Goal: Information Seeking & Learning: Learn about a topic

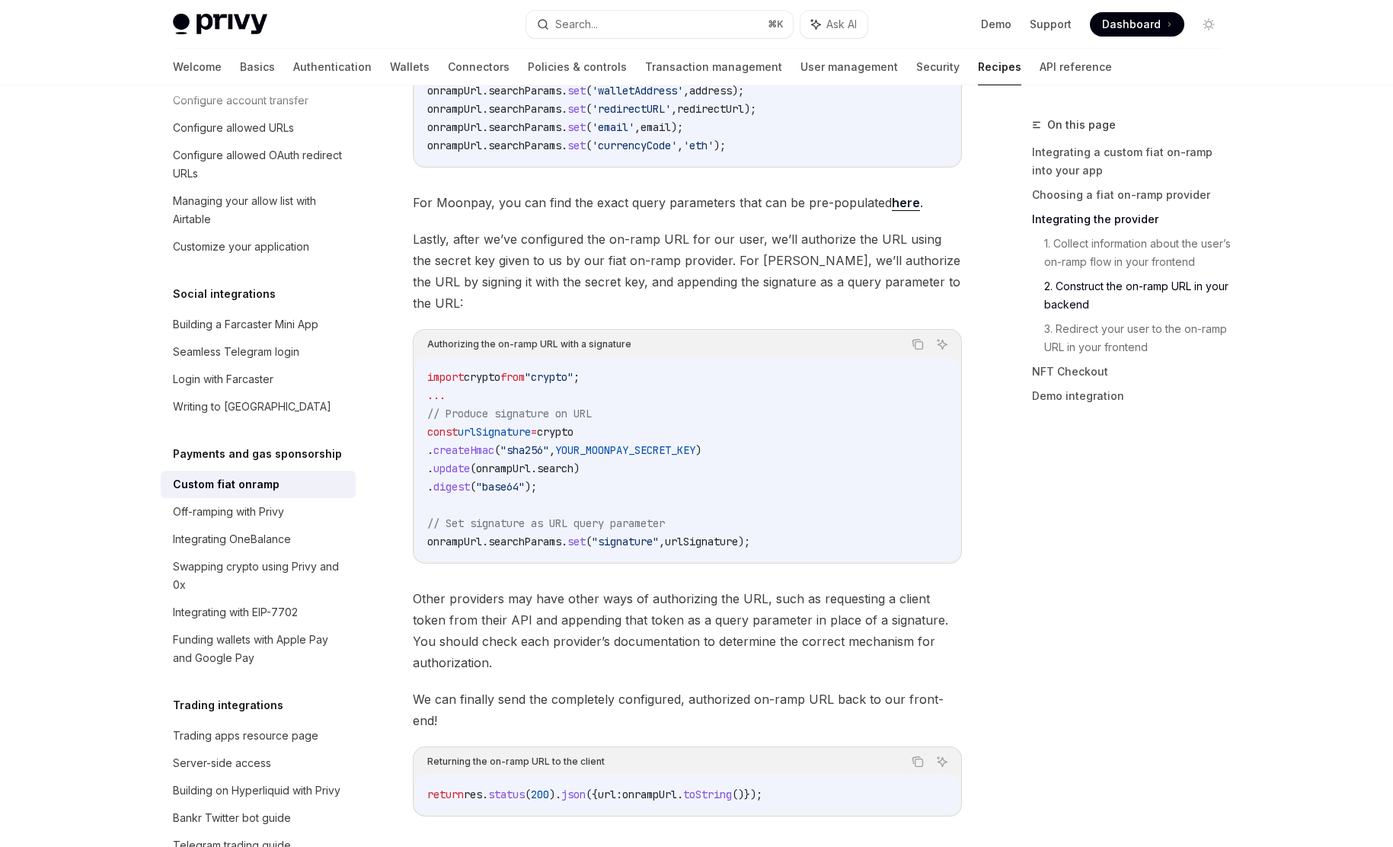
scroll to position [3717, 0]
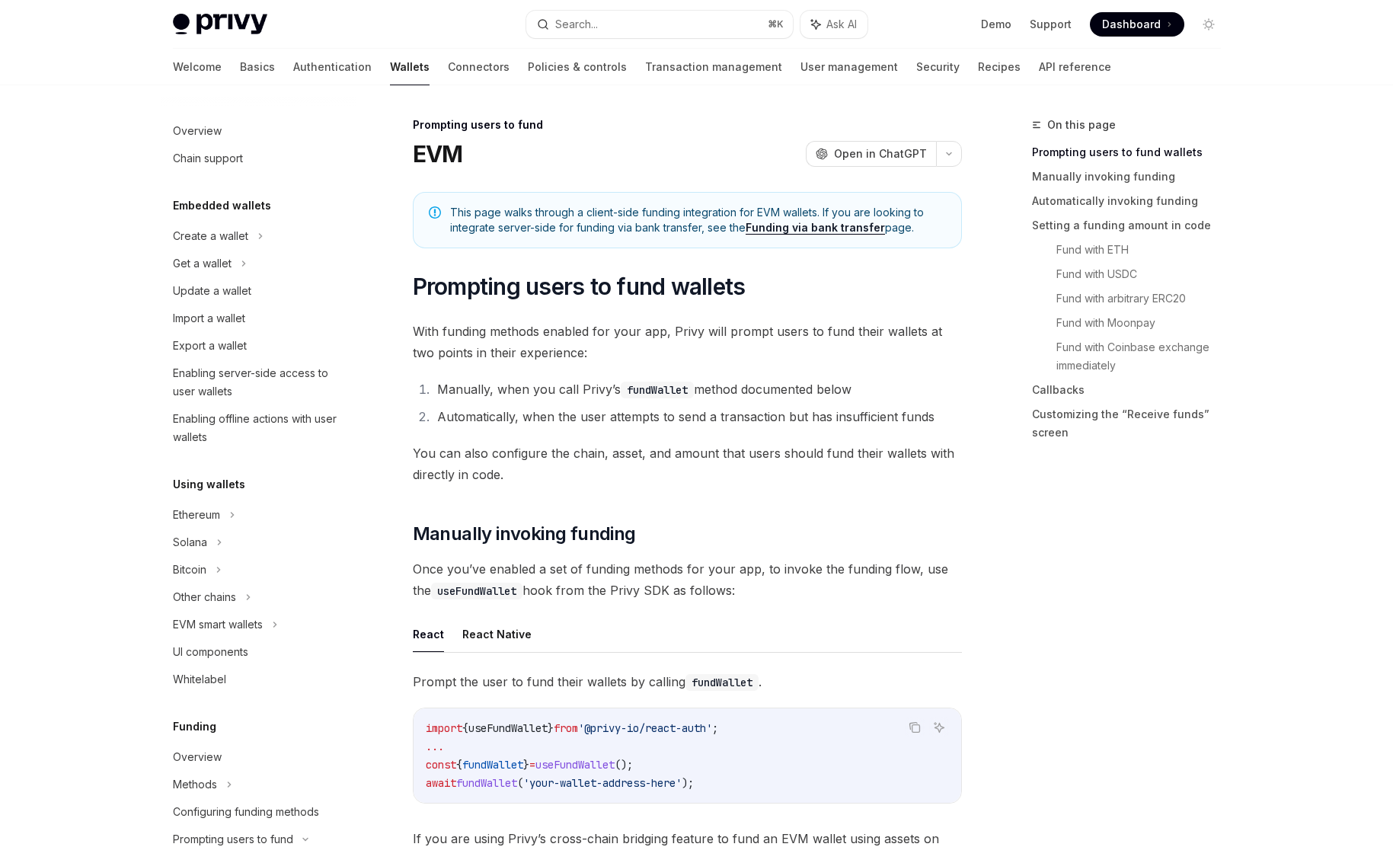
scroll to position [401, 0]
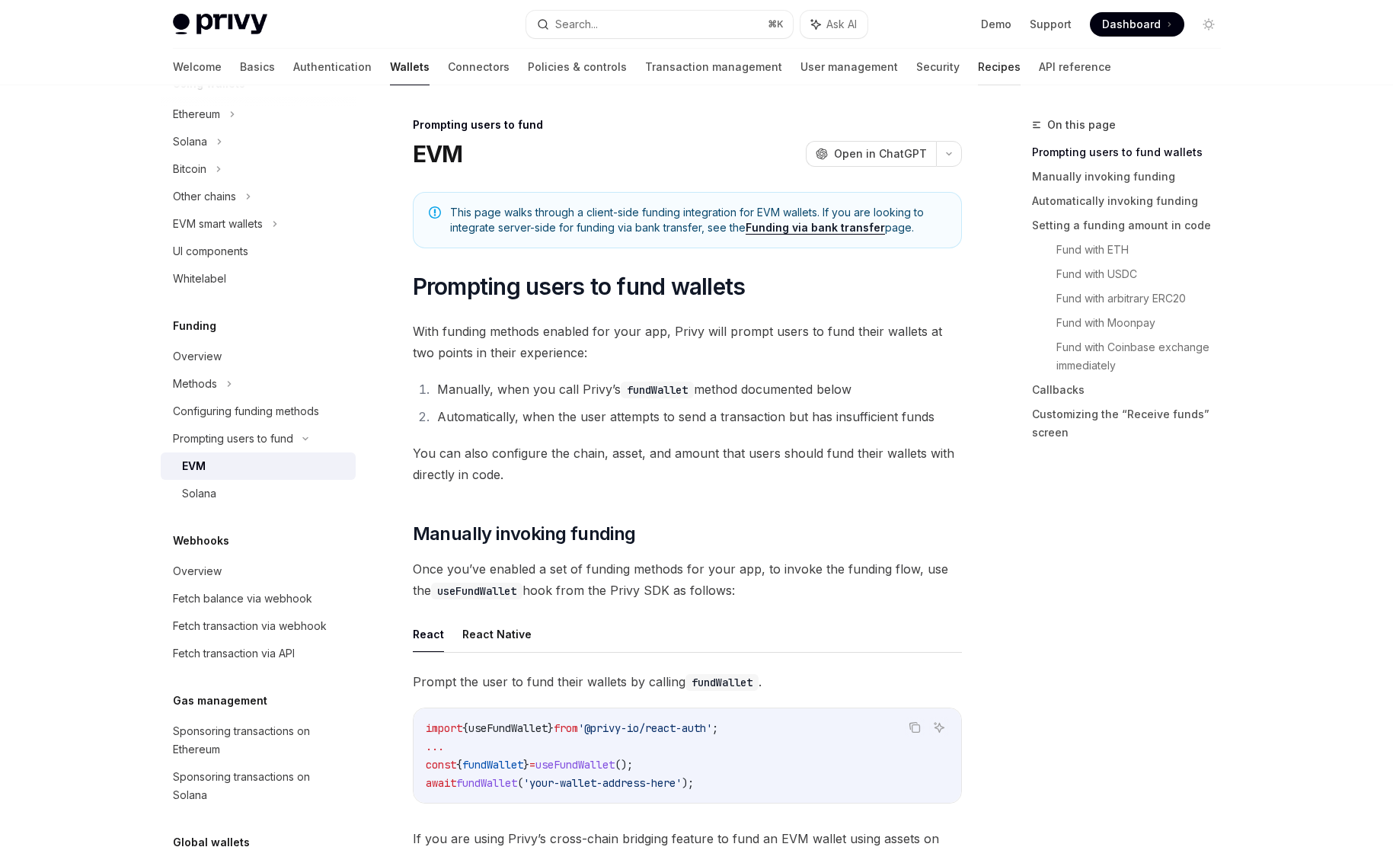
click at [978, 65] on link "Recipes" at bounding box center [999, 67] width 43 height 37
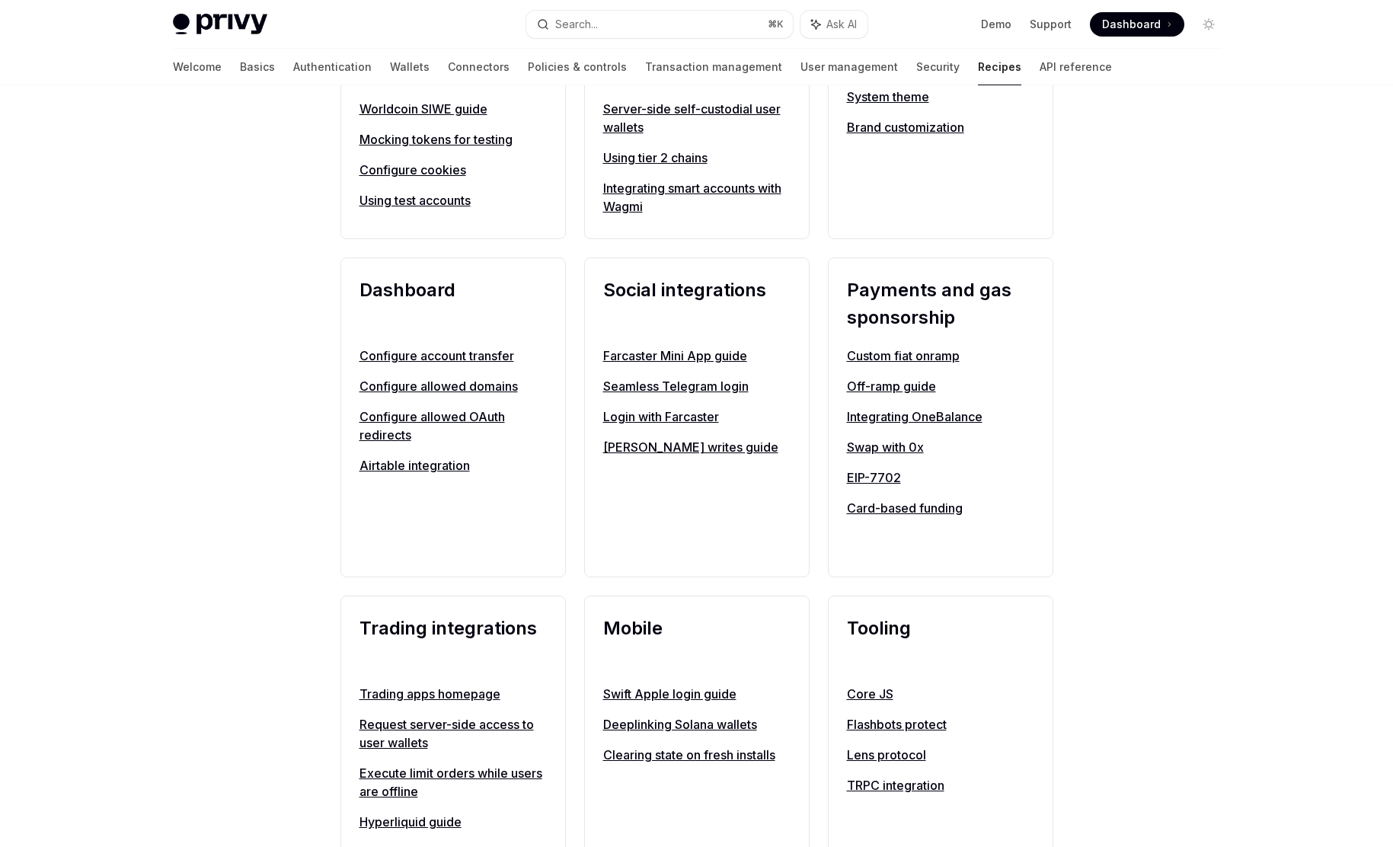
scroll to position [844, 0]
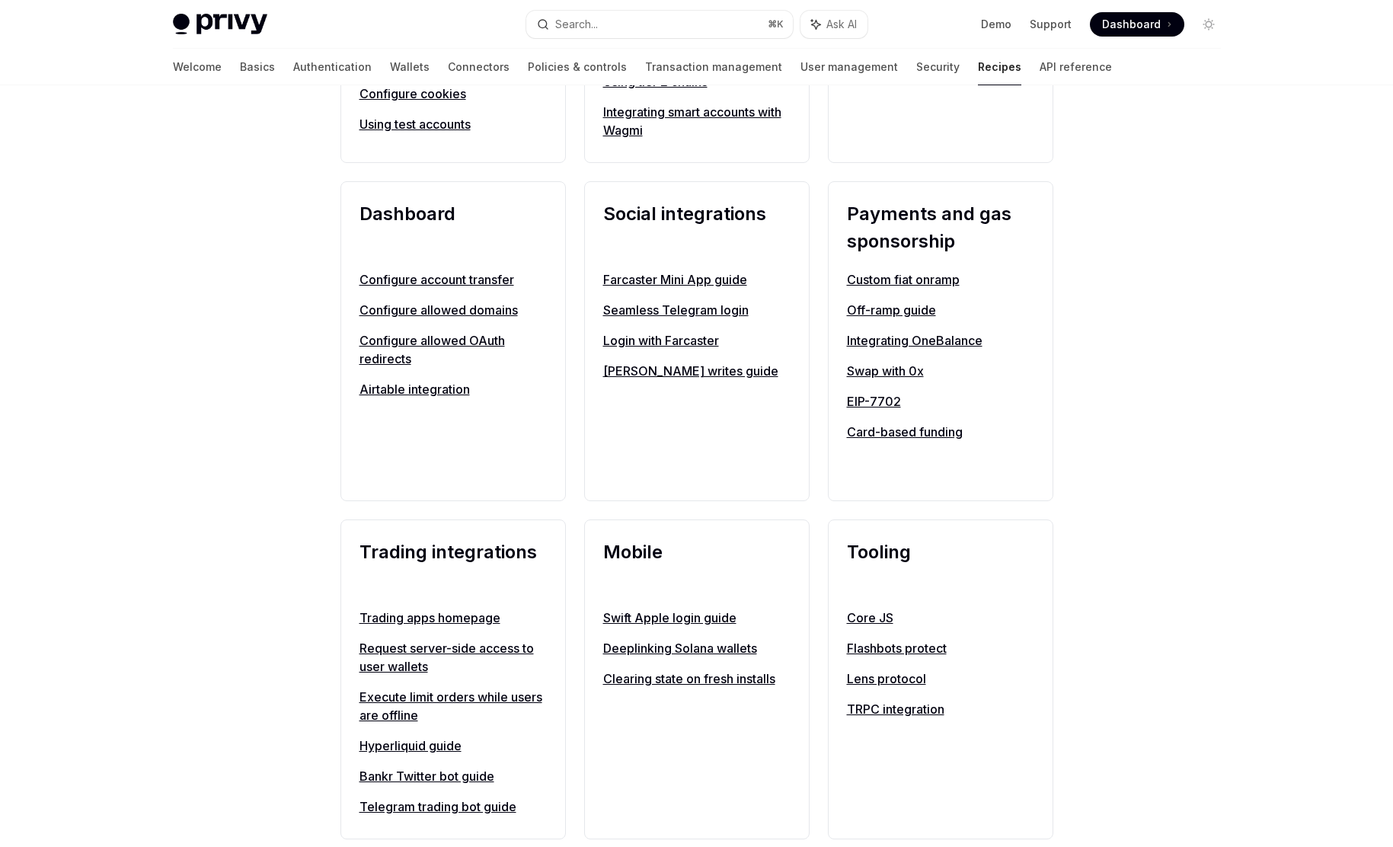
click at [883, 279] on link "Custom fiat onramp" at bounding box center [940, 279] width 187 height 18
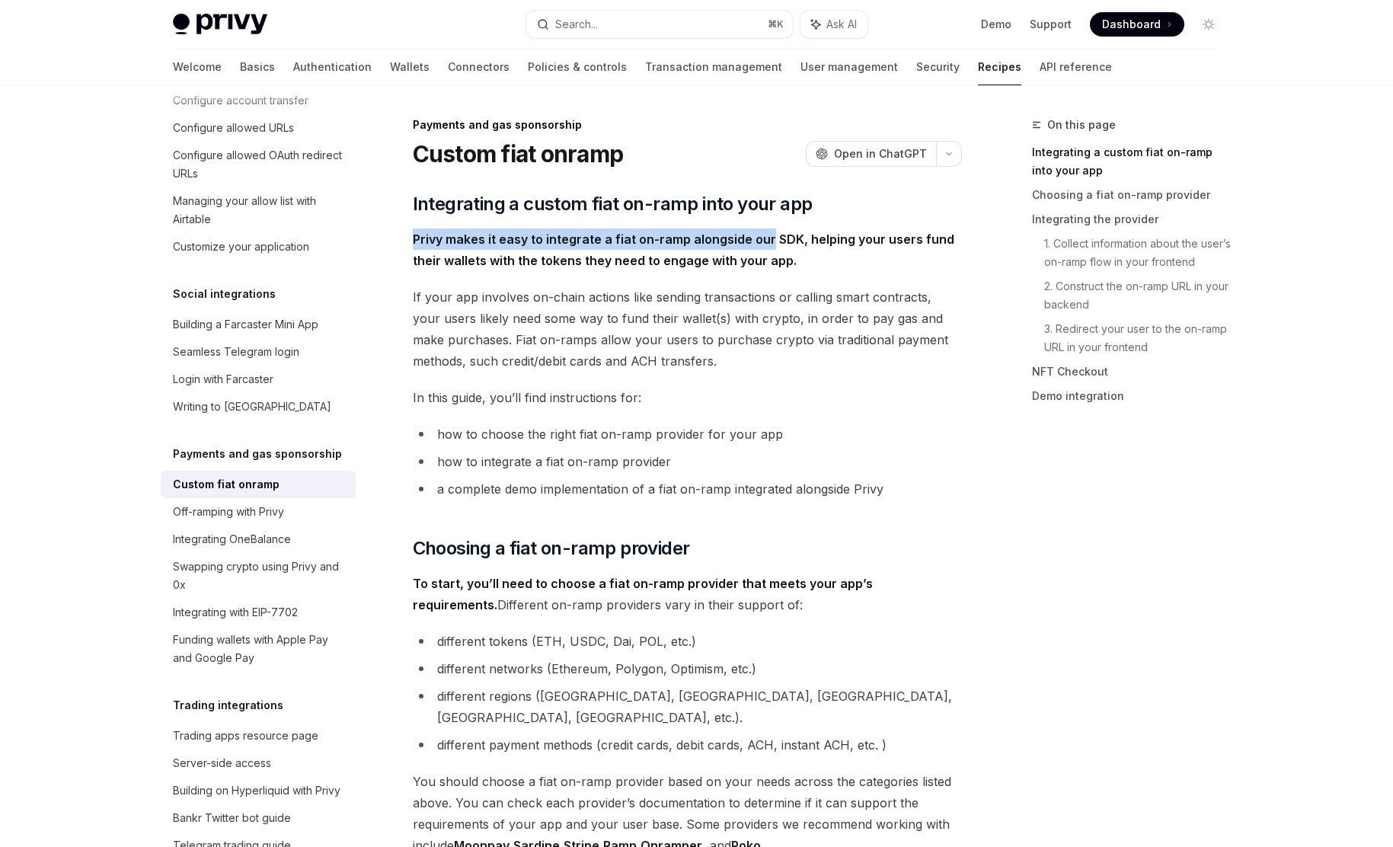
drag, startPoint x: 766, startPoint y: 246, endPoint x: 670, endPoint y: 227, distance: 97.8
drag, startPoint x: 670, startPoint y: 227, endPoint x: 702, endPoint y: 268, distance: 52.1
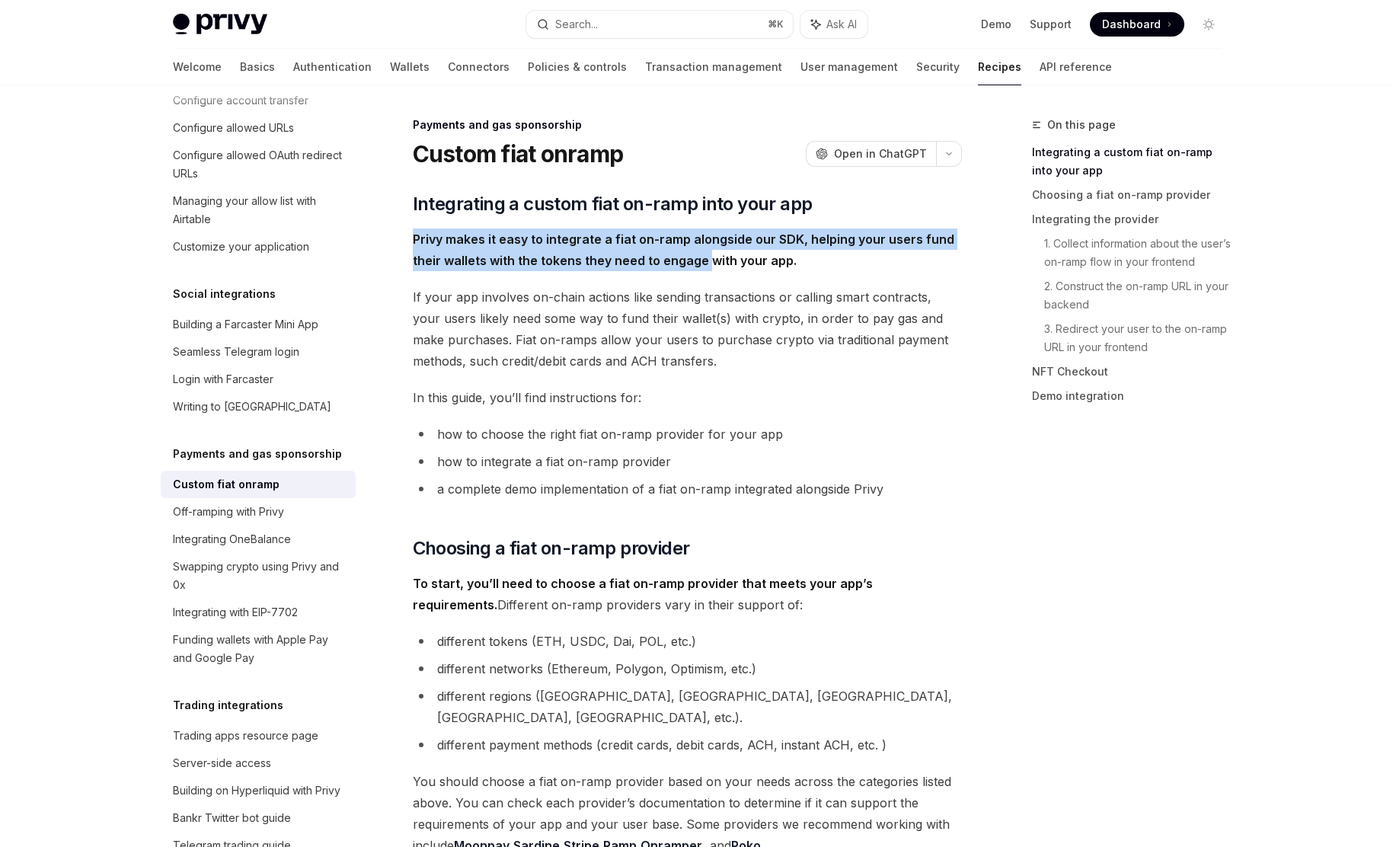
click at [702, 268] on span "Privy makes it easy to integrate a fiat on-ramp alongside our SDK, helping your…" at bounding box center [687, 249] width 549 height 43
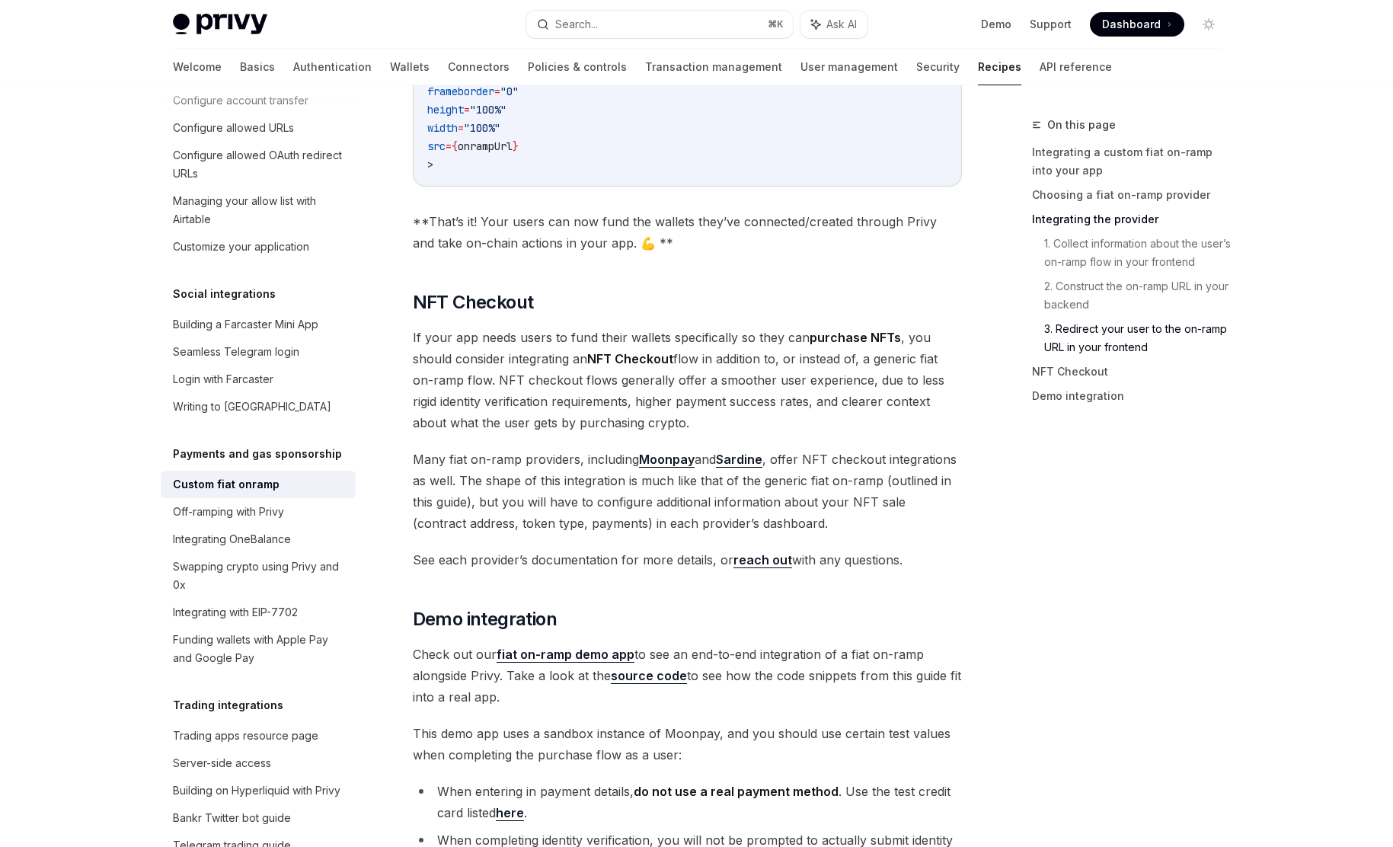
scroll to position [5303, 0]
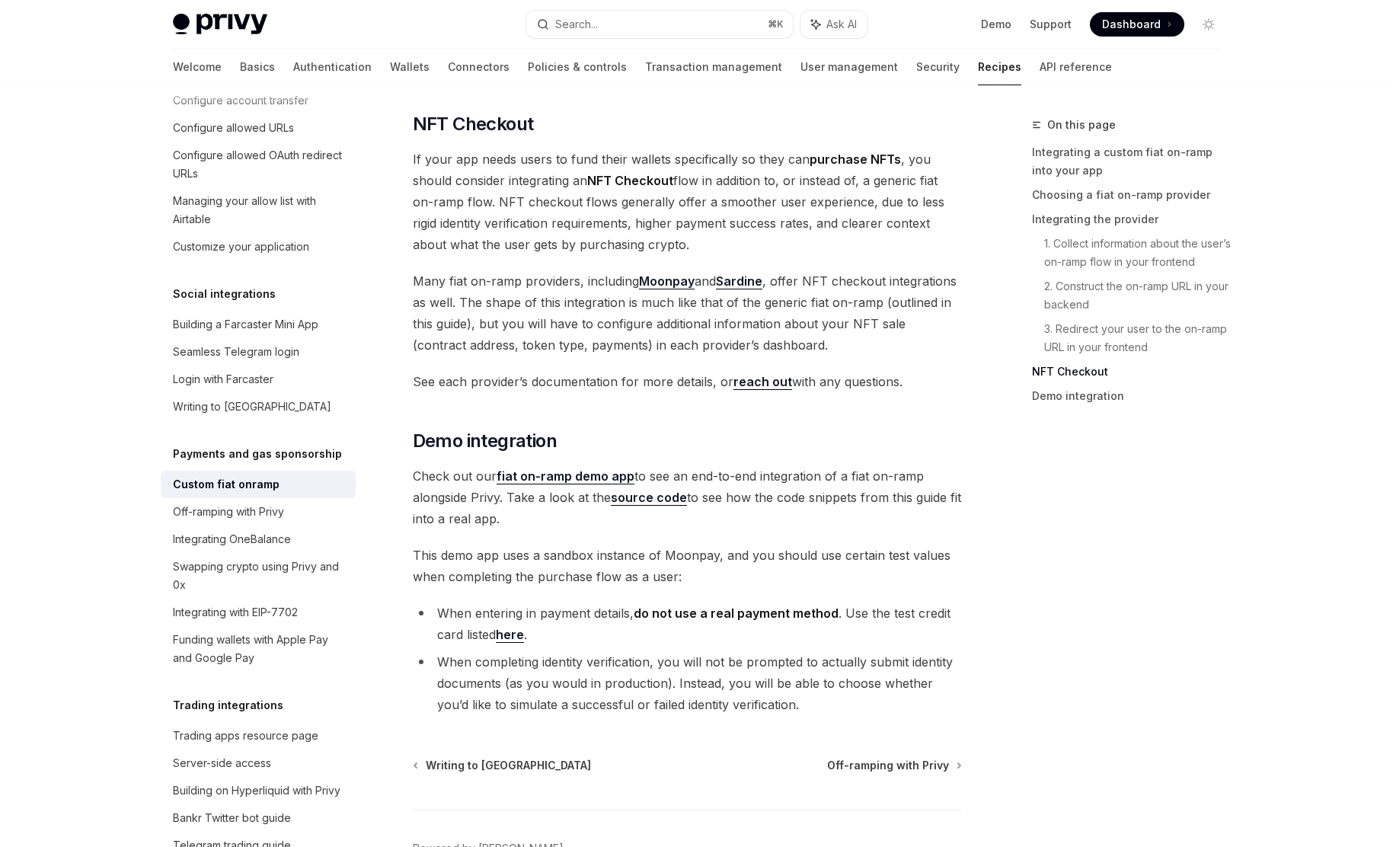
click at [541, 465] on span "Check out our fiat on-ramp demo app to see an end-to-end integration of a fiat …" at bounding box center [687, 497] width 549 height 64
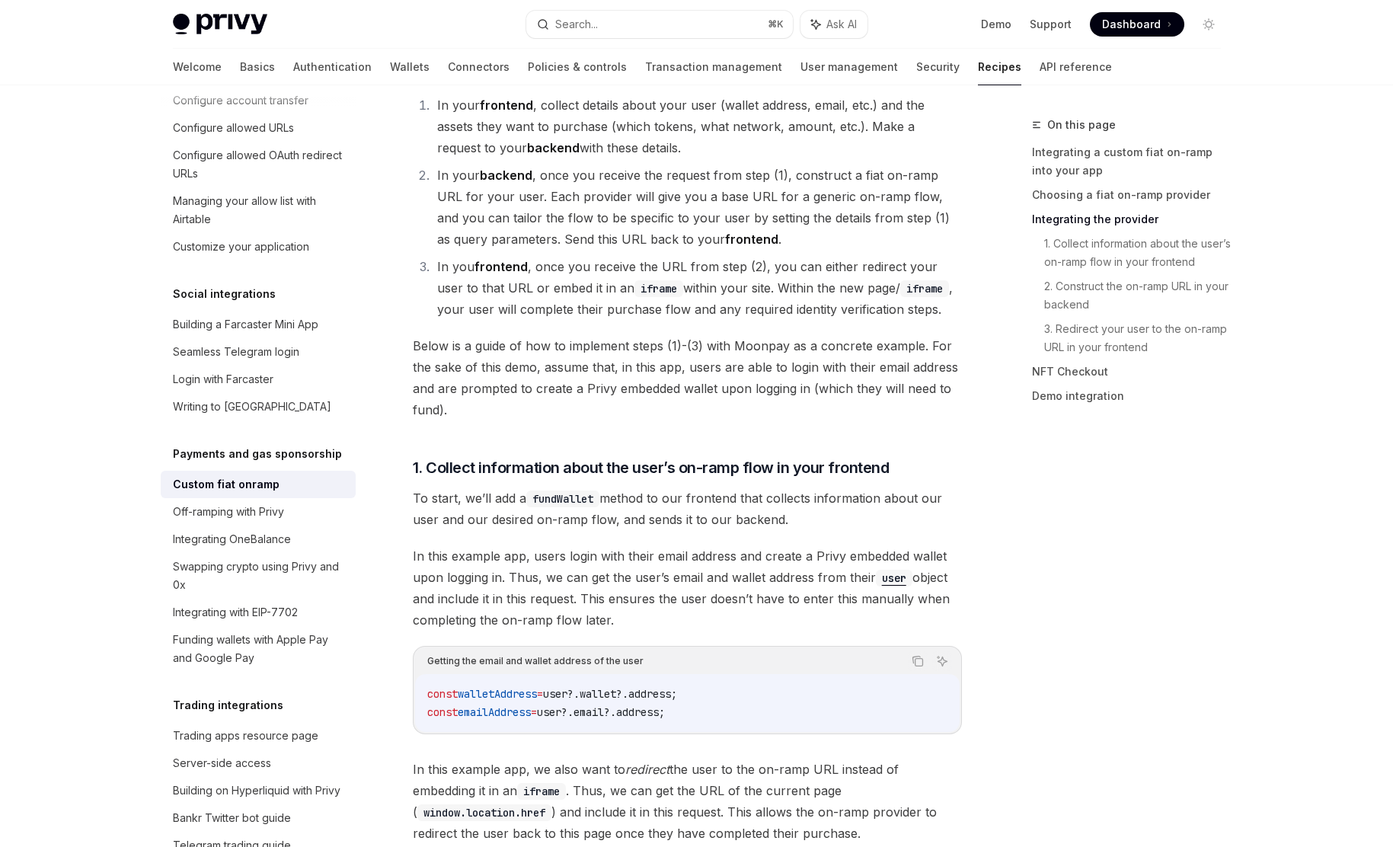
scroll to position [0, 0]
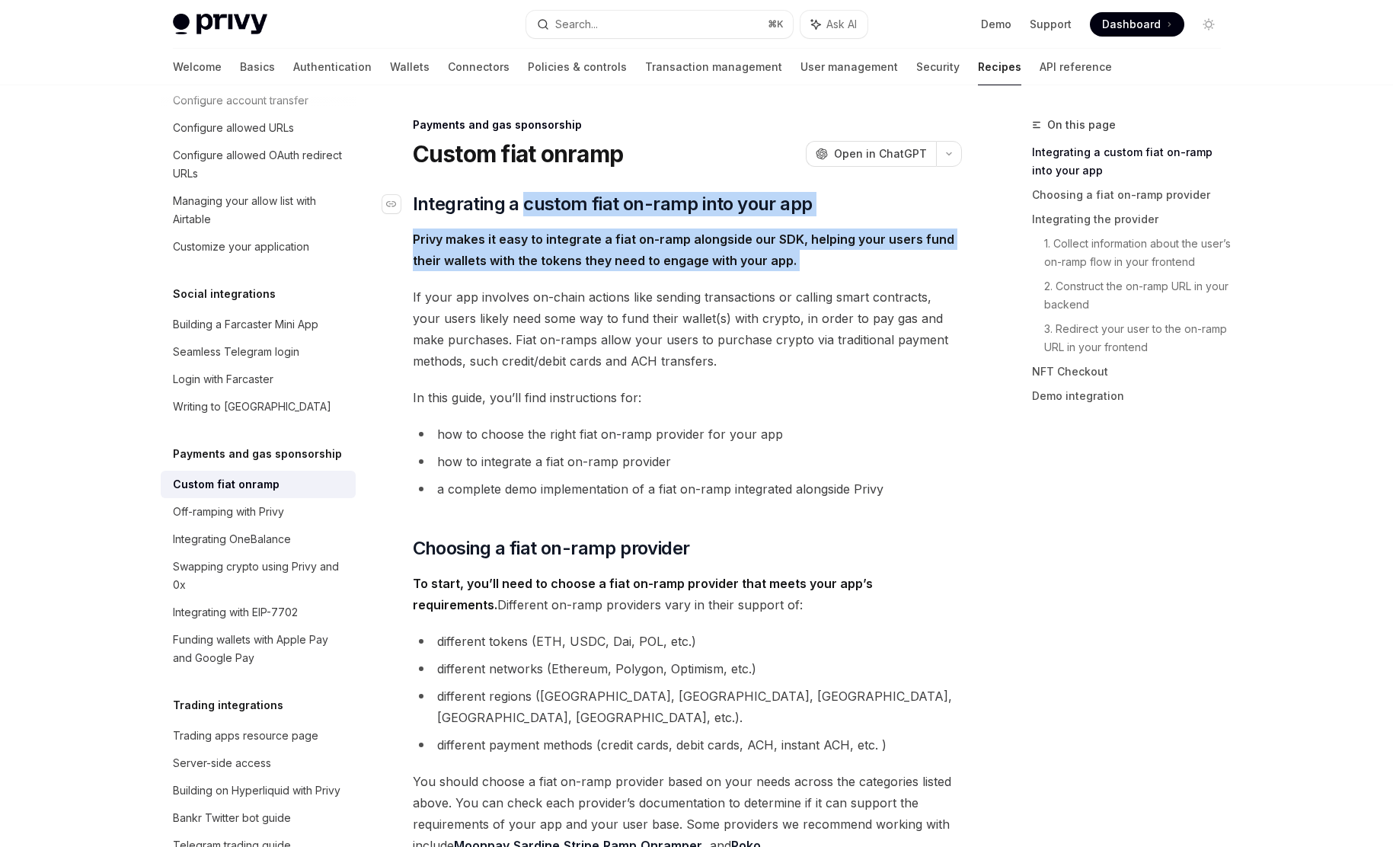
drag, startPoint x: 644, startPoint y: 280, endPoint x: 524, endPoint y: 213, distance: 137.7
click at [524, 213] on span "Integrating a custom fiat on-ramp into your app" at bounding box center [613, 204] width 400 height 24
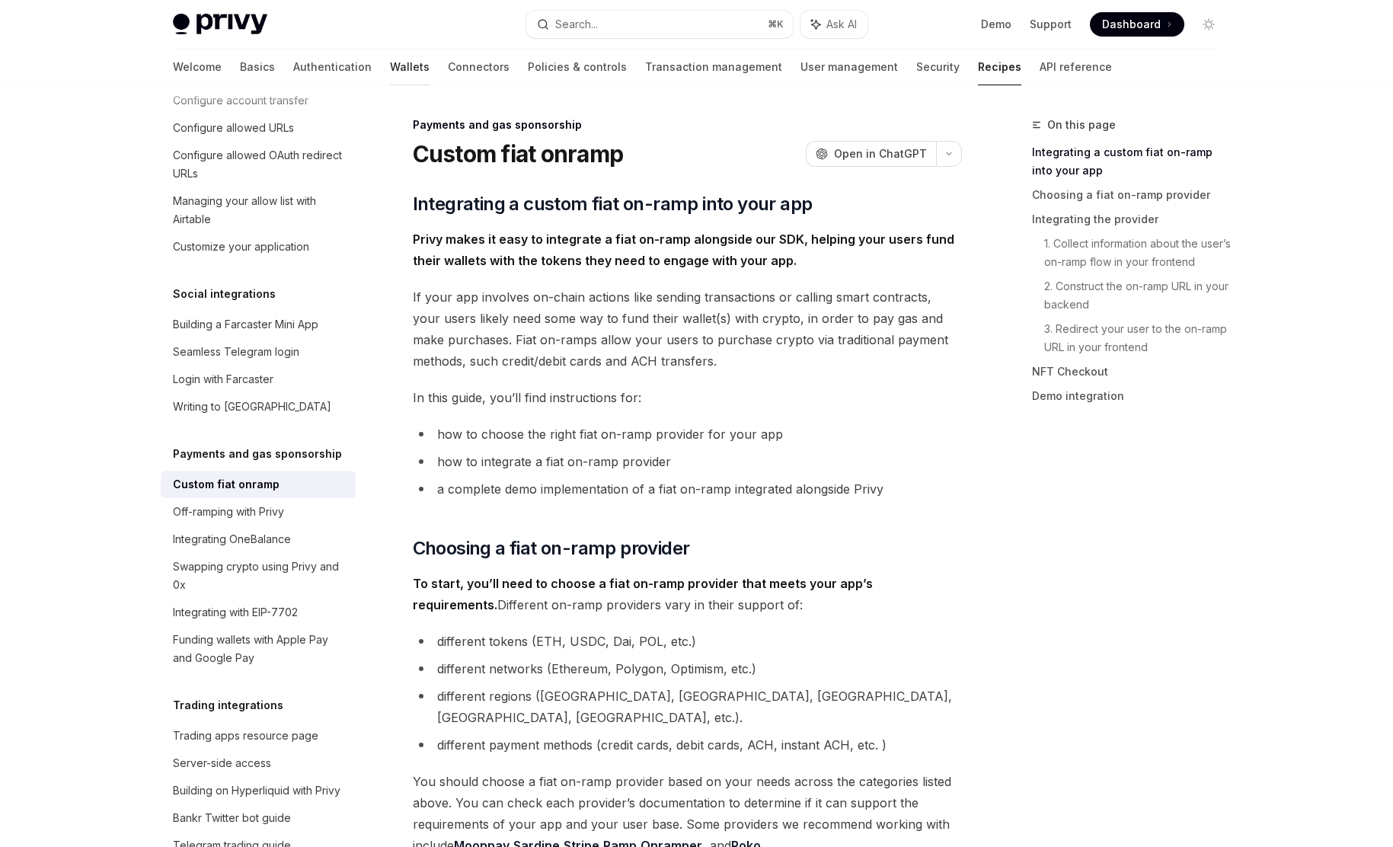
click at [390, 75] on link "Wallets" at bounding box center [410, 67] width 40 height 37
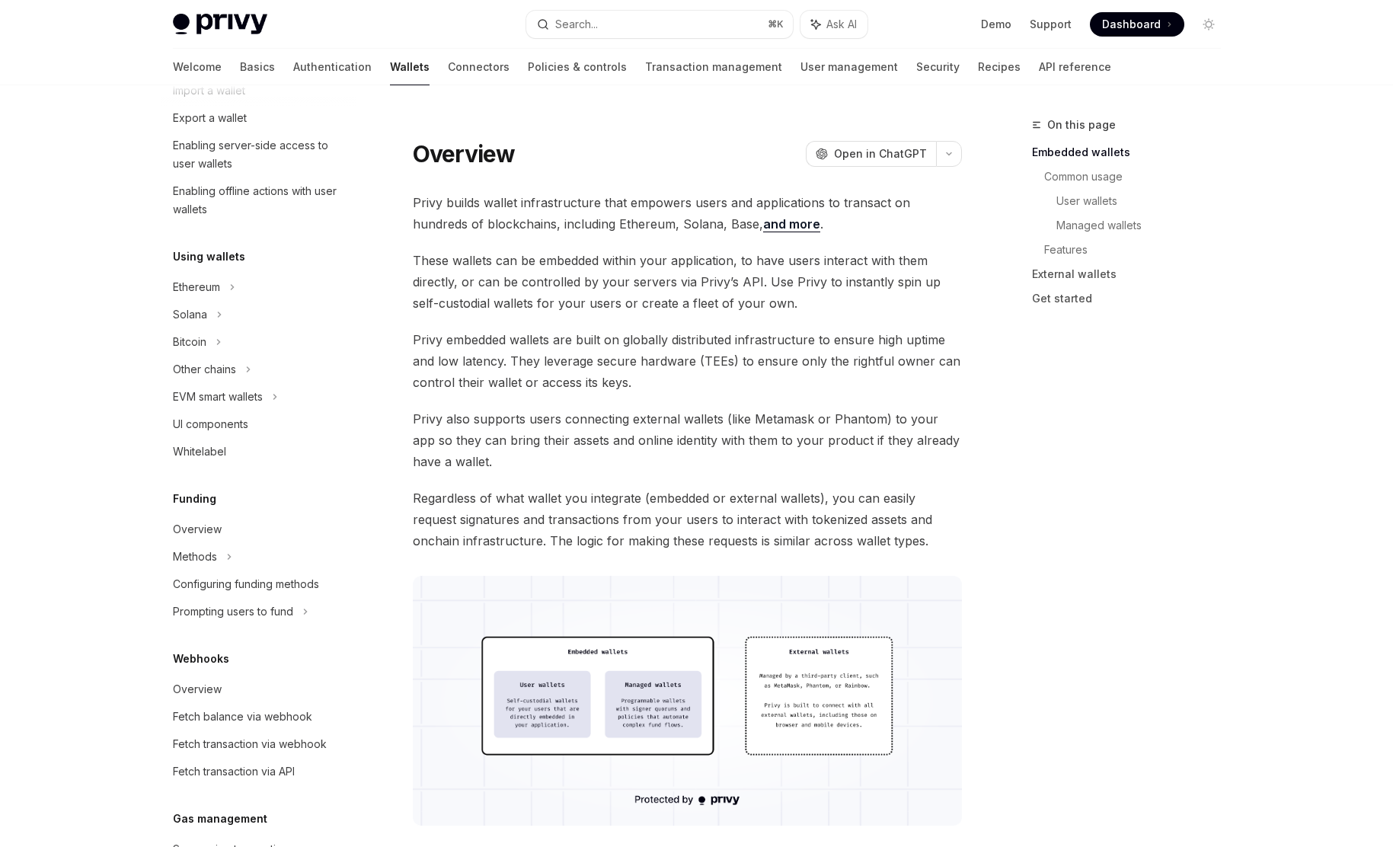
scroll to position [298, 0]
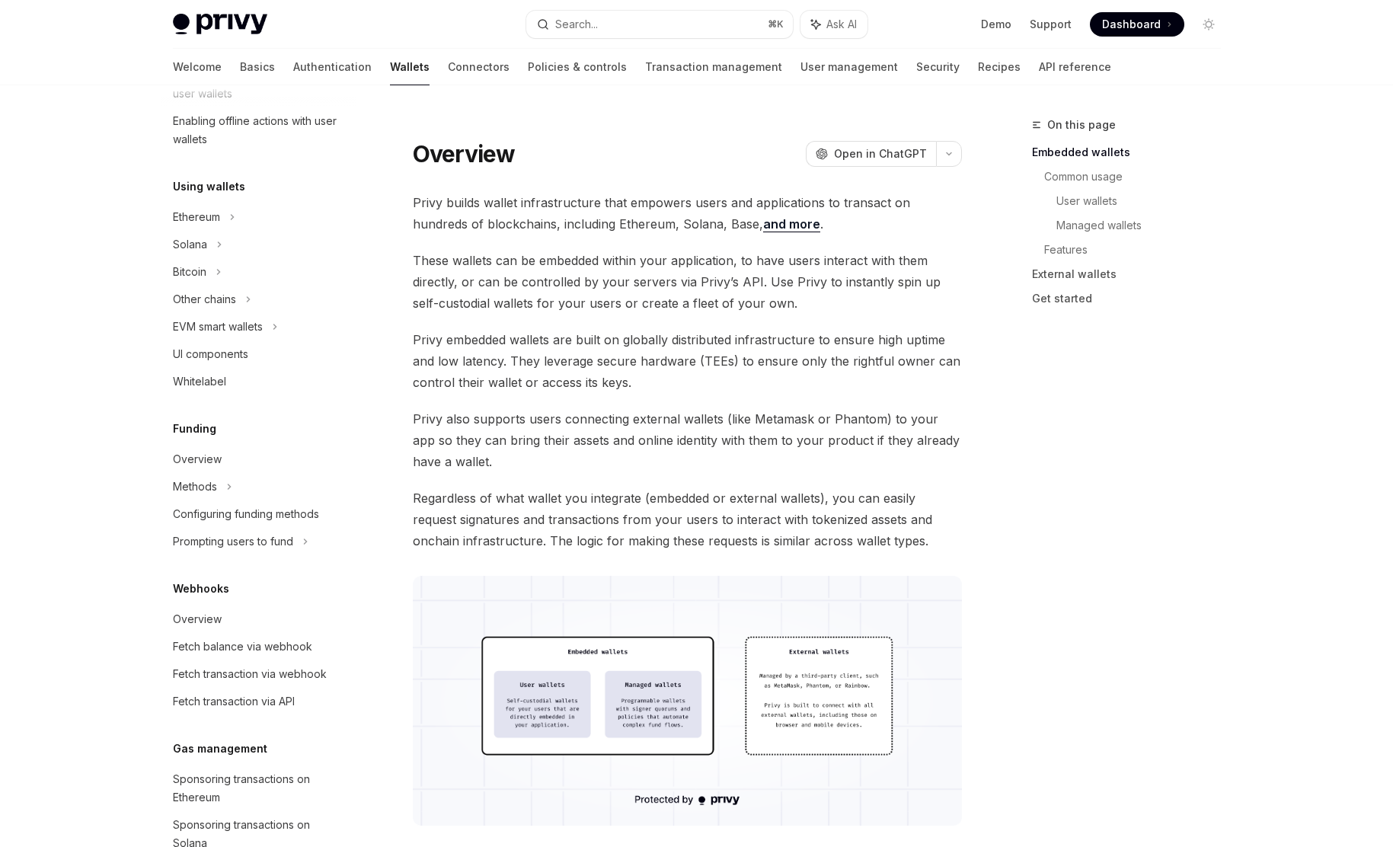
click at [258, 445] on div "Funding Overview Methods Configuring funding methods Prompting users to fund" at bounding box center [258, 488] width 195 height 136
click at [223, 452] on div "Overview" at bounding box center [260, 459] width 174 height 18
type textarea "*"
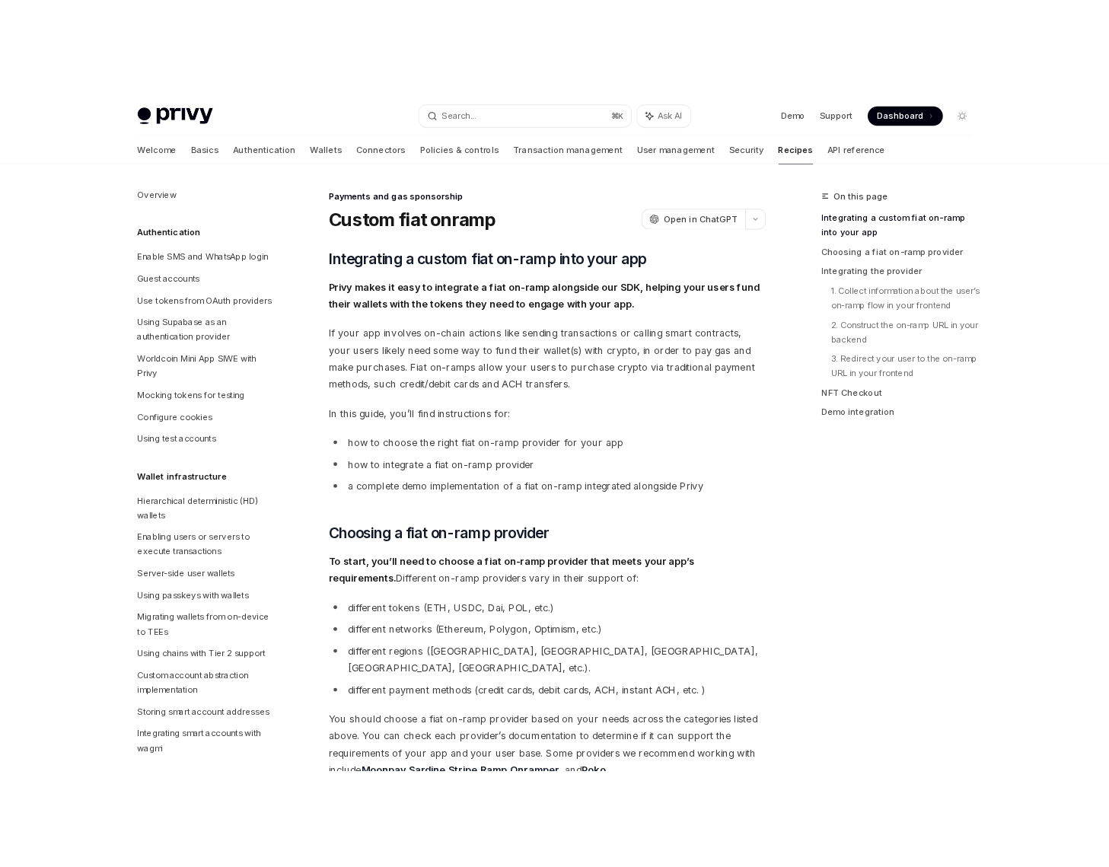
scroll to position [982, 0]
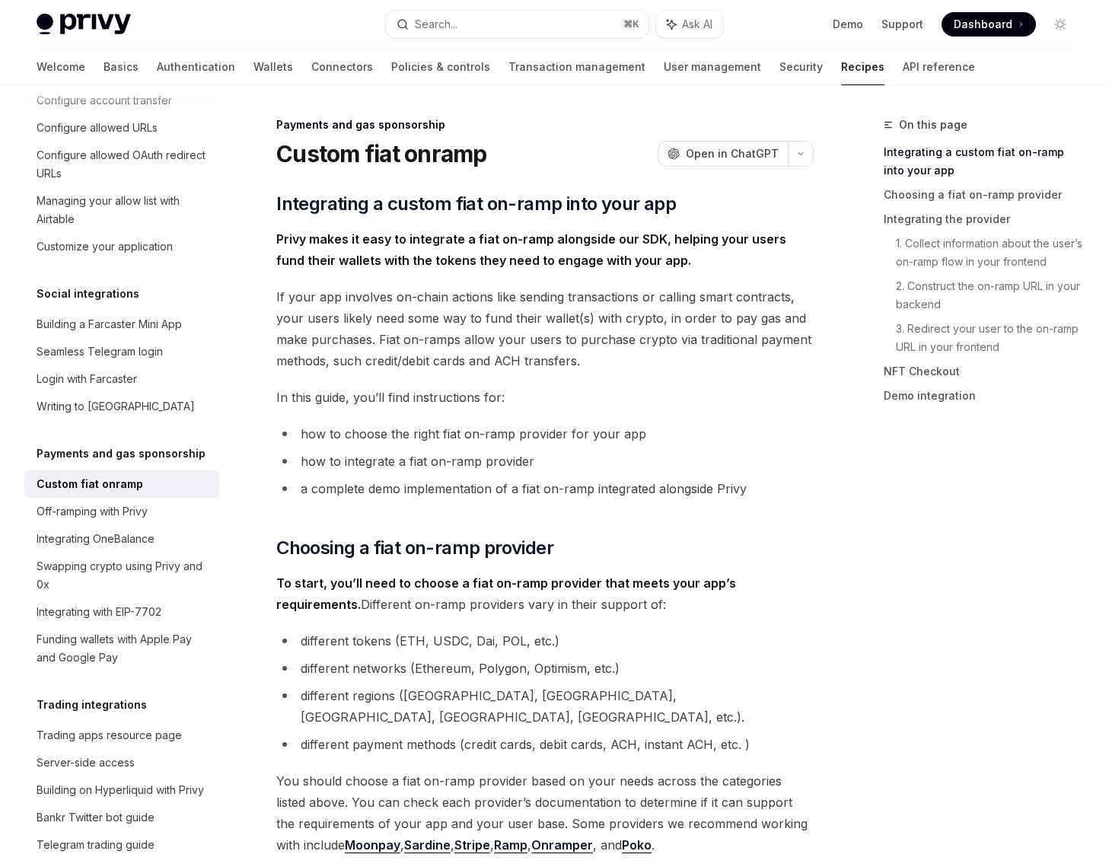
type textarea "*"
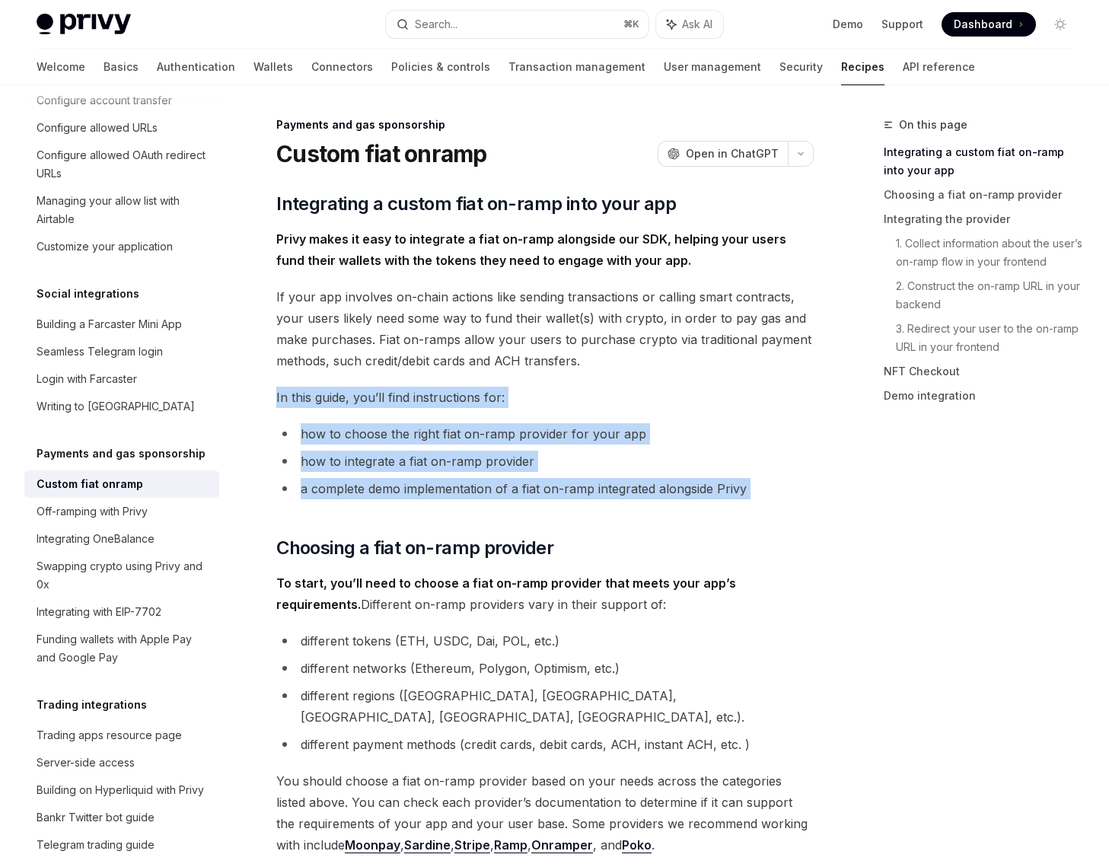
drag, startPoint x: 527, startPoint y: 531, endPoint x: 326, endPoint y: 372, distance: 256.4
drag, startPoint x: 326, startPoint y: 372, endPoint x: 556, endPoint y: 496, distance: 261.7
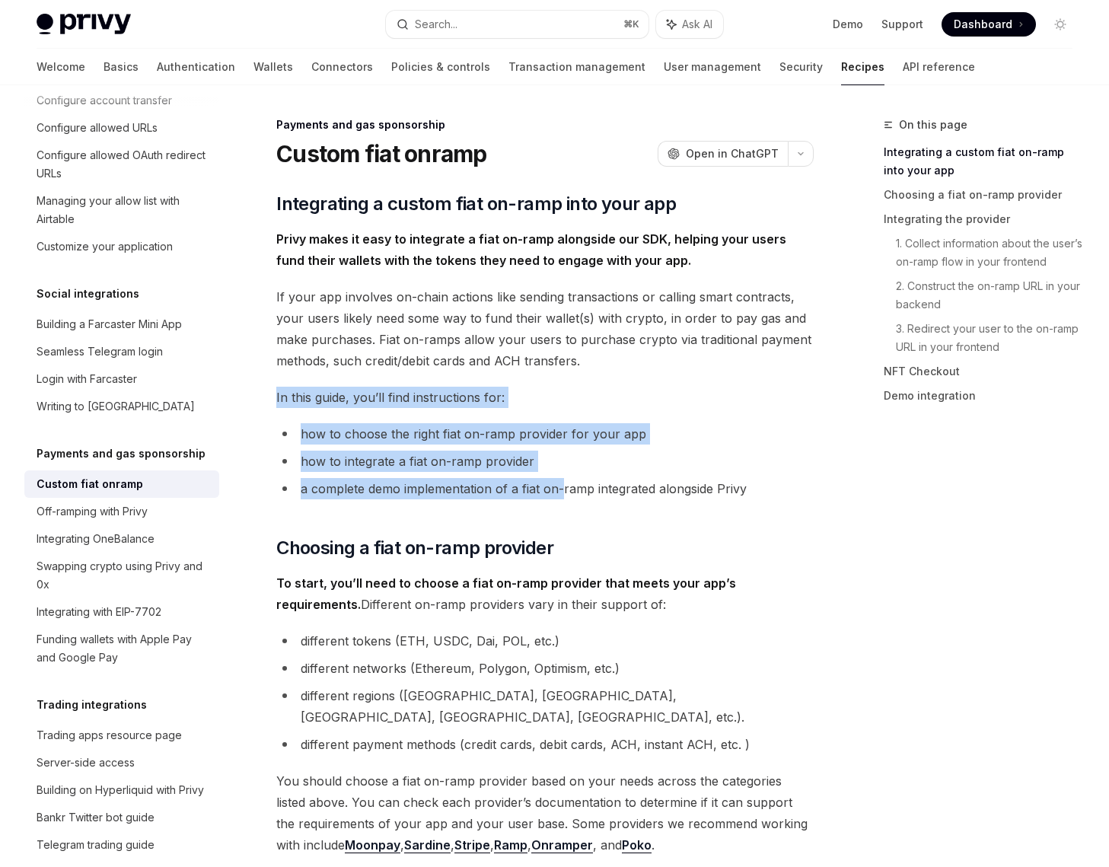
click at [556, 496] on li "a complete demo implementation of a fiat on-ramp integrated alongside Privy" at bounding box center [545, 488] width 538 height 21
drag, startPoint x: 556, startPoint y: 496, endPoint x: 442, endPoint y: 385, distance: 158.8
drag, startPoint x: 442, startPoint y: 385, endPoint x: 533, endPoint y: 490, distance: 138.2
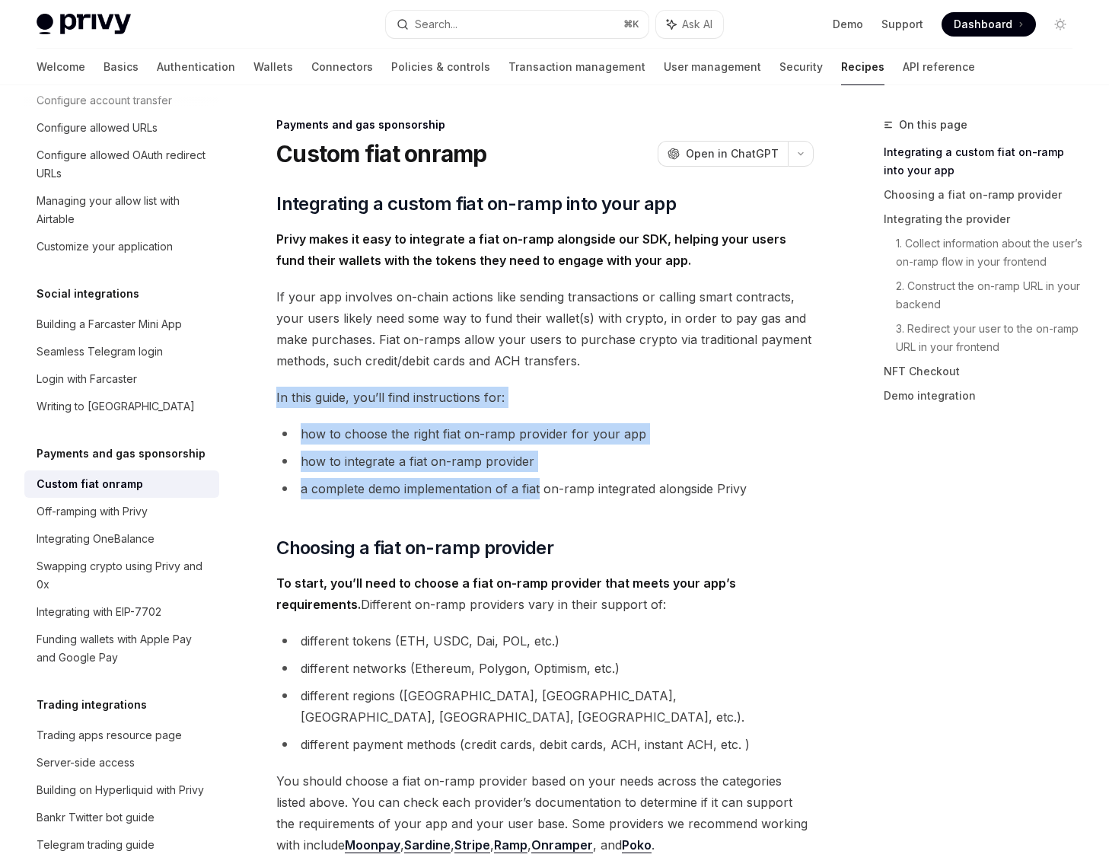
click at [533, 490] on li "a complete demo implementation of a fiat on-ramp integrated alongside Privy" at bounding box center [545, 488] width 538 height 21
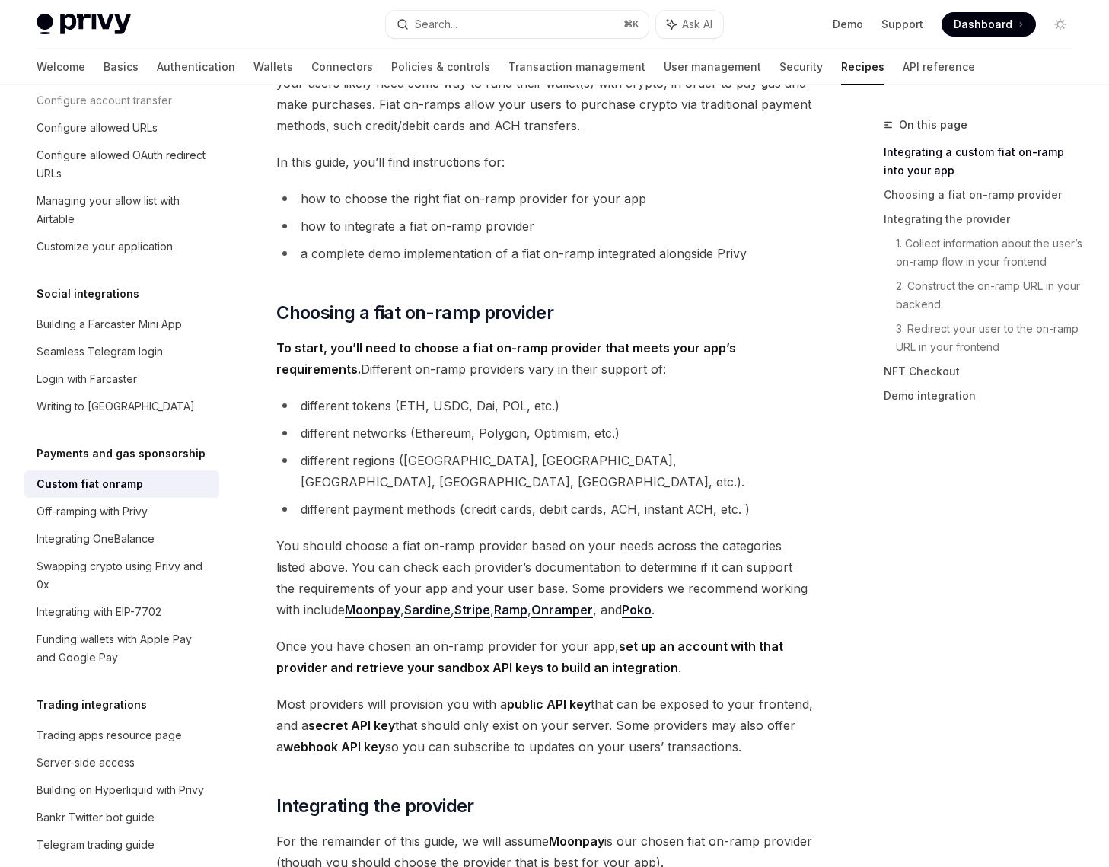
scroll to position [305, 0]
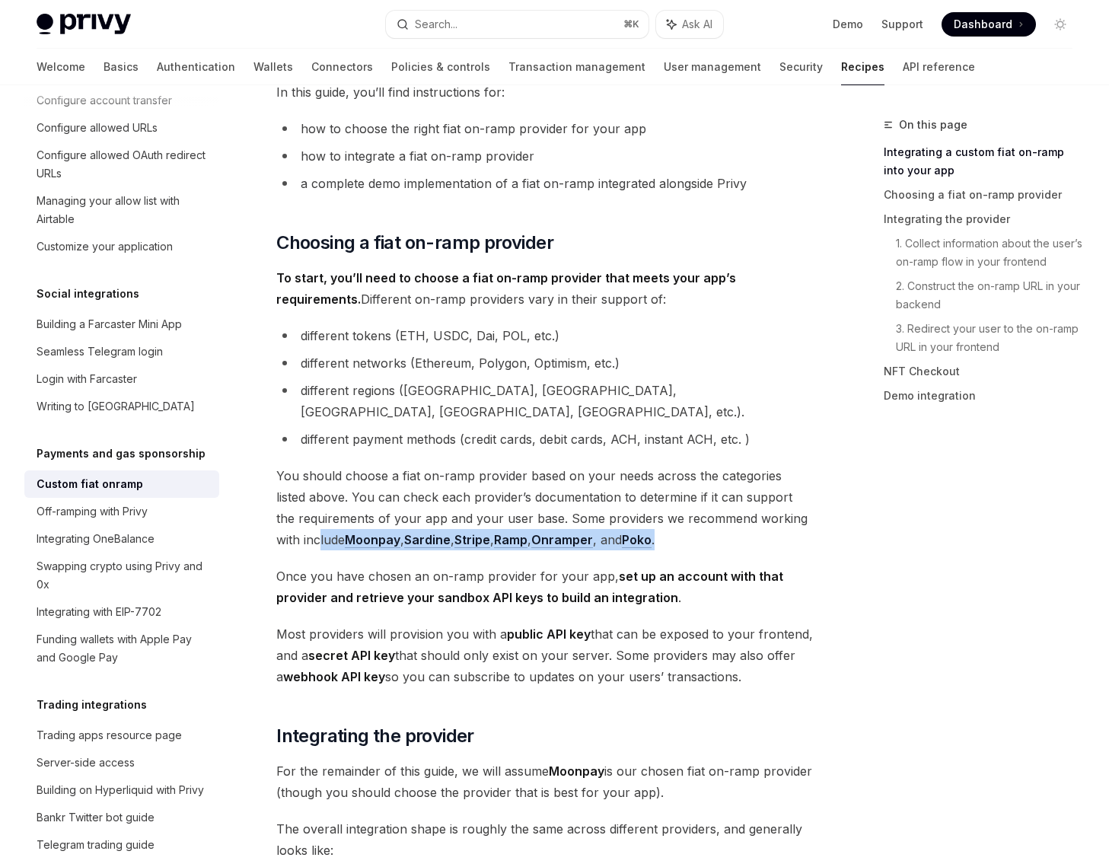
drag, startPoint x: 294, startPoint y: 512, endPoint x: 705, endPoint y: 509, distance: 411.2
click at [705, 509] on span "You should choose a fiat on-ramp provider based on your needs across the catego…" at bounding box center [545, 507] width 538 height 85
drag, startPoint x: 705, startPoint y: 509, endPoint x: 305, endPoint y: 519, distance: 400.6
click at [305, 519] on span "You should choose a fiat on-ramp provider based on your needs across the catego…" at bounding box center [545, 507] width 538 height 85
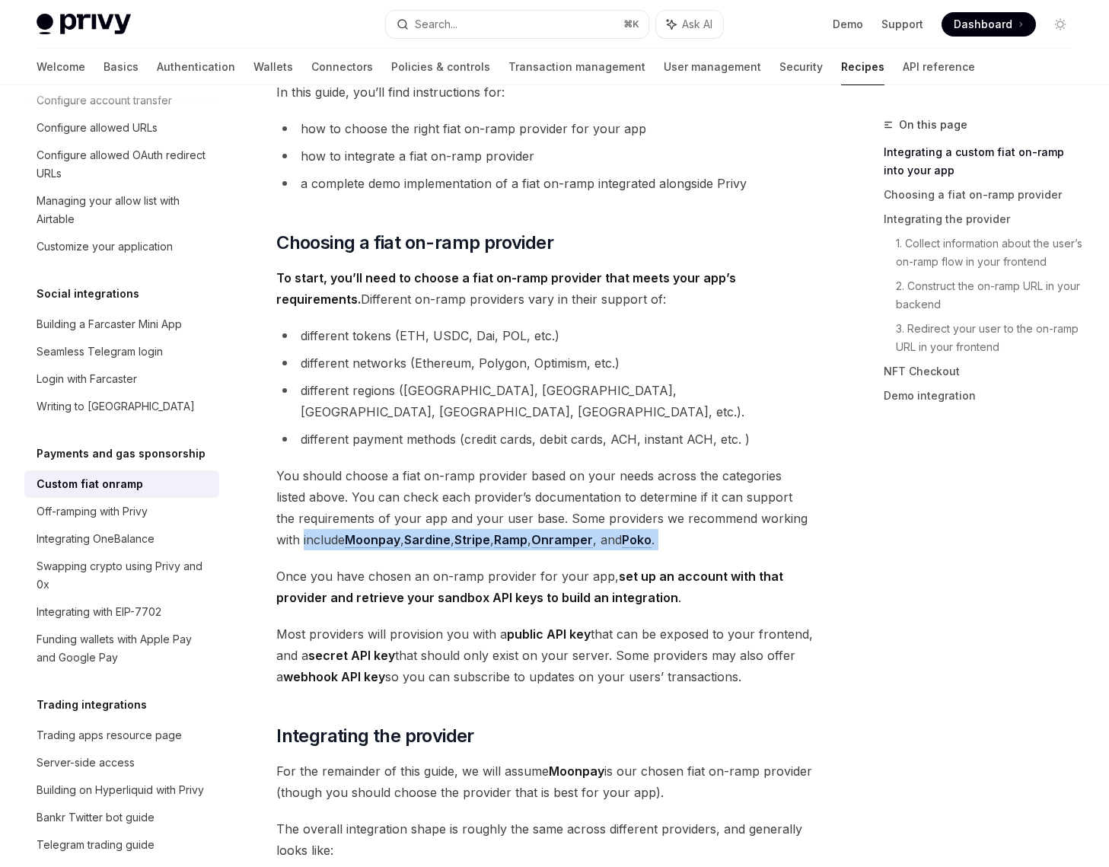
click at [304, 519] on span "You should choose a fiat on-ramp provider based on your needs across the catego…" at bounding box center [545, 507] width 538 height 85
drag, startPoint x: 304, startPoint y: 519, endPoint x: 729, endPoint y: 514, distance: 424.9
click at [729, 514] on span "You should choose a fiat on-ramp provider based on your needs across the catego…" at bounding box center [545, 507] width 538 height 85
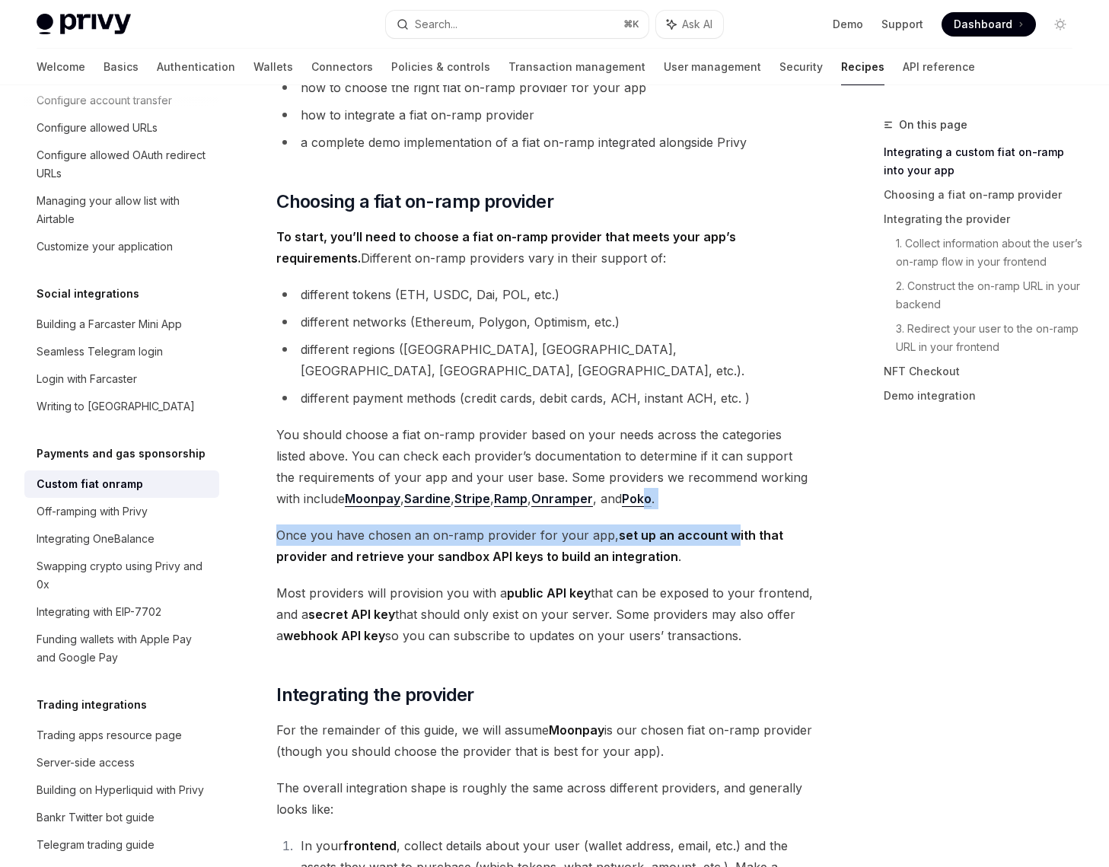
drag, startPoint x: 728, startPoint y: 520, endPoint x: 630, endPoint y: 483, distance: 104.4
click at [701, 480] on span "You should choose a fiat on-ramp provider based on your needs across the catego…" at bounding box center [545, 466] width 538 height 85
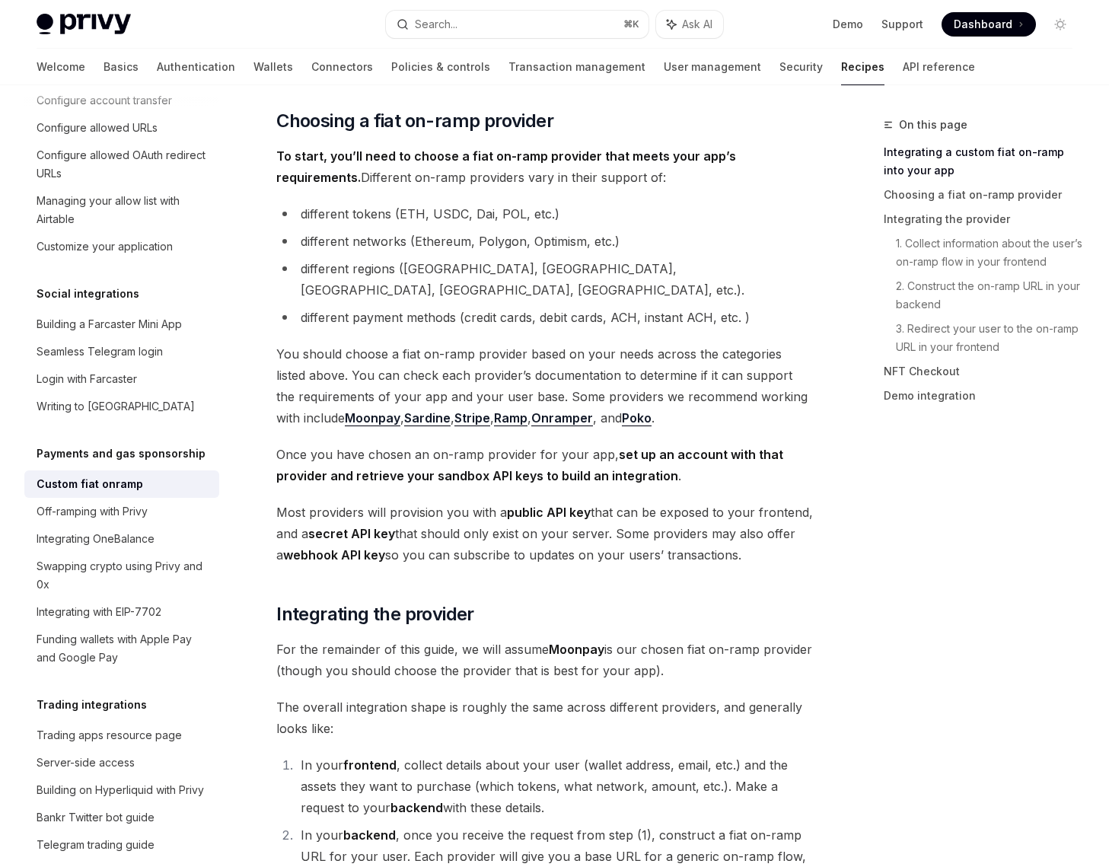
scroll to position [456, 0]
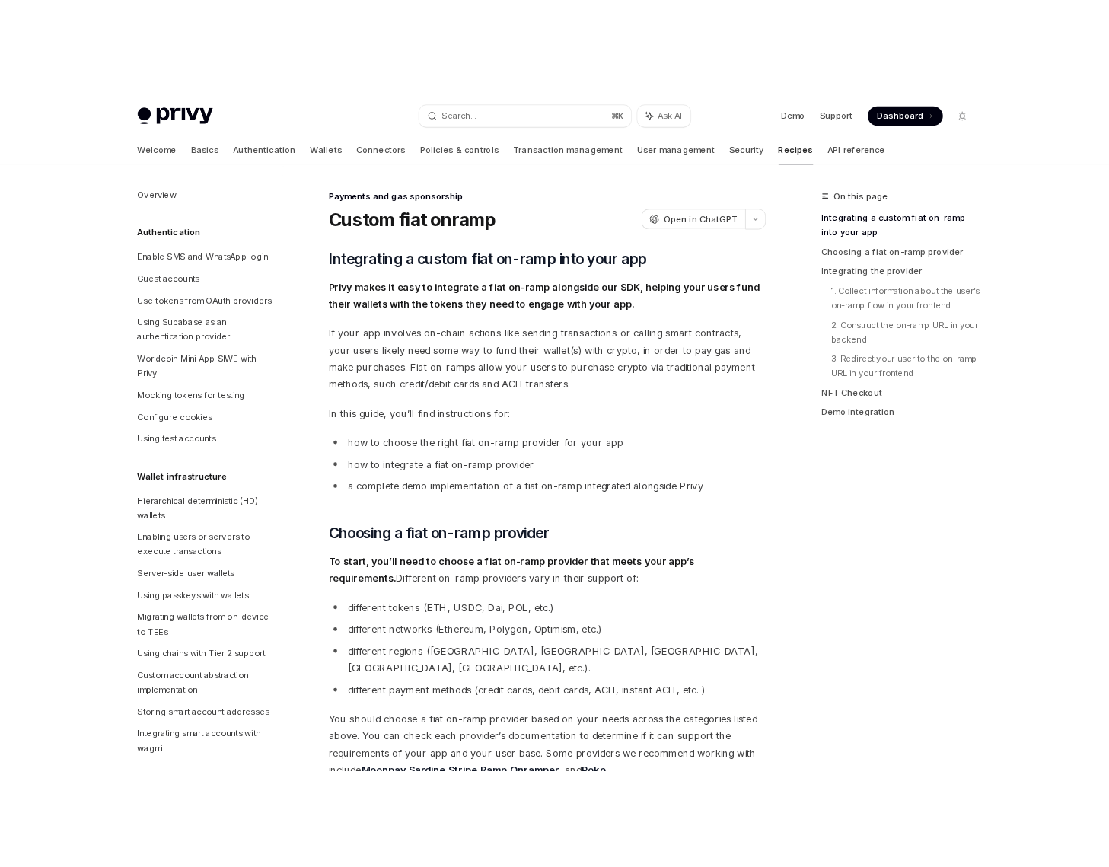
scroll to position [982, 0]
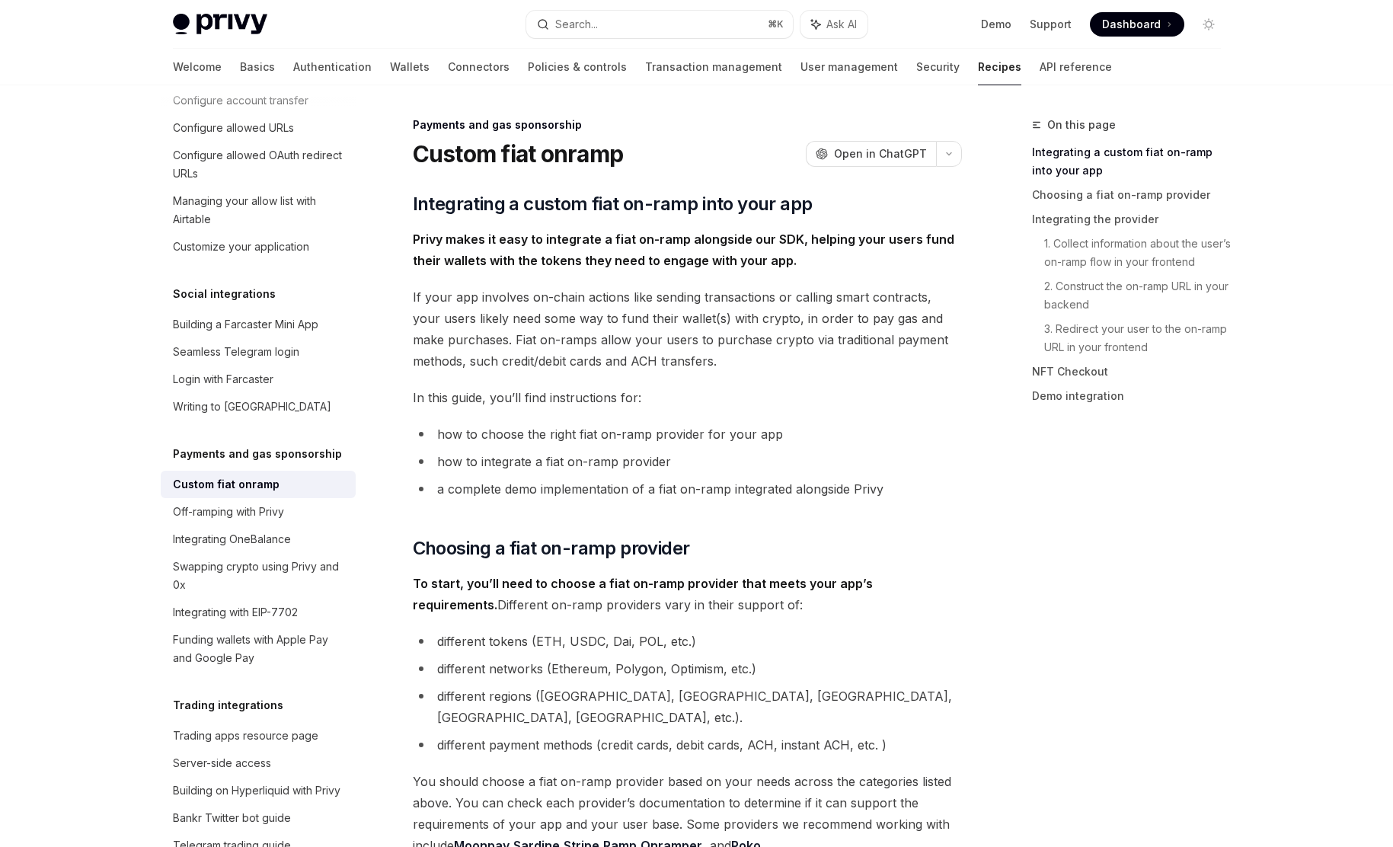
type textarea "*"
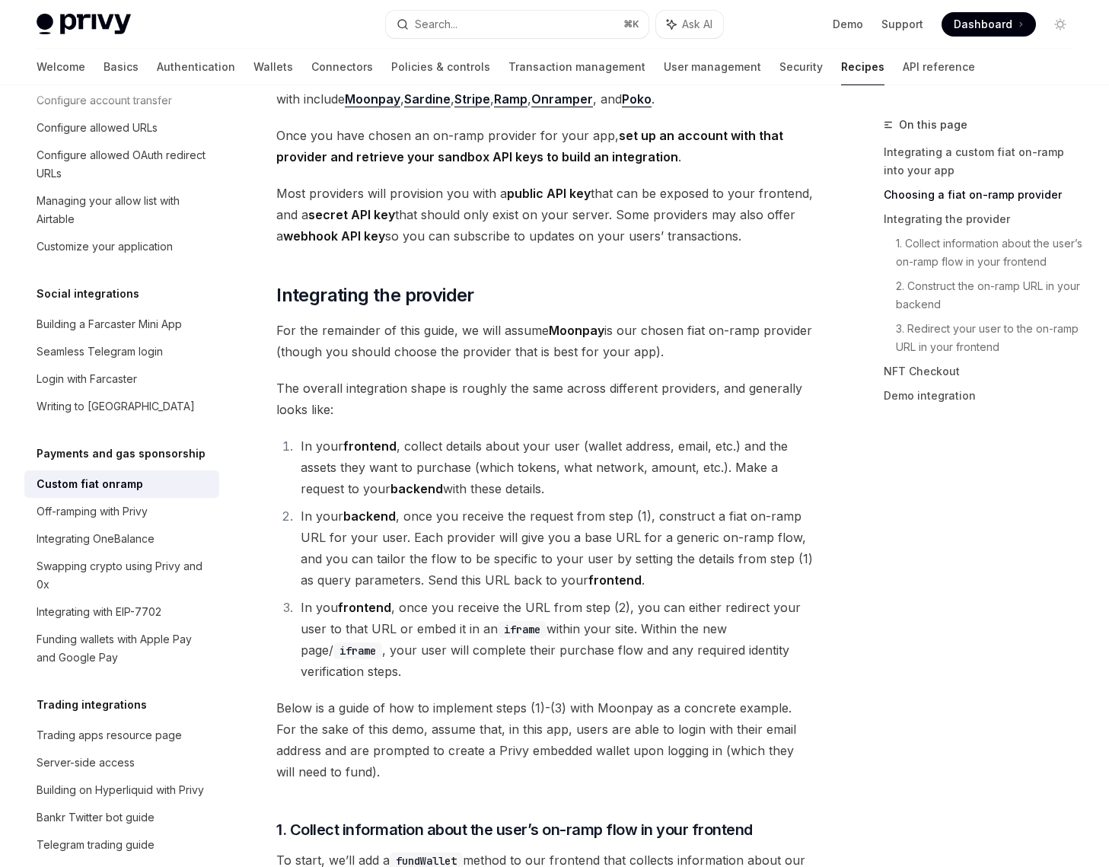
scroll to position [819, 0]
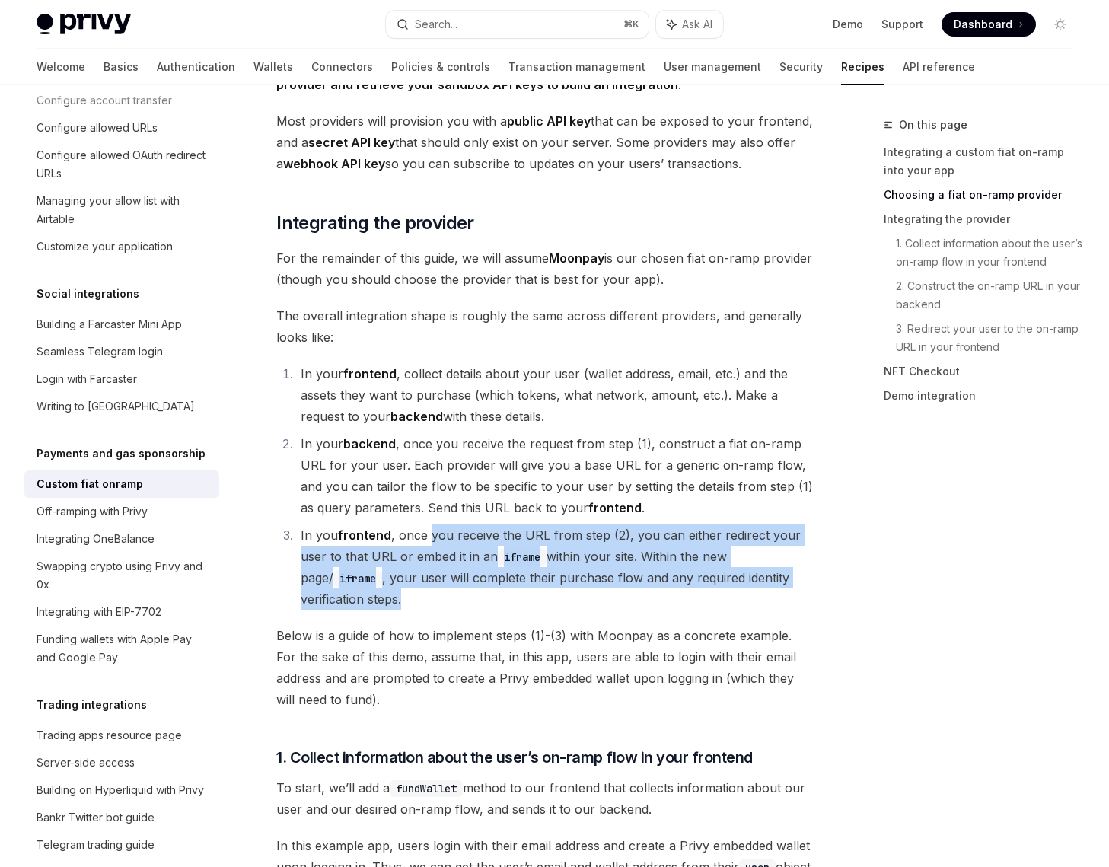
drag, startPoint x: 459, startPoint y: 575, endPoint x: 429, endPoint y: 520, distance: 62.3
click at [429, 525] on li "In you frontend , once you receive the URL from step (2), you can either redire…" at bounding box center [555, 567] width 518 height 85
drag, startPoint x: 429, startPoint y: 520, endPoint x: 445, endPoint y: 580, distance: 62.1
click at [445, 580] on li "In you frontend , once you receive the URL from step (2), you can either redire…" at bounding box center [555, 567] width 518 height 85
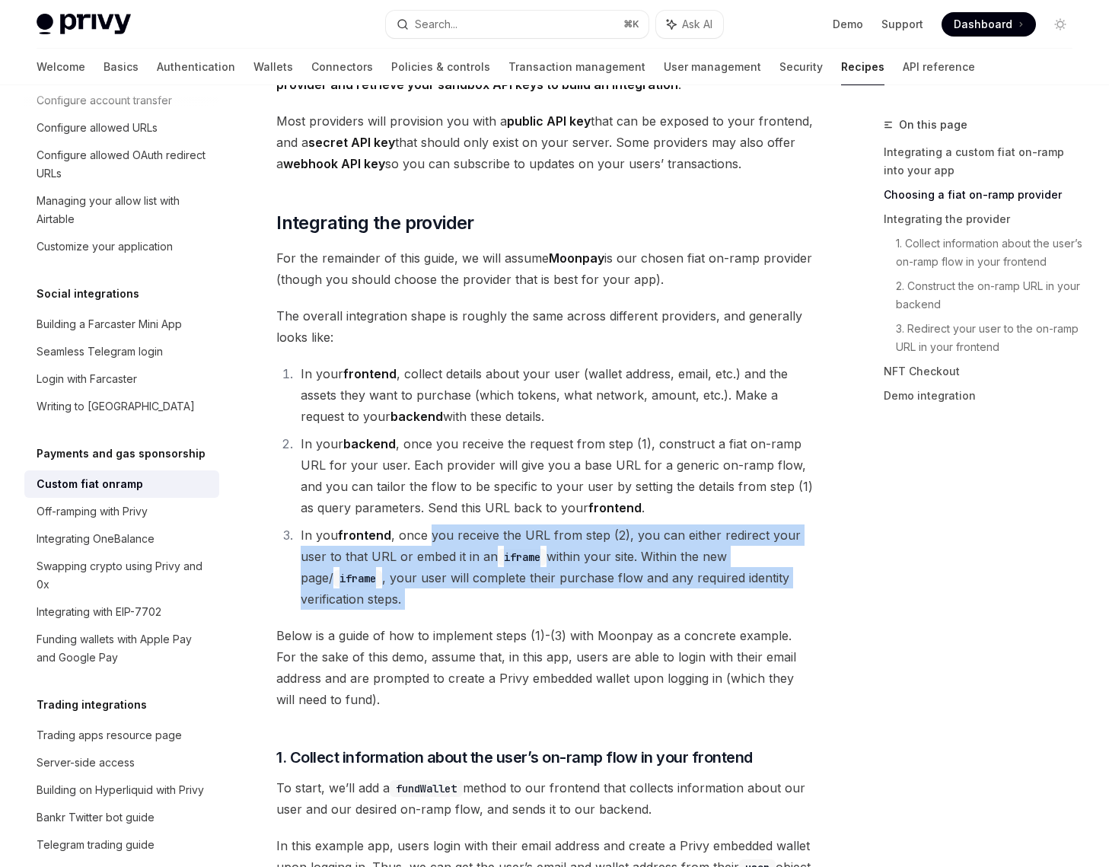
click at [445, 580] on li "In you frontend , once you receive the URL from step (2), you can either redire…" at bounding box center [555, 567] width 518 height 85
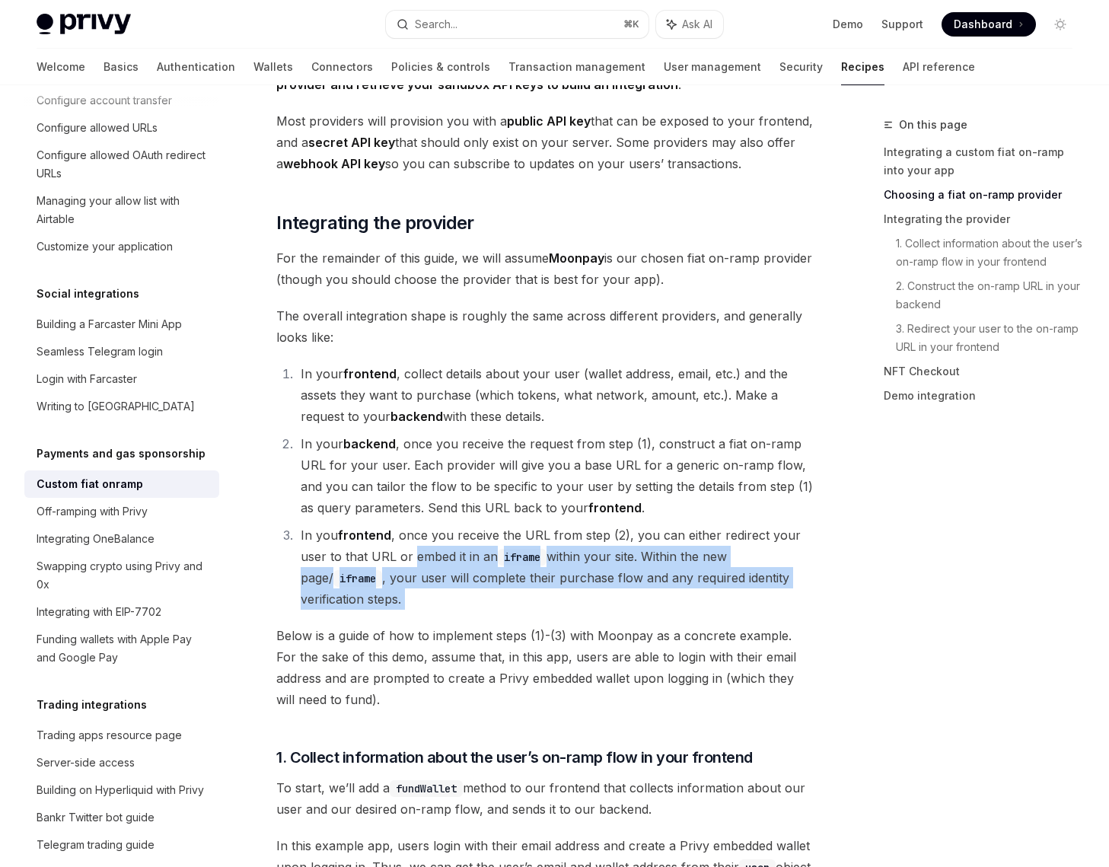
drag, startPoint x: 445, startPoint y: 580, endPoint x: 419, endPoint y: 515, distance: 69.7
click at [420, 525] on li "In you frontend , once you receive the URL from step (2), you can either redire…" at bounding box center [555, 567] width 518 height 85
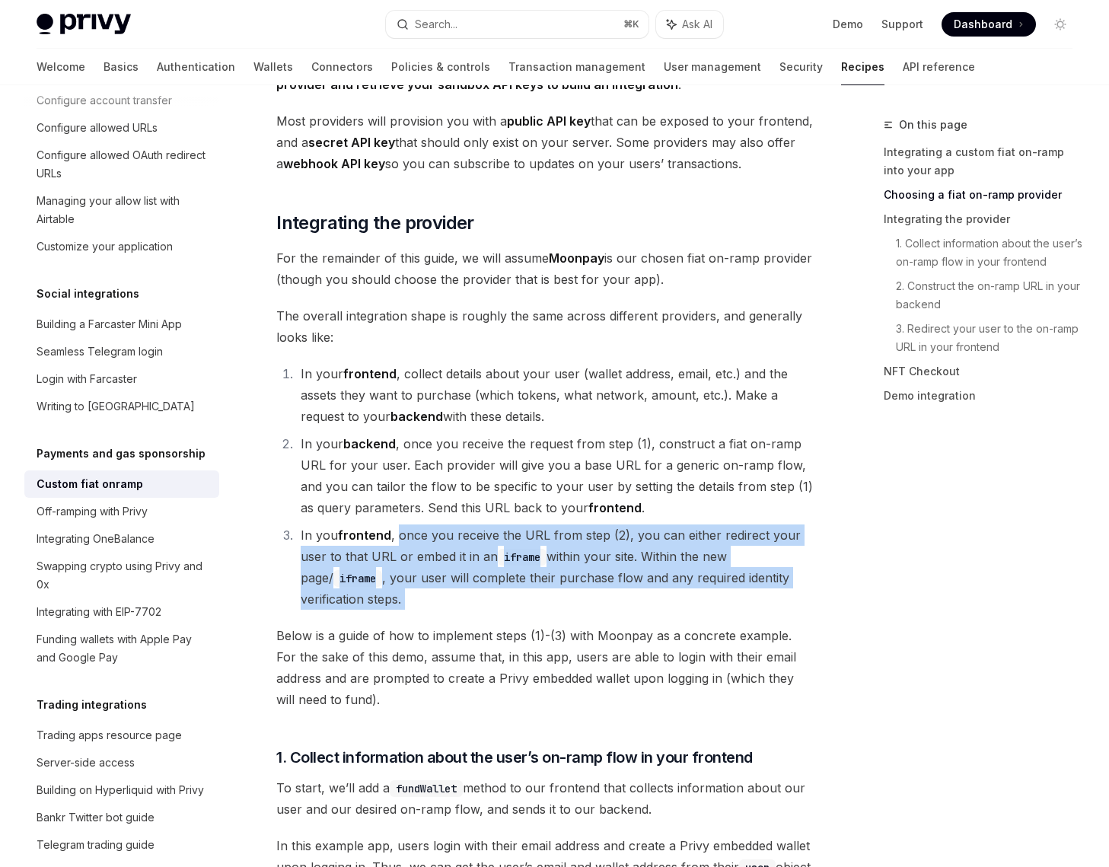
click at [419, 525] on li "In you frontend , once you receive the URL from step (2), you can either redire…" at bounding box center [555, 567] width 518 height 85
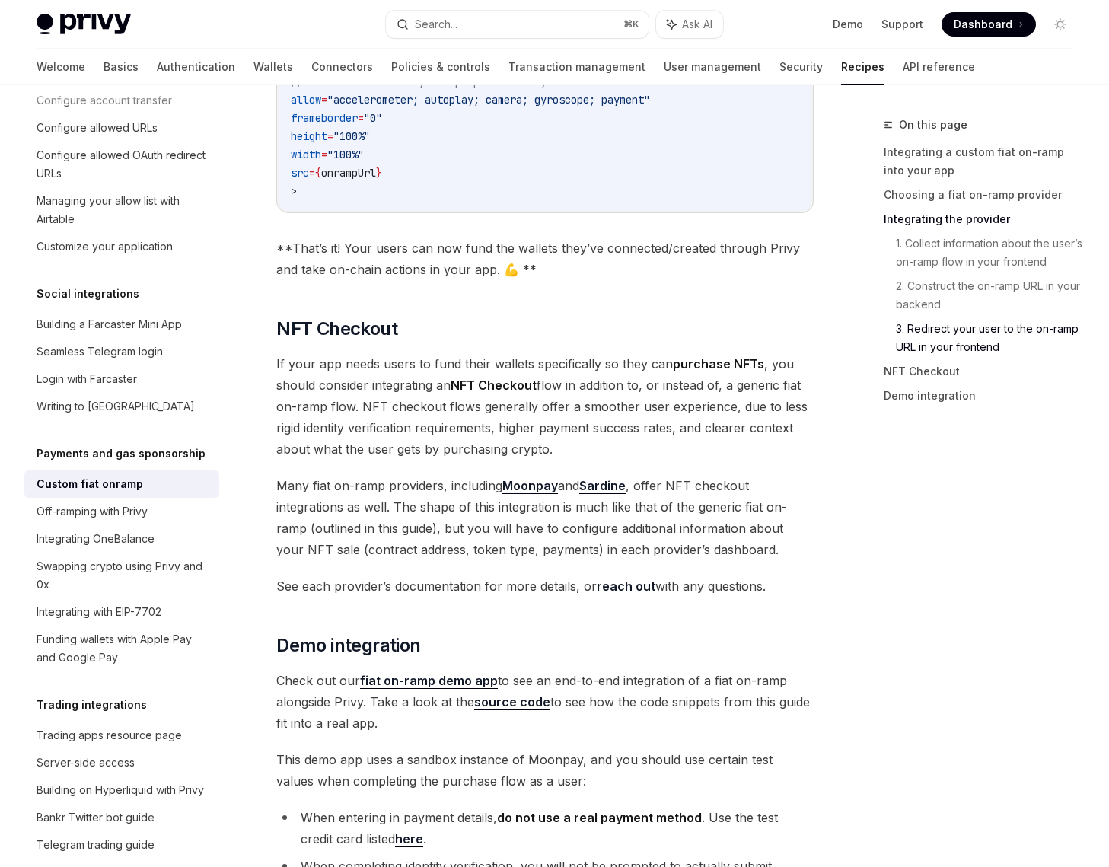
scroll to position [5070, 0]
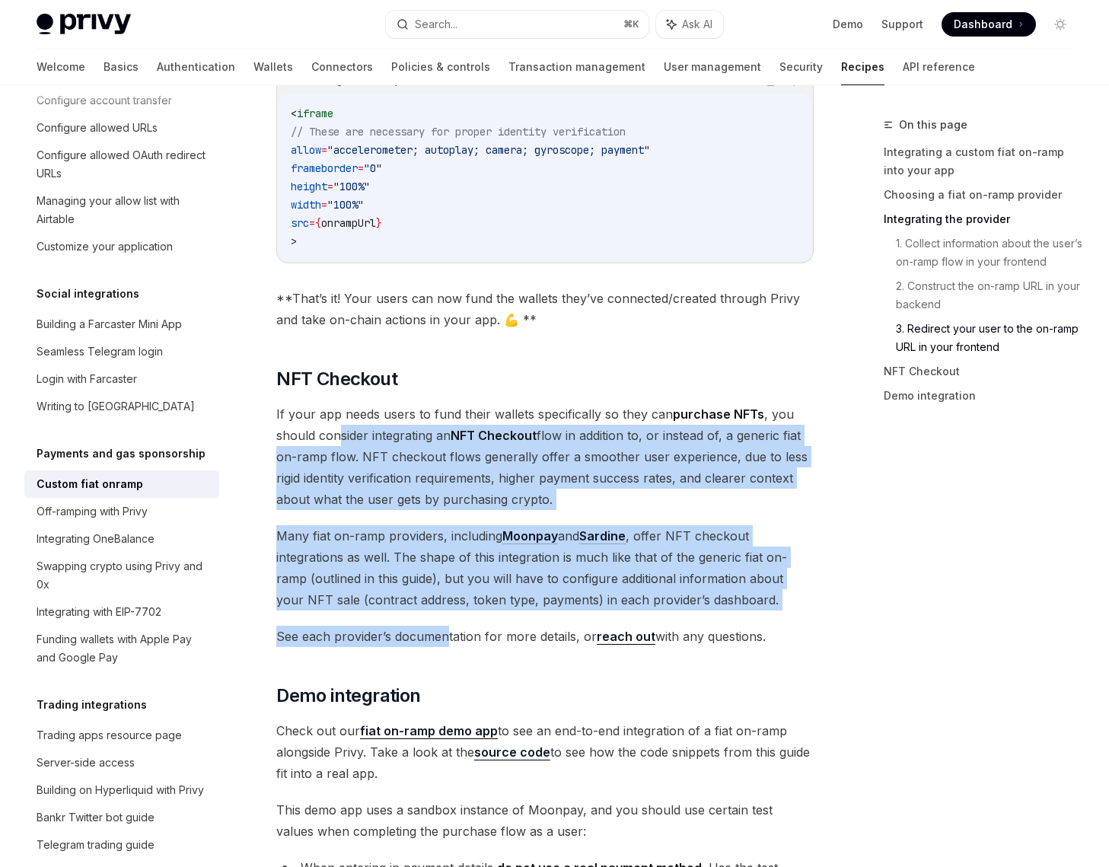
drag, startPoint x: 445, startPoint y: 579, endPoint x: 342, endPoint y: 388, distance: 217.4
click at [342, 404] on span "If your app needs users to fund their wallets specifically so they can purchase…" at bounding box center [545, 457] width 538 height 107
drag, startPoint x: 342, startPoint y: 388, endPoint x: 449, endPoint y: 567, distance: 209.3
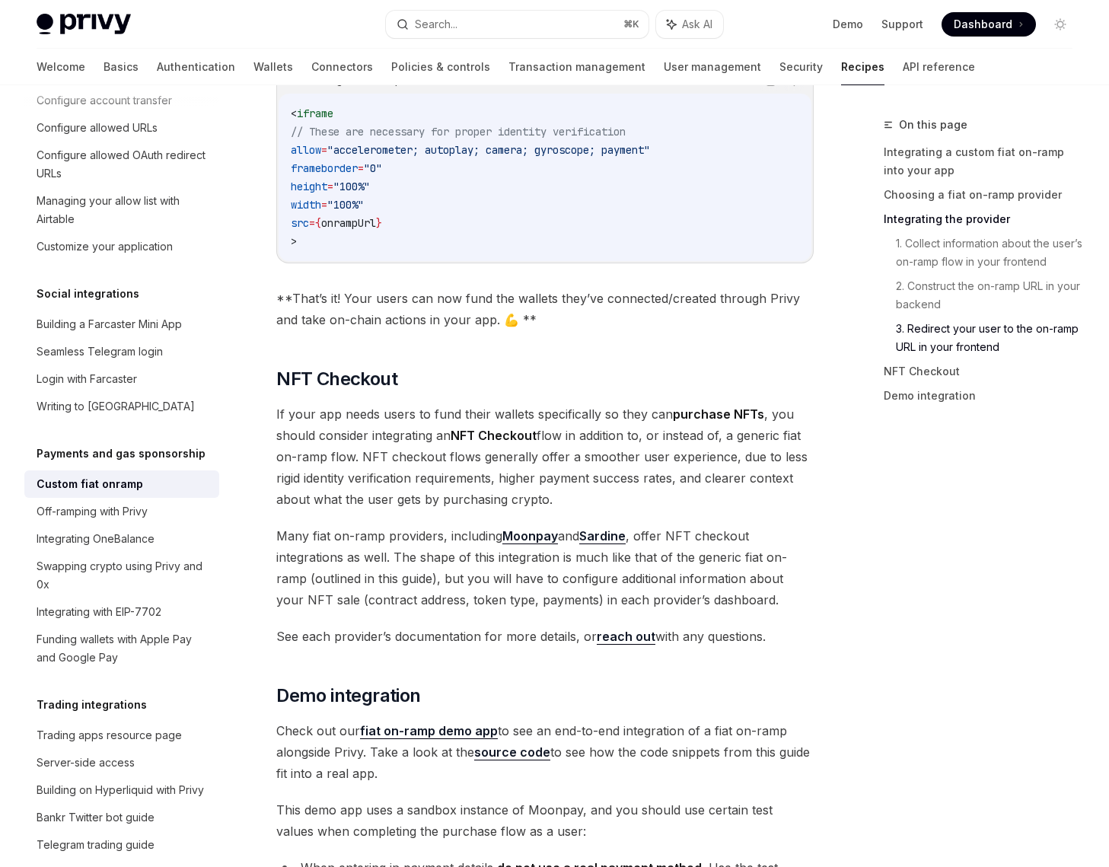
scroll to position [5347, 0]
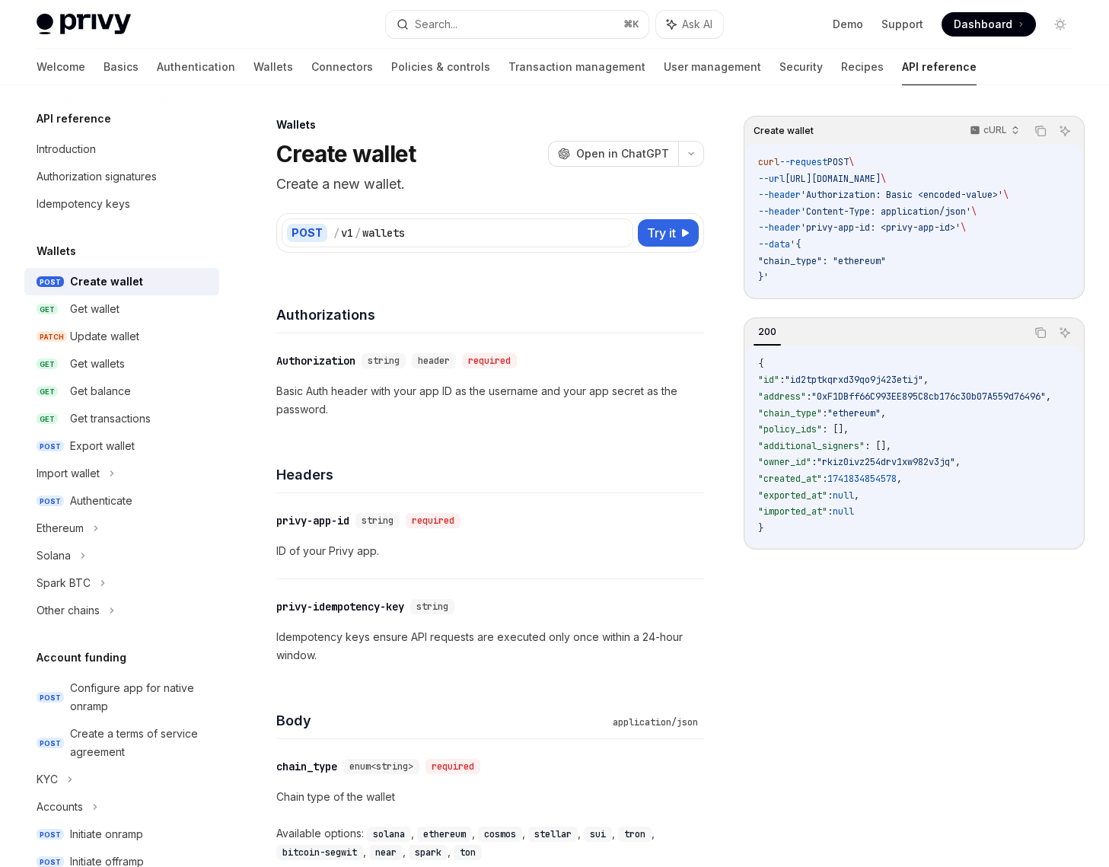
click at [457, 30] on div "Search..." at bounding box center [436, 24] width 43 height 18
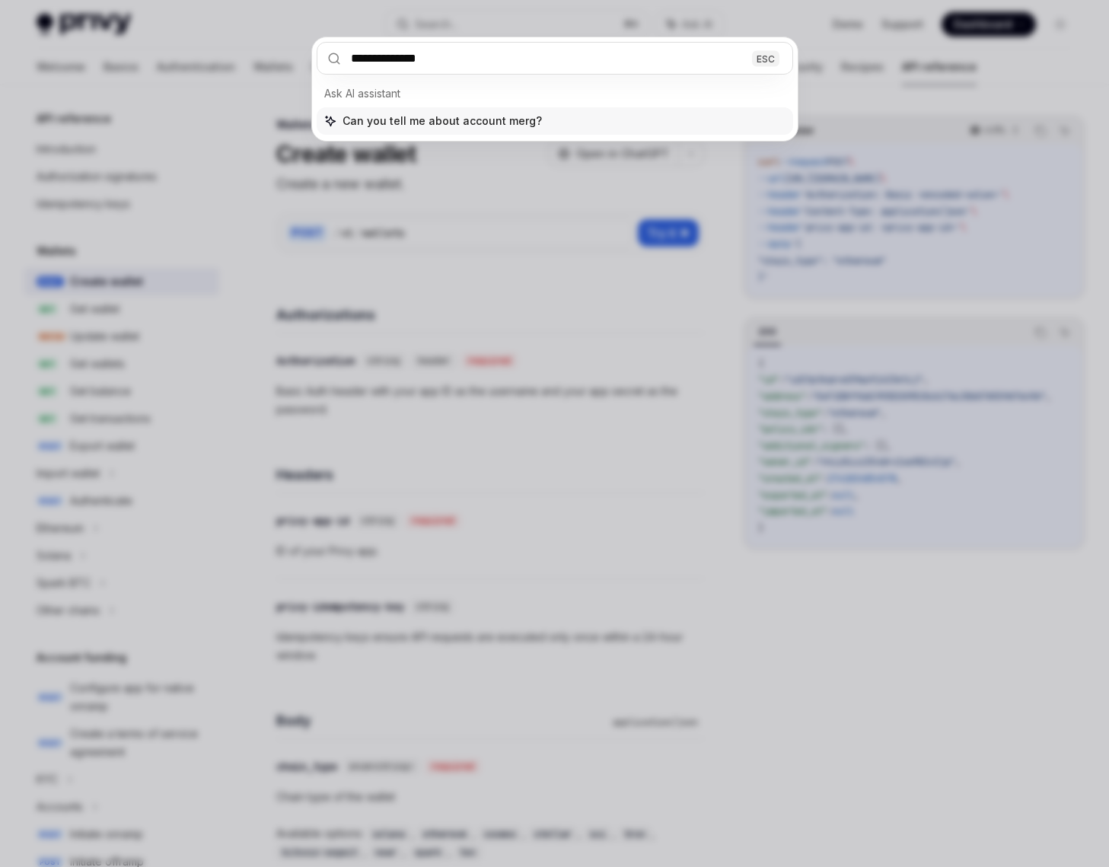
type input "**********"
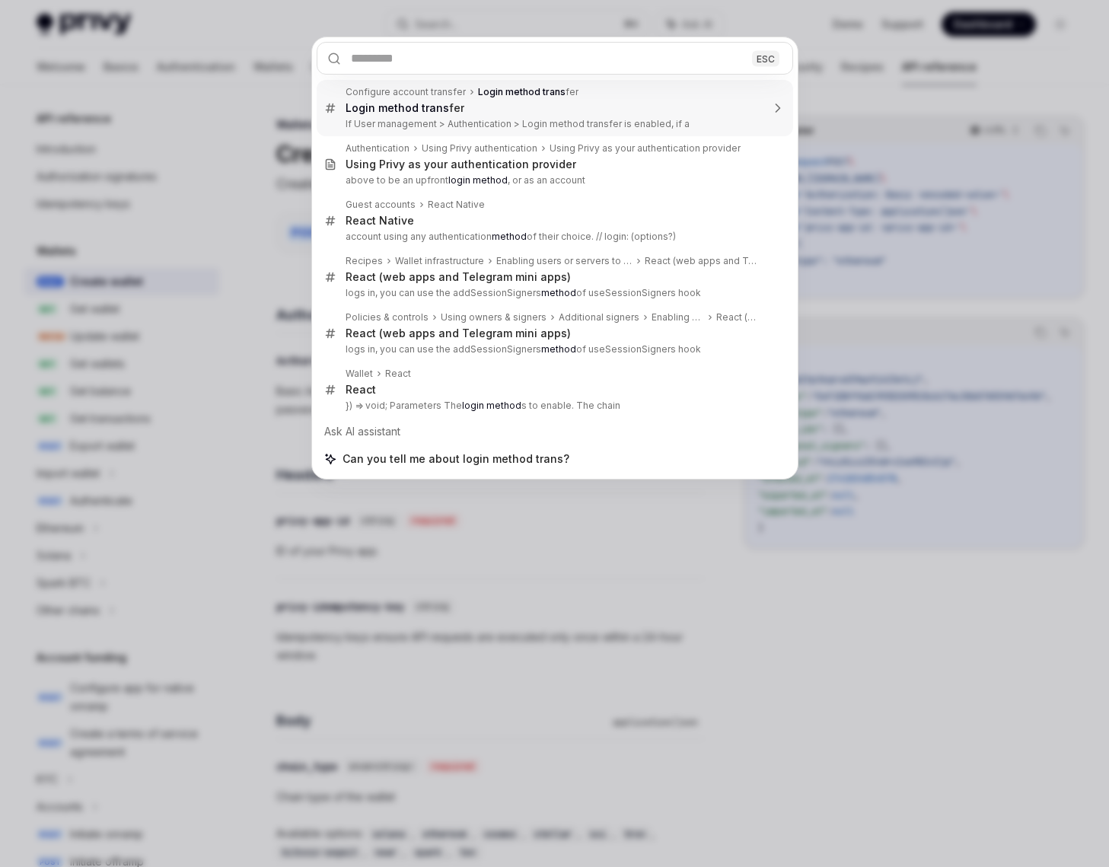
type textarea "*"
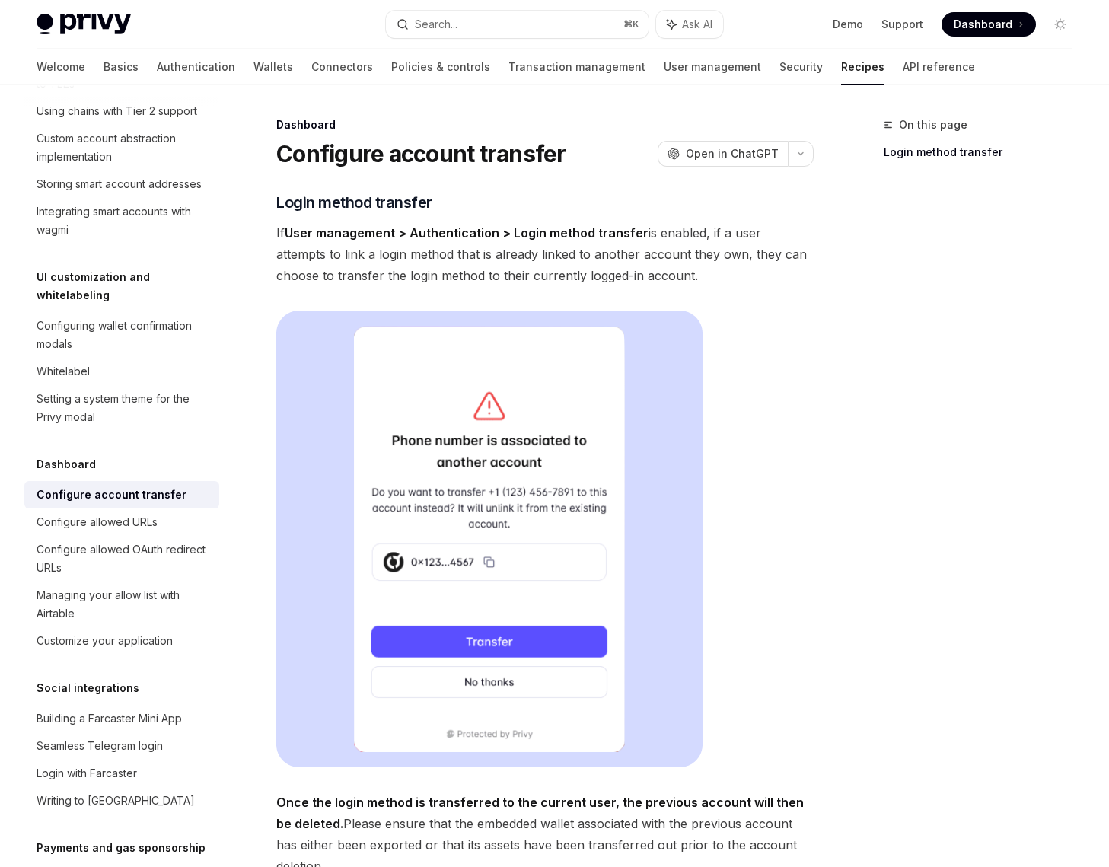
click at [528, 242] on span "If User management > Authentication > Login method transfer is enabled, if a us…" at bounding box center [545, 254] width 538 height 64
click at [477, 19] on button "Search... ⌘ K" at bounding box center [517, 24] width 263 height 27
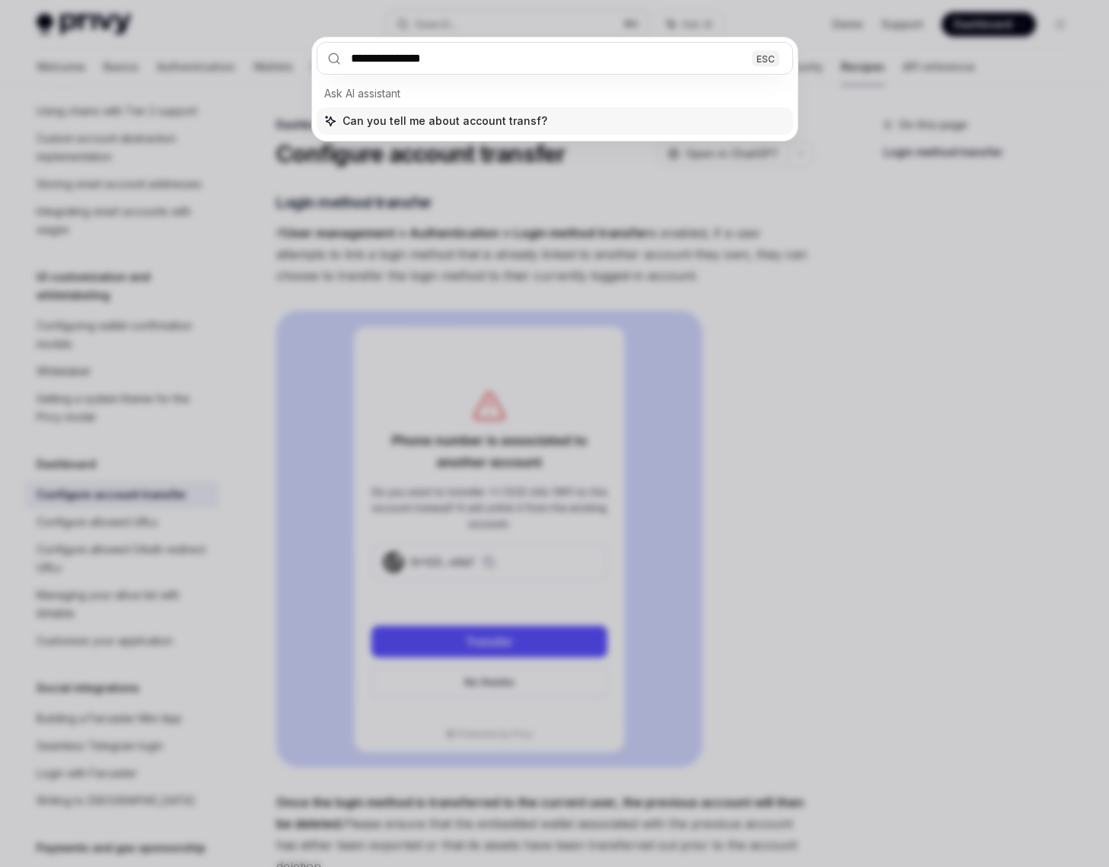
type input "**********"
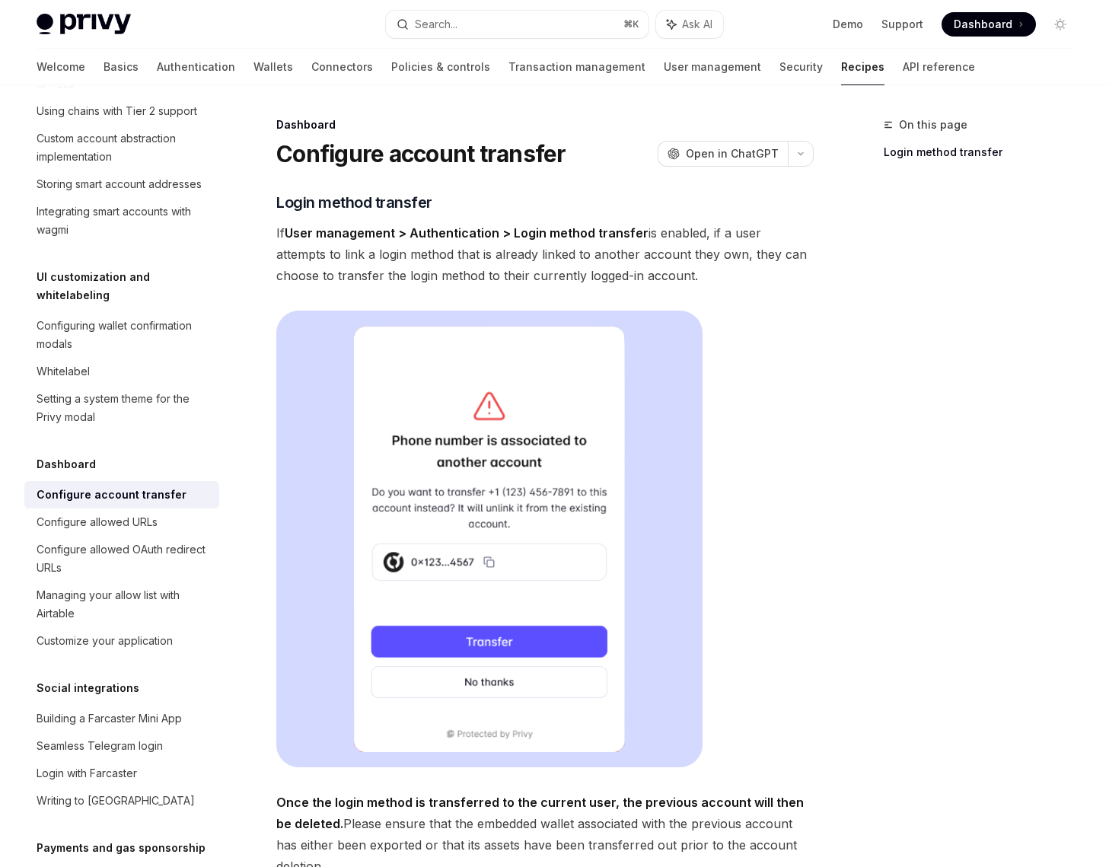
click at [481, 184] on div "Dashboard Configure account transfer OpenAI Open in ChatGPT OpenAI Open in Chat…" at bounding box center [402, 661] width 829 height 1090
click at [497, 11] on button "Search... ⌘ K" at bounding box center [517, 24] width 263 height 27
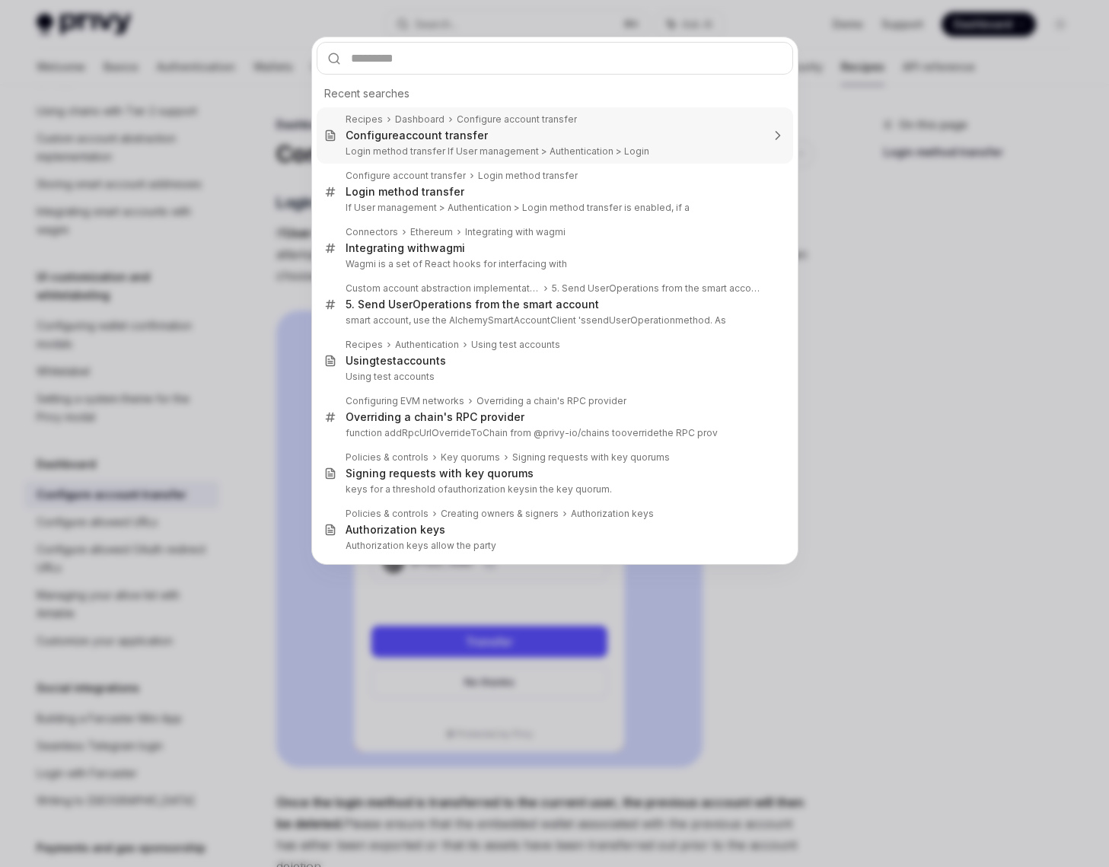
click at [282, 163] on div "Recent searches Recipes Dashboard Configure account transfer Configure account …" at bounding box center [554, 433] width 1109 height 867
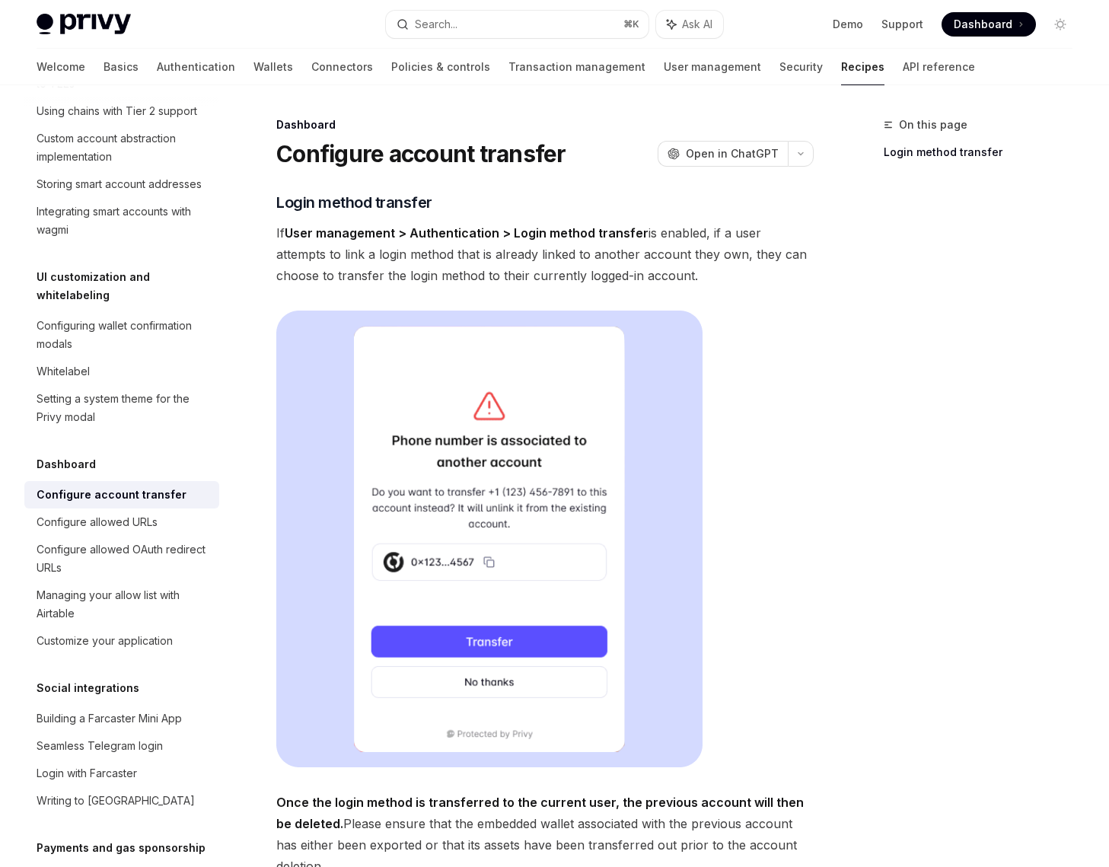
drag, startPoint x: 581, startPoint y: 282, endPoint x: 445, endPoint y: 244, distance: 141.0
click at [445, 244] on span "If User management > Authentication > Login method transfer is enabled, if a us…" at bounding box center [545, 254] width 538 height 64
click at [495, 18] on button "Search... ⌘ K" at bounding box center [517, 24] width 263 height 27
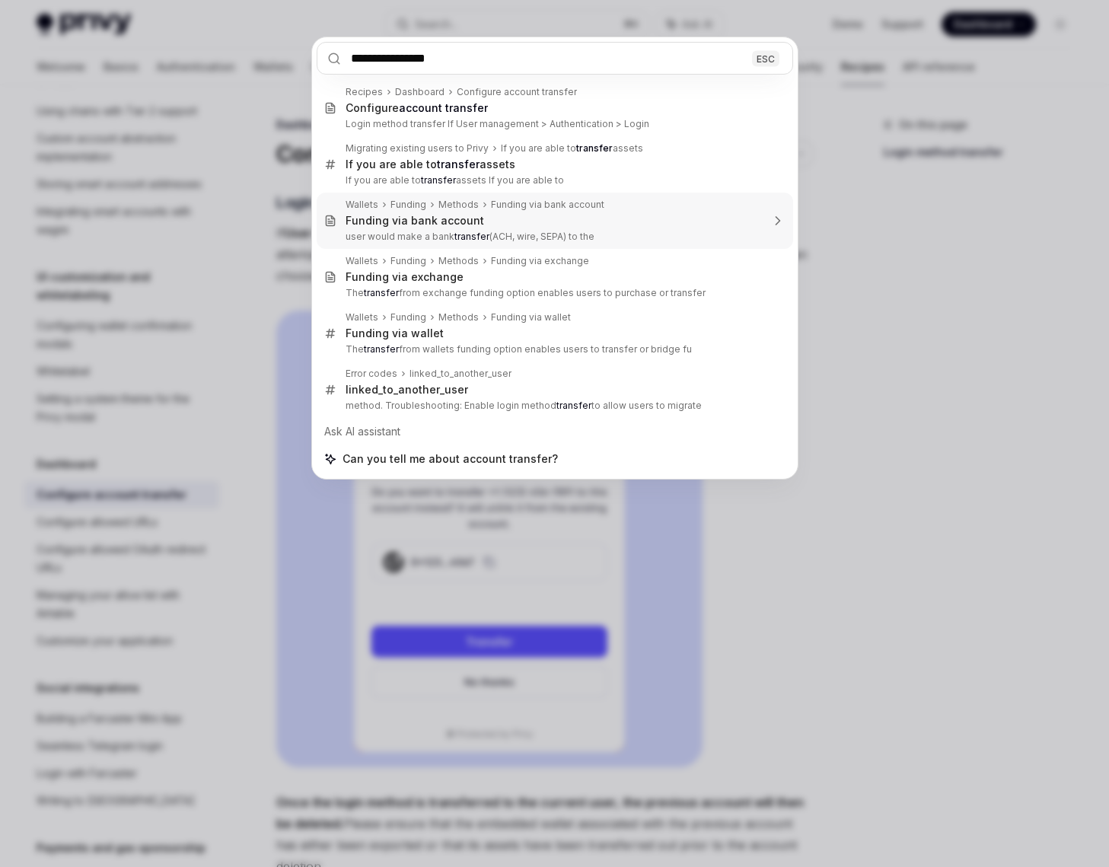
type input "**********"
click at [867, 286] on div "**********" at bounding box center [554, 433] width 1109 height 867
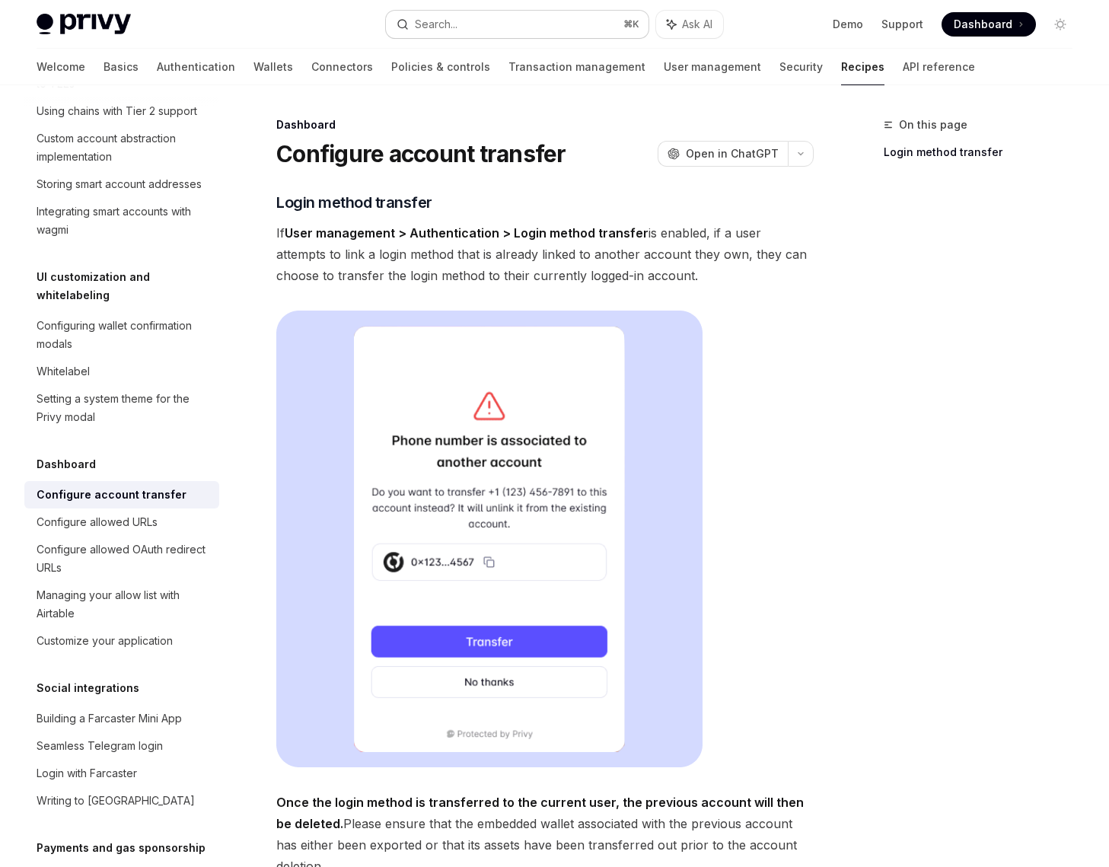
click at [461, 32] on button "Search... ⌘ K" at bounding box center [517, 24] width 263 height 27
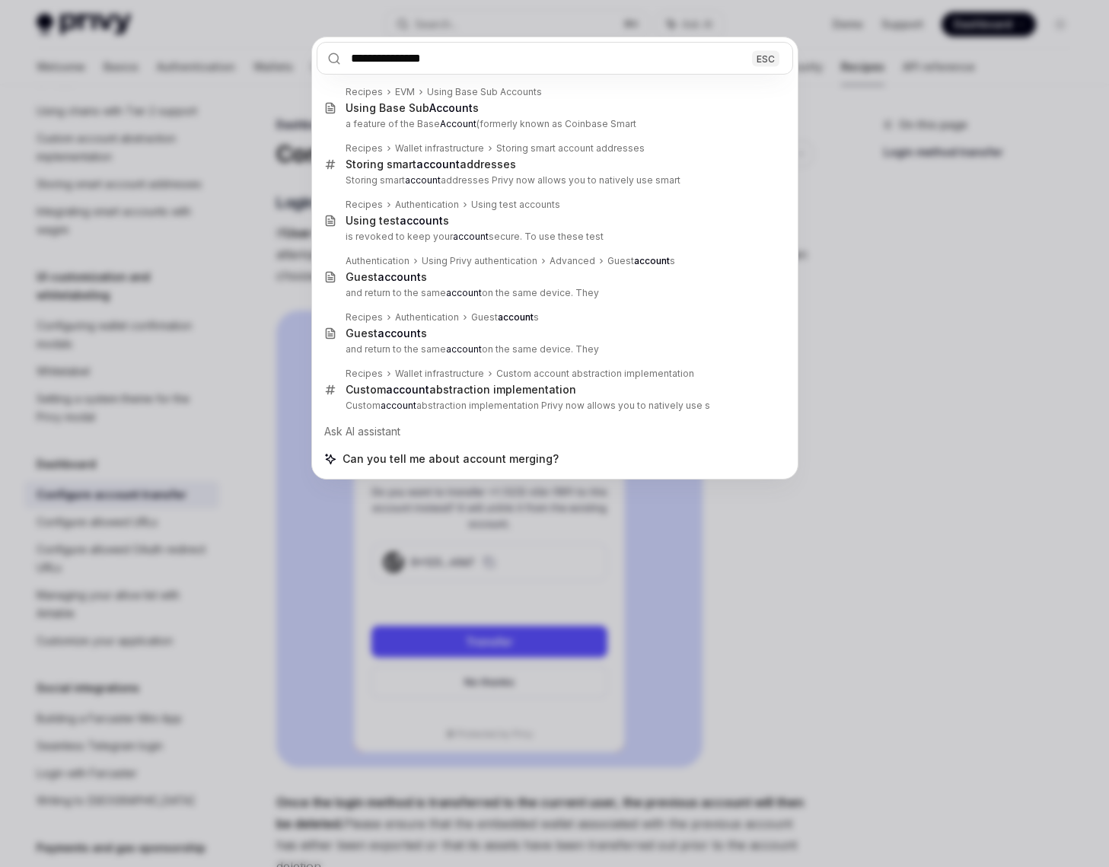
type input "**********"
click at [957, 309] on div "**********" at bounding box center [554, 433] width 1109 height 867
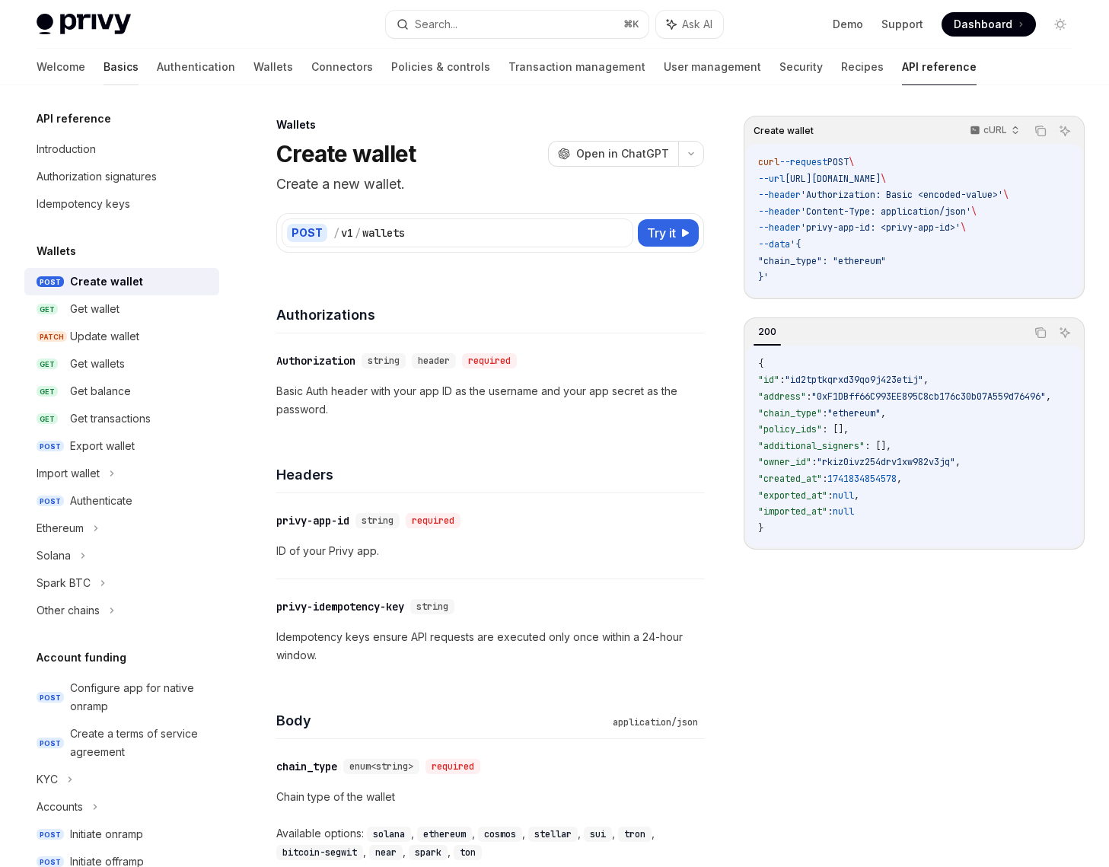
click at [104, 81] on link "Basics" at bounding box center [121, 67] width 35 height 37
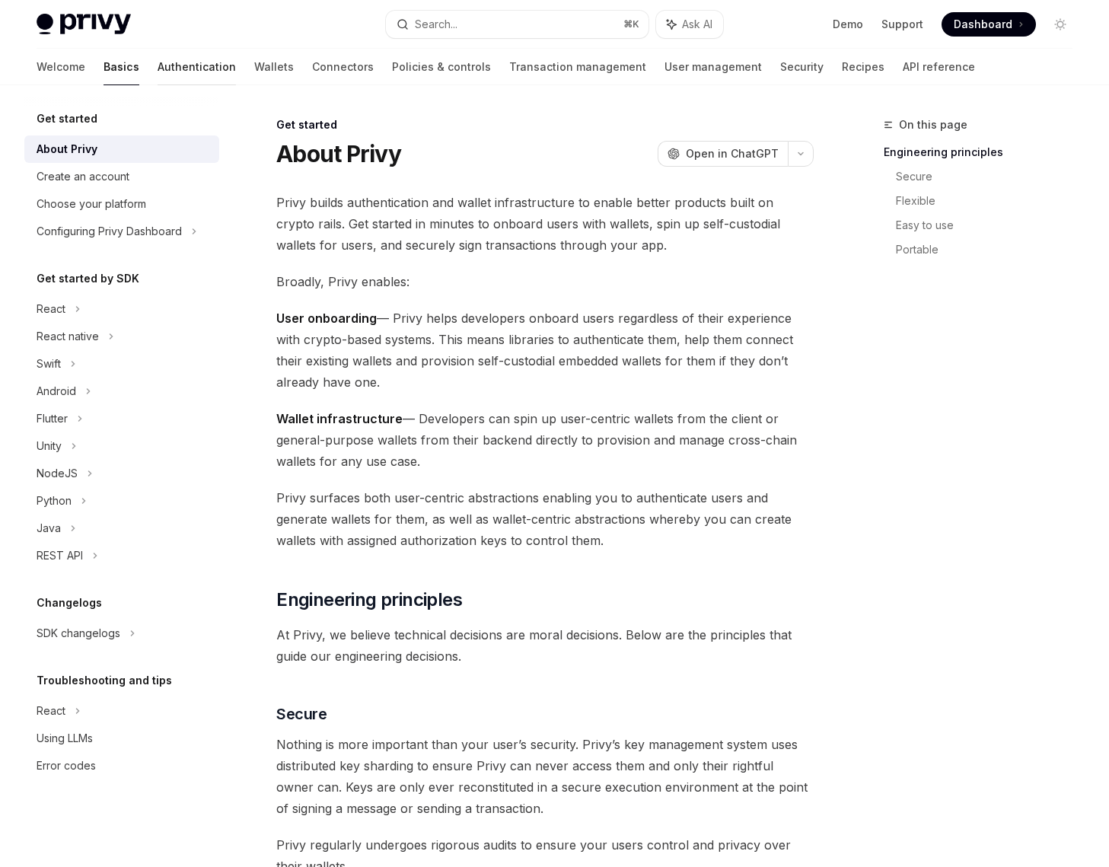
click at [158, 60] on link "Authentication" at bounding box center [197, 67] width 78 height 37
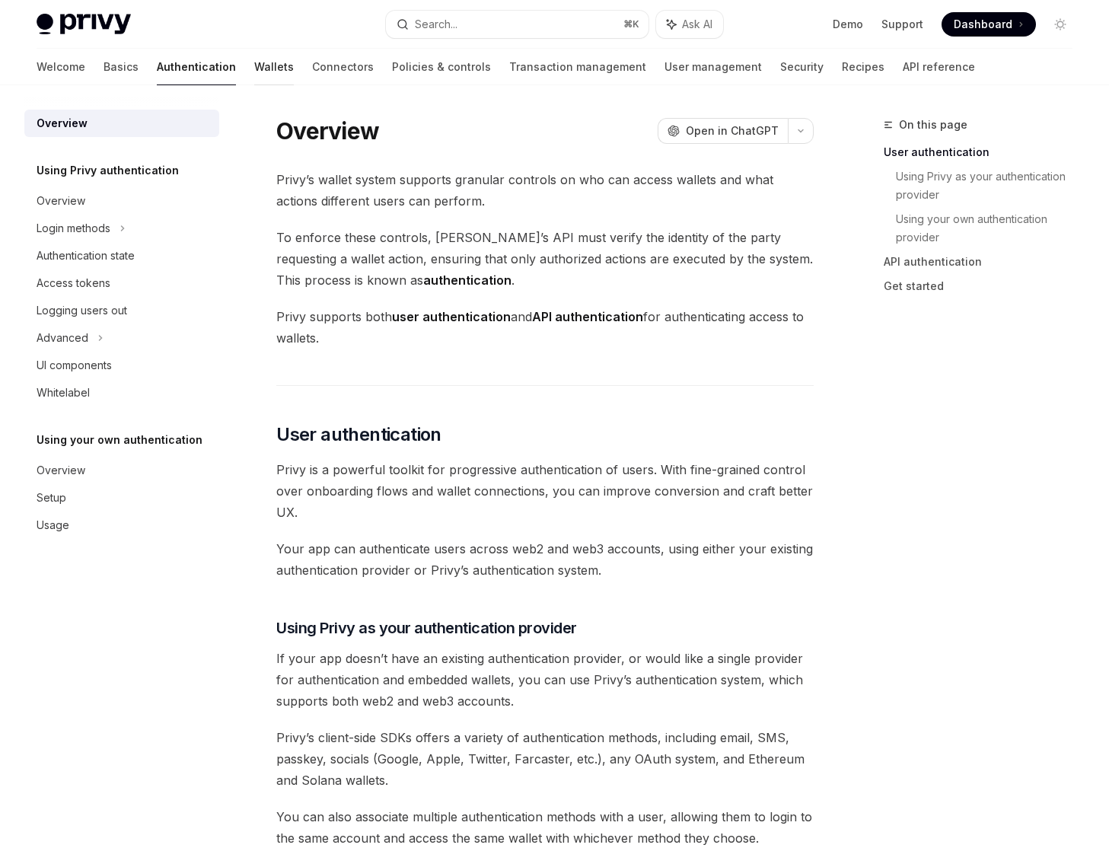
click at [254, 64] on link "Wallets" at bounding box center [274, 67] width 40 height 37
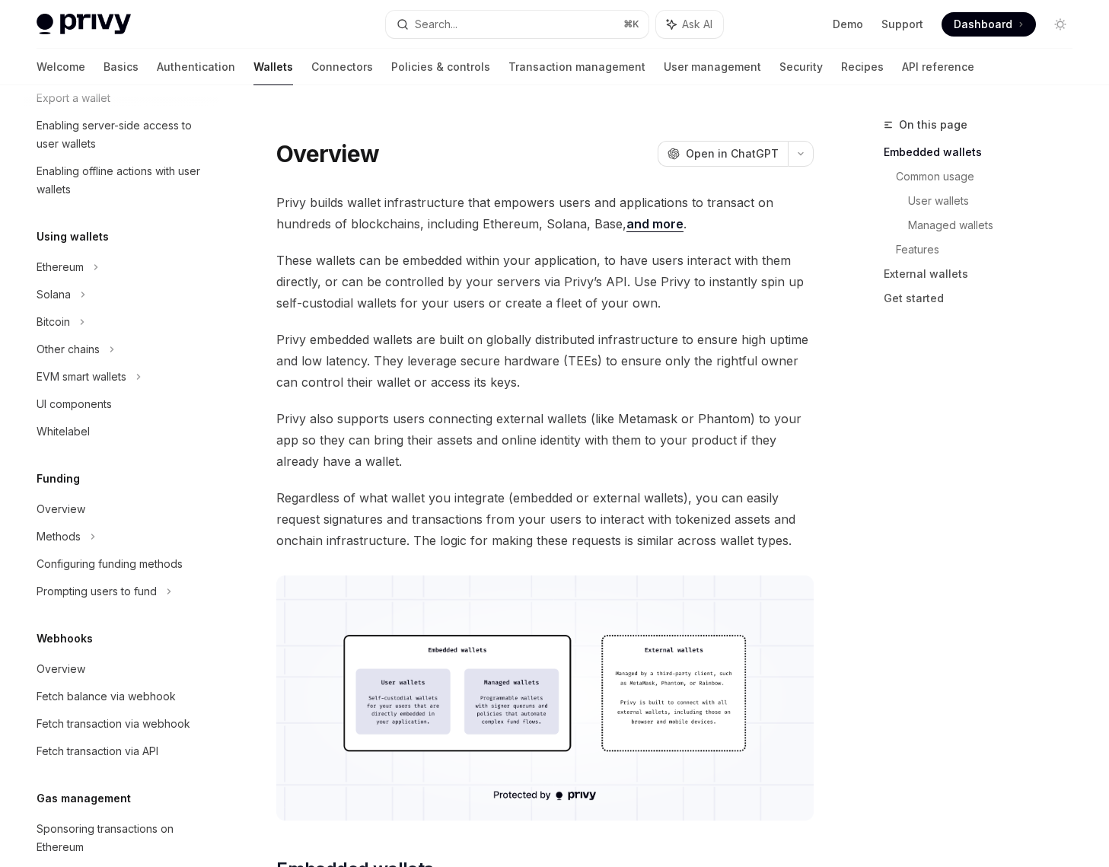
scroll to position [450, 0]
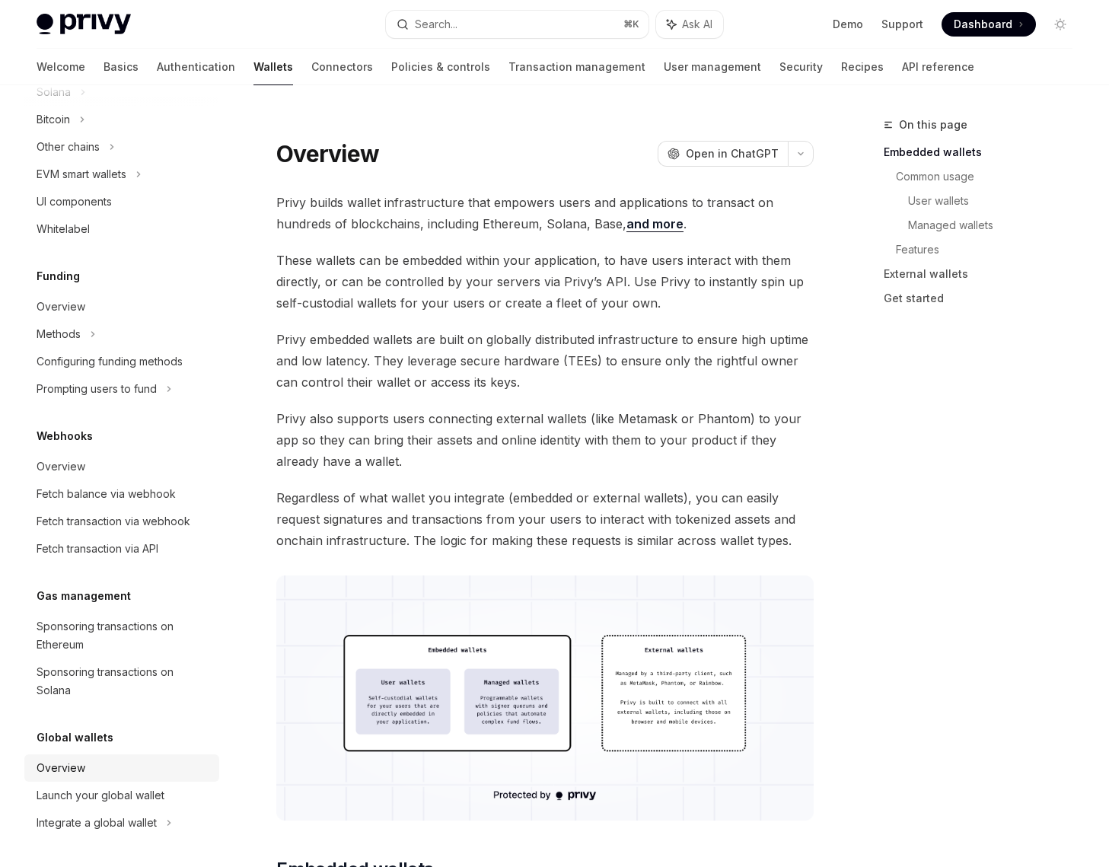
click at [82, 772] on div "Overview" at bounding box center [61, 768] width 49 height 18
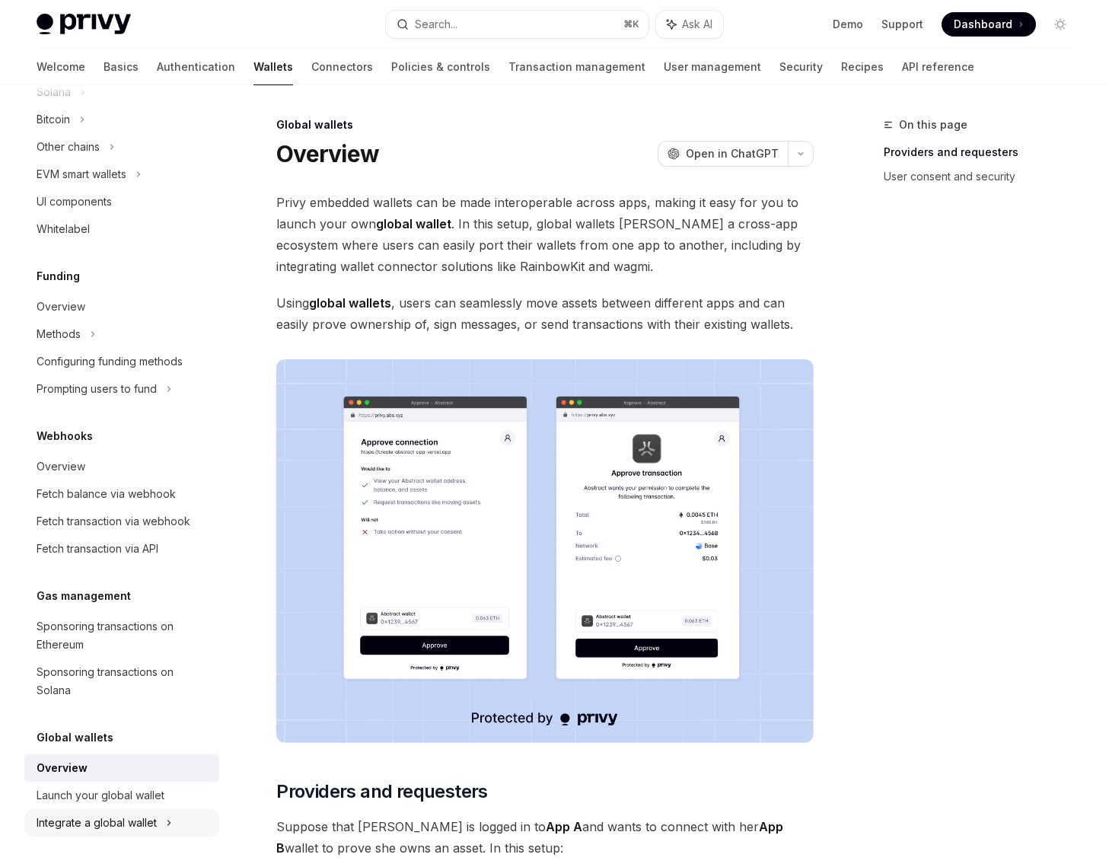
click at [70, 129] on div "Integrate a global wallet" at bounding box center [54, 119] width 34 height 18
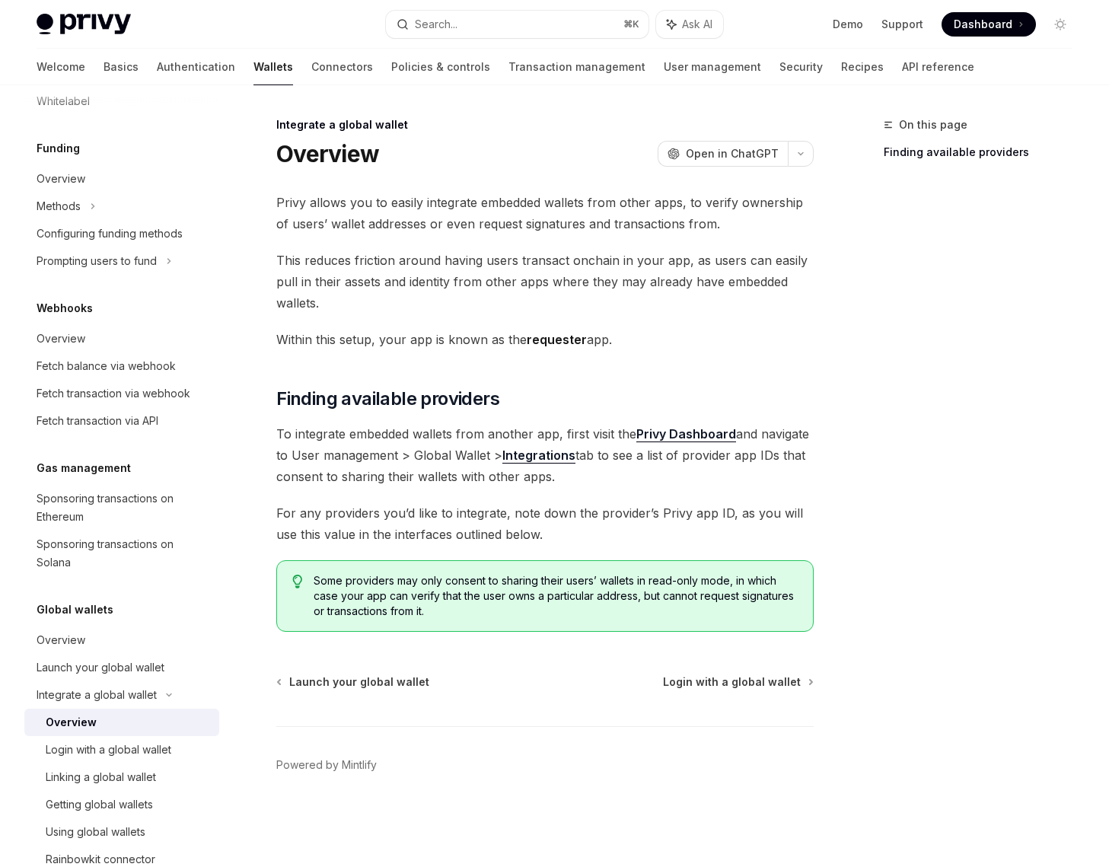
scroll to position [636, 0]
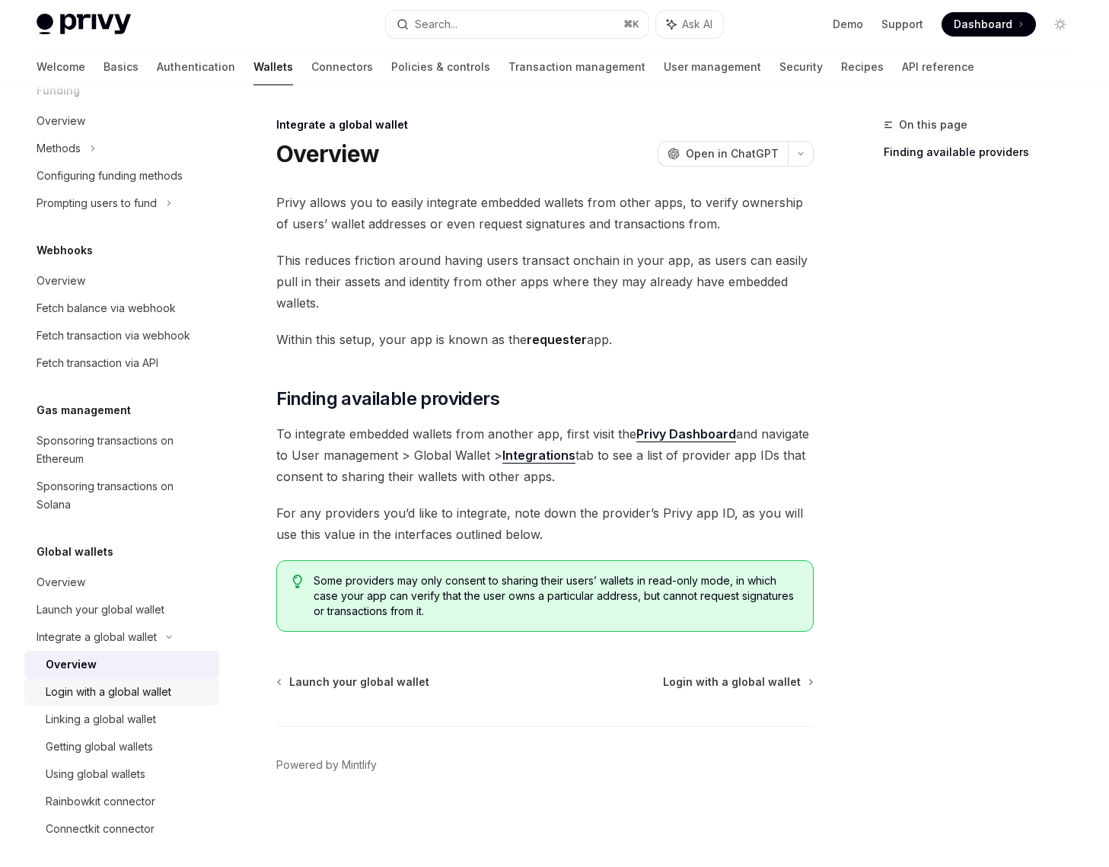
click at [137, 703] on link "Login with a global wallet" at bounding box center [121, 691] width 195 height 27
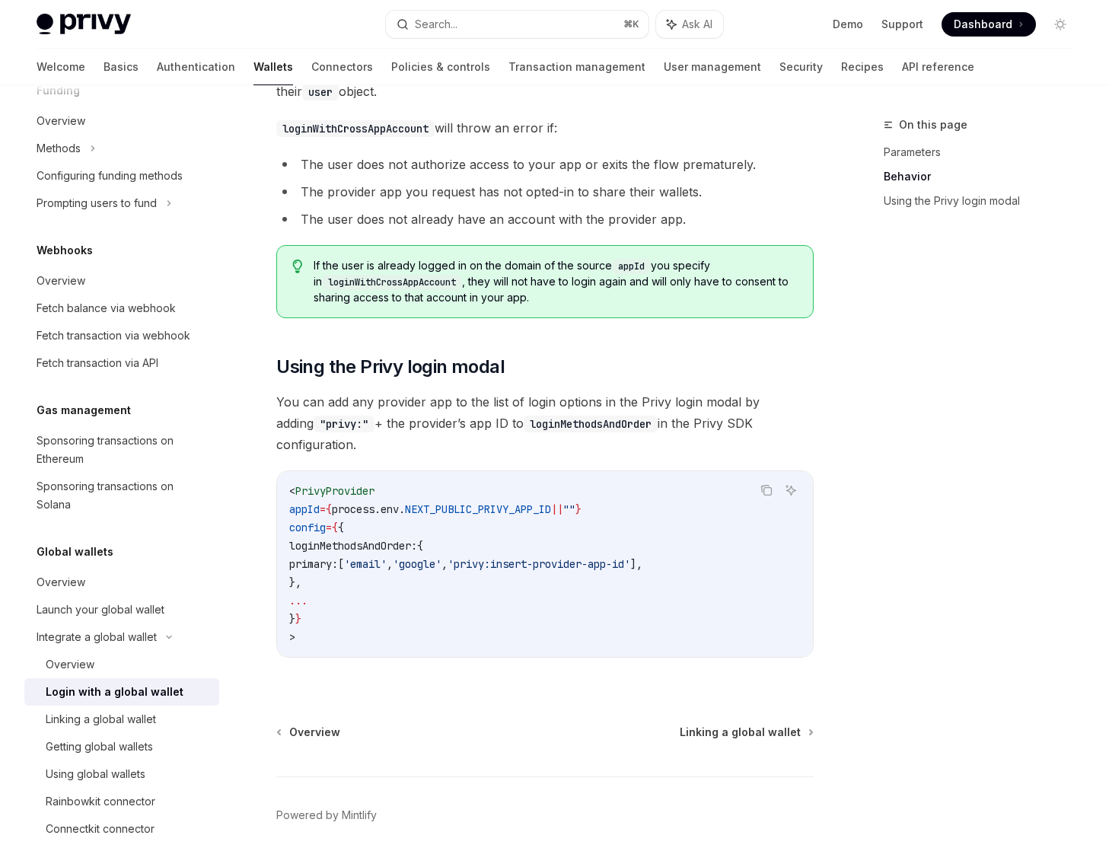
scroll to position [871, 0]
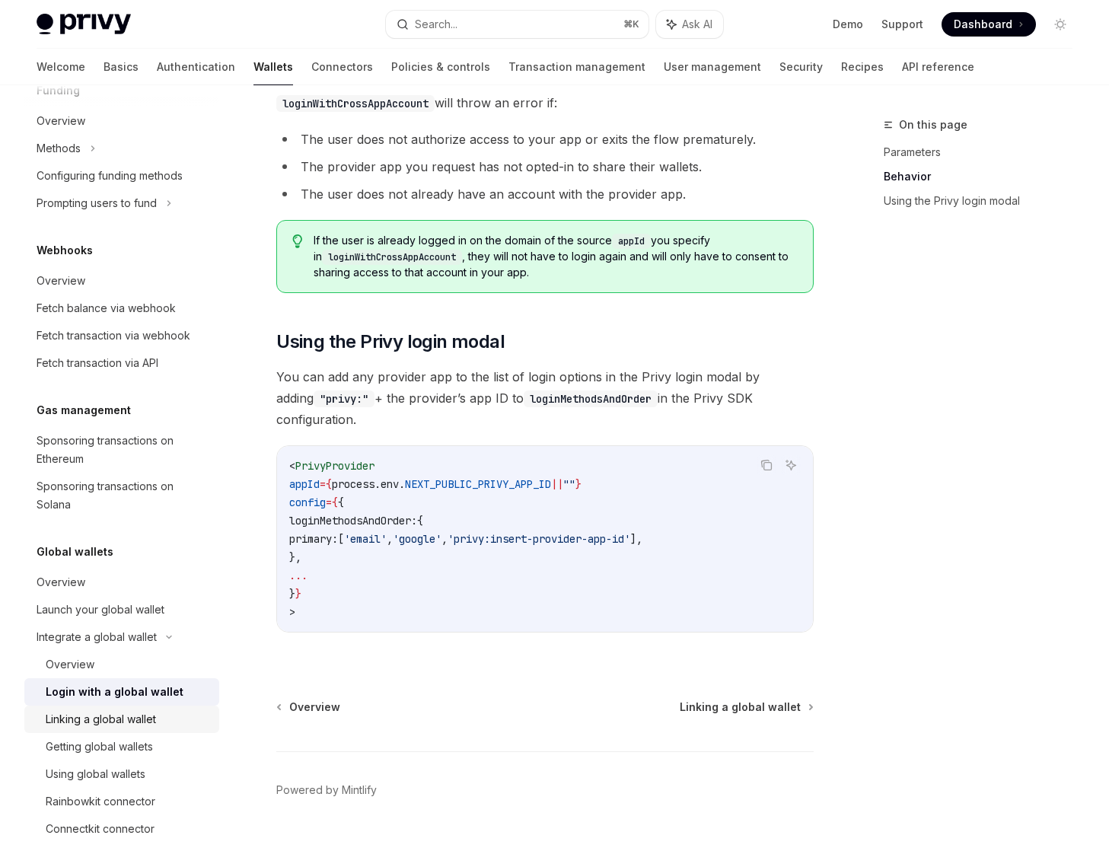
click at [118, 726] on div "Linking a global wallet" at bounding box center [101, 719] width 110 height 18
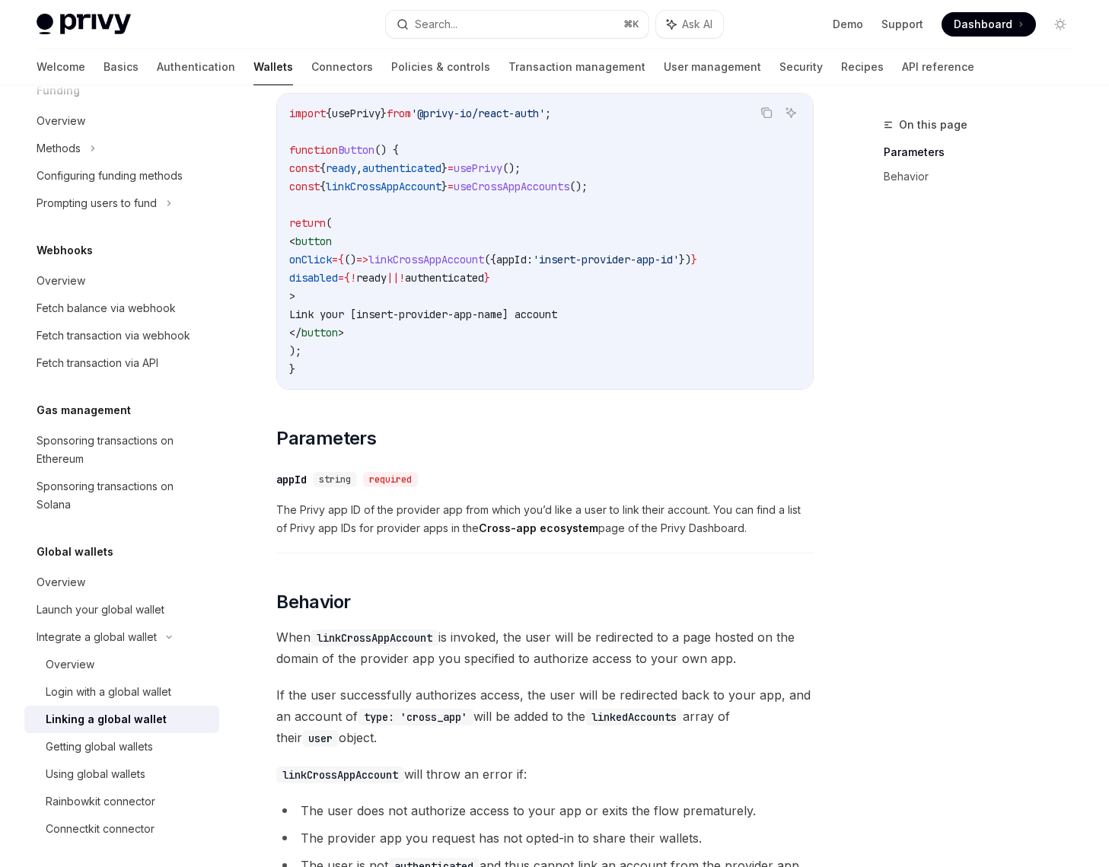
scroll to position [474, 0]
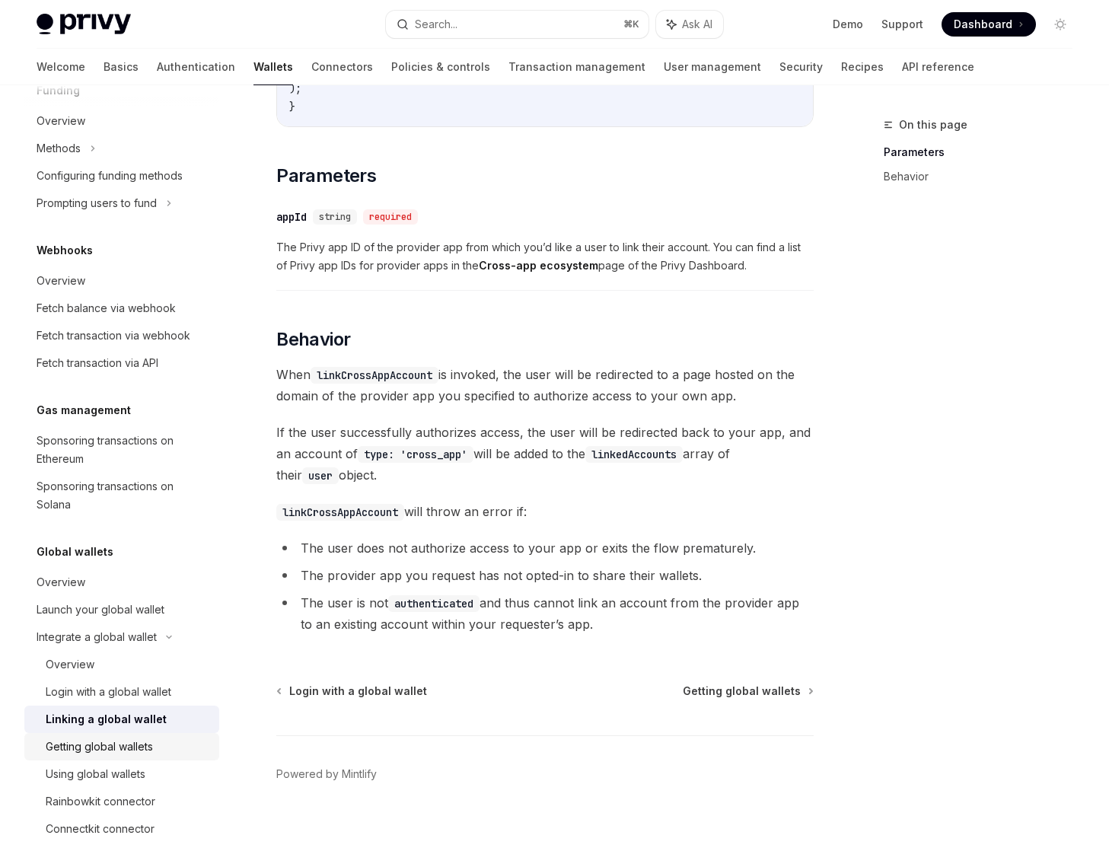
click at [68, 735] on link "Getting global wallets" at bounding box center [121, 746] width 195 height 27
type textarea "*"
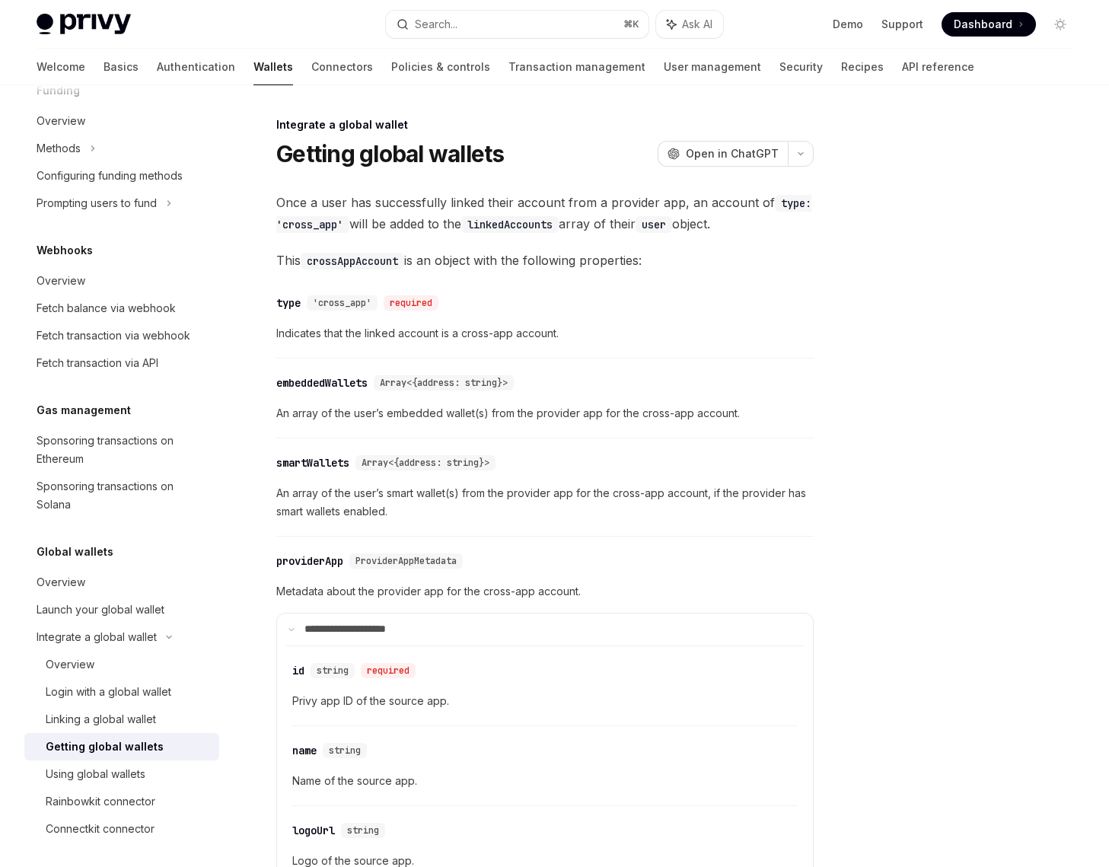
click at [609, 519] on span "An array of the user’s smart wallet(s) from the provider app for the cross-app …" at bounding box center [545, 502] width 538 height 37
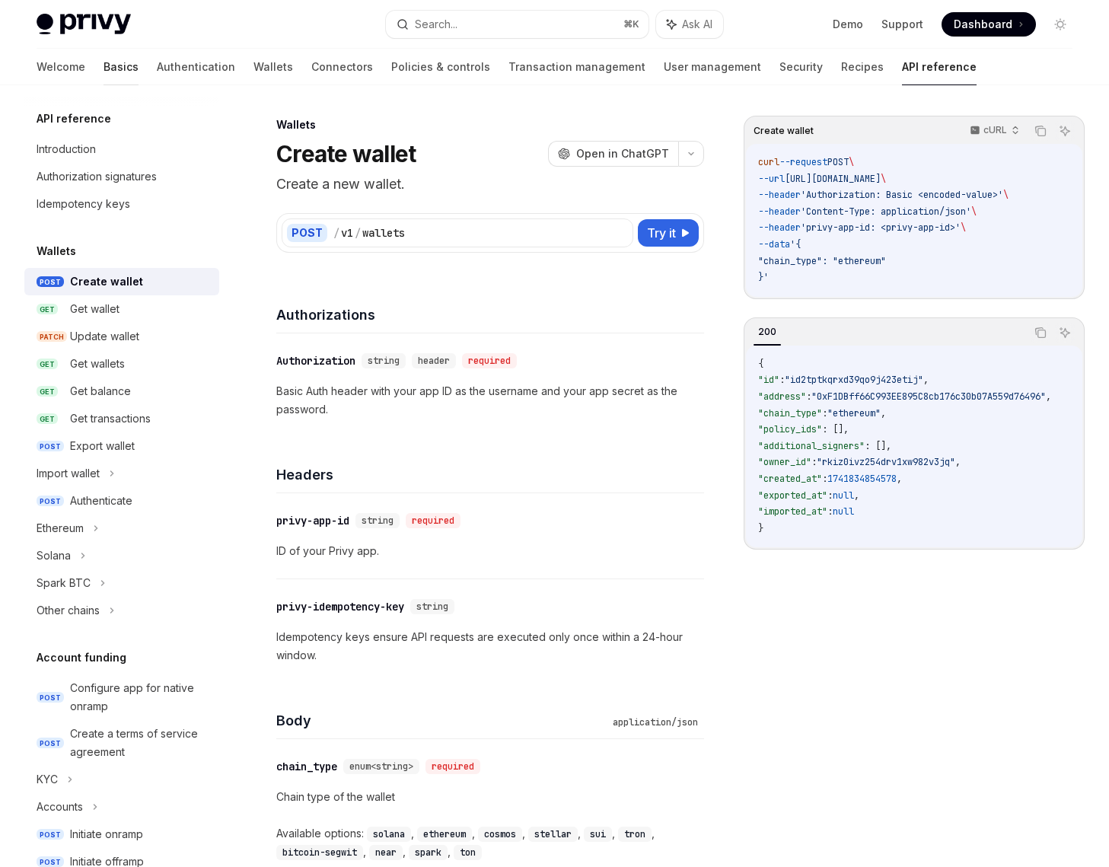
click at [104, 76] on link "Basics" at bounding box center [121, 67] width 35 height 37
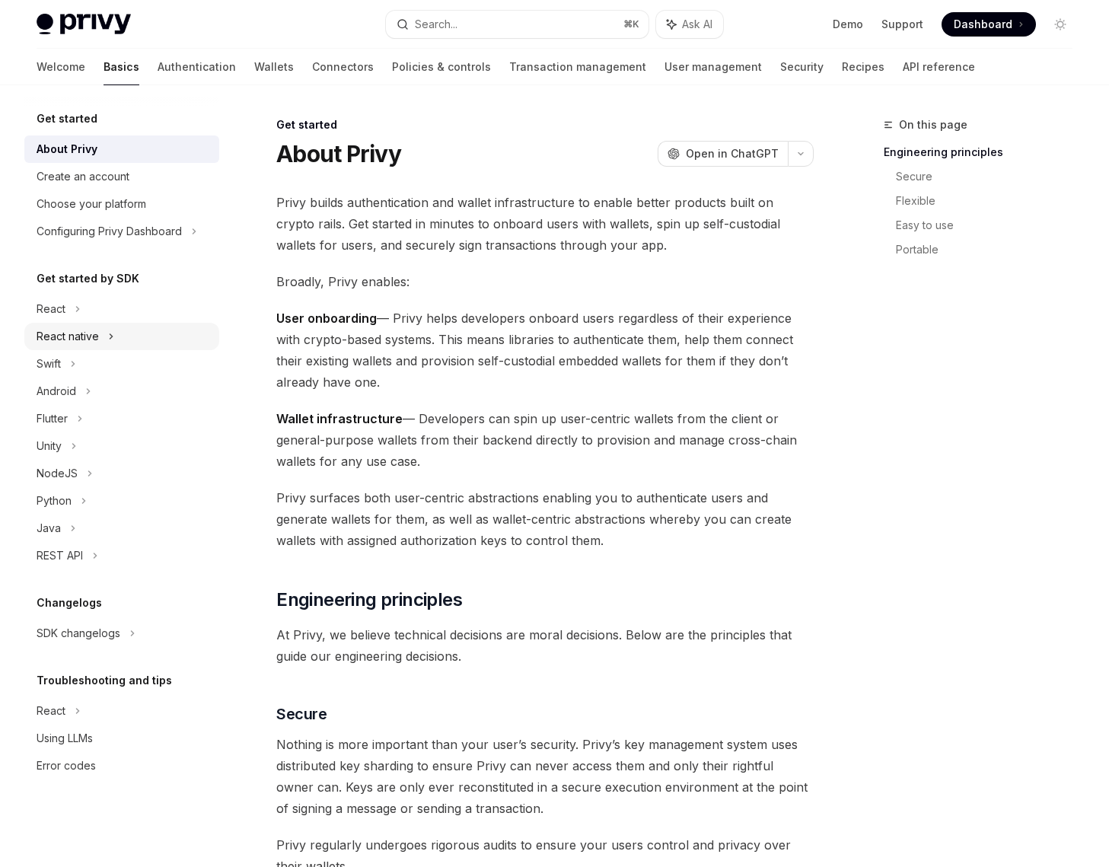
click at [97, 338] on div "React native" at bounding box center [68, 336] width 62 height 18
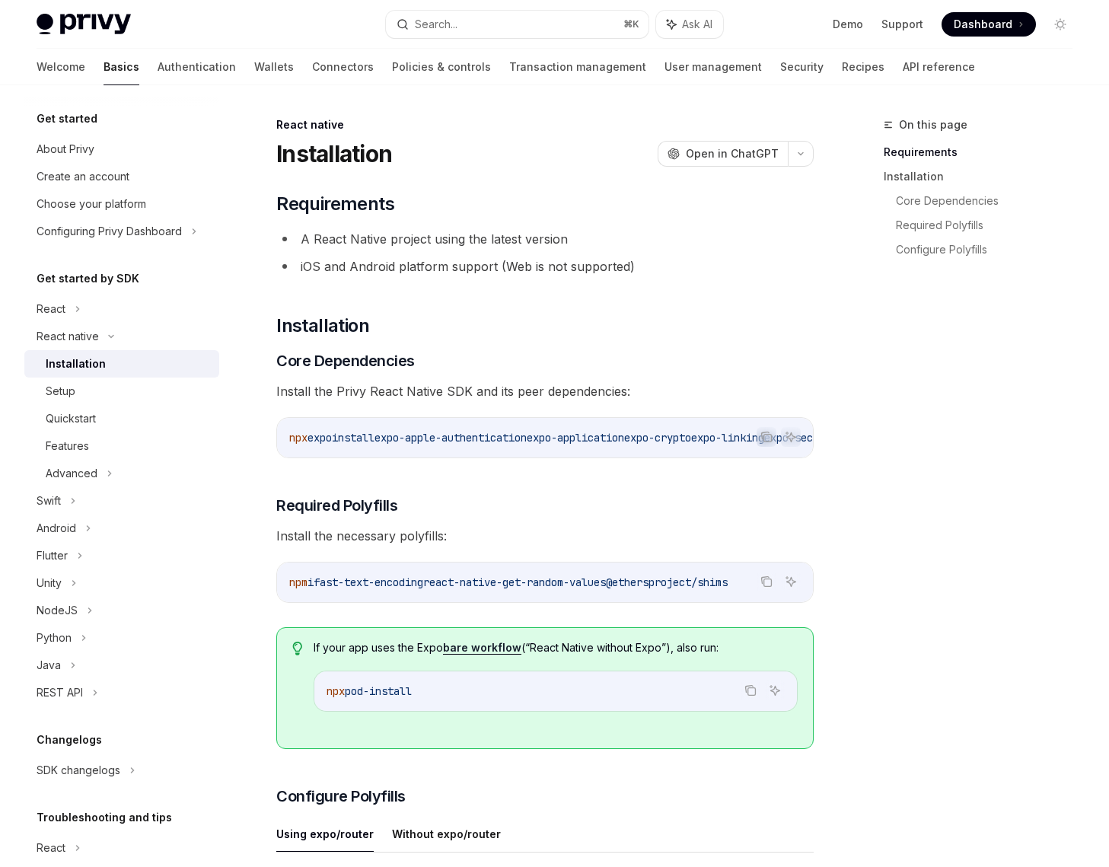
click at [89, 370] on div "Installation" at bounding box center [76, 364] width 60 height 18
click at [81, 388] on div "Setup" at bounding box center [128, 391] width 164 height 18
click at [72, 391] on div "Setup" at bounding box center [61, 391] width 30 height 18
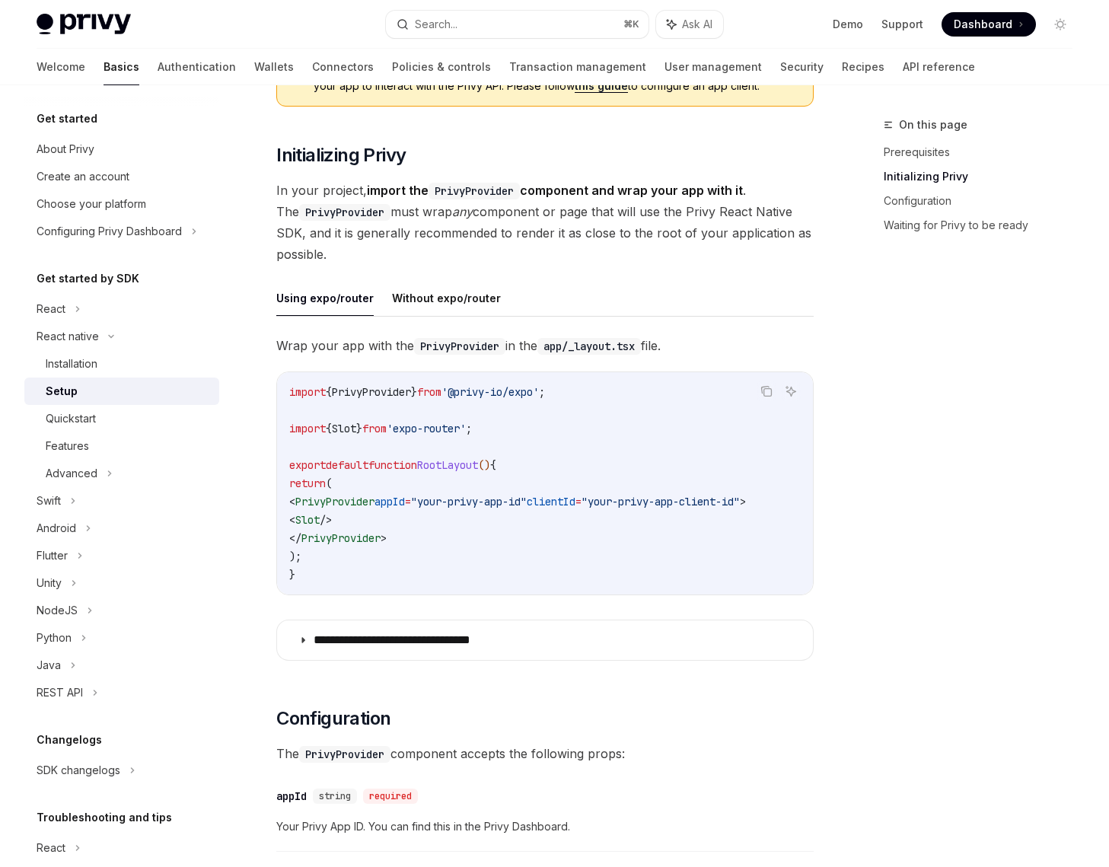
scroll to position [280, 0]
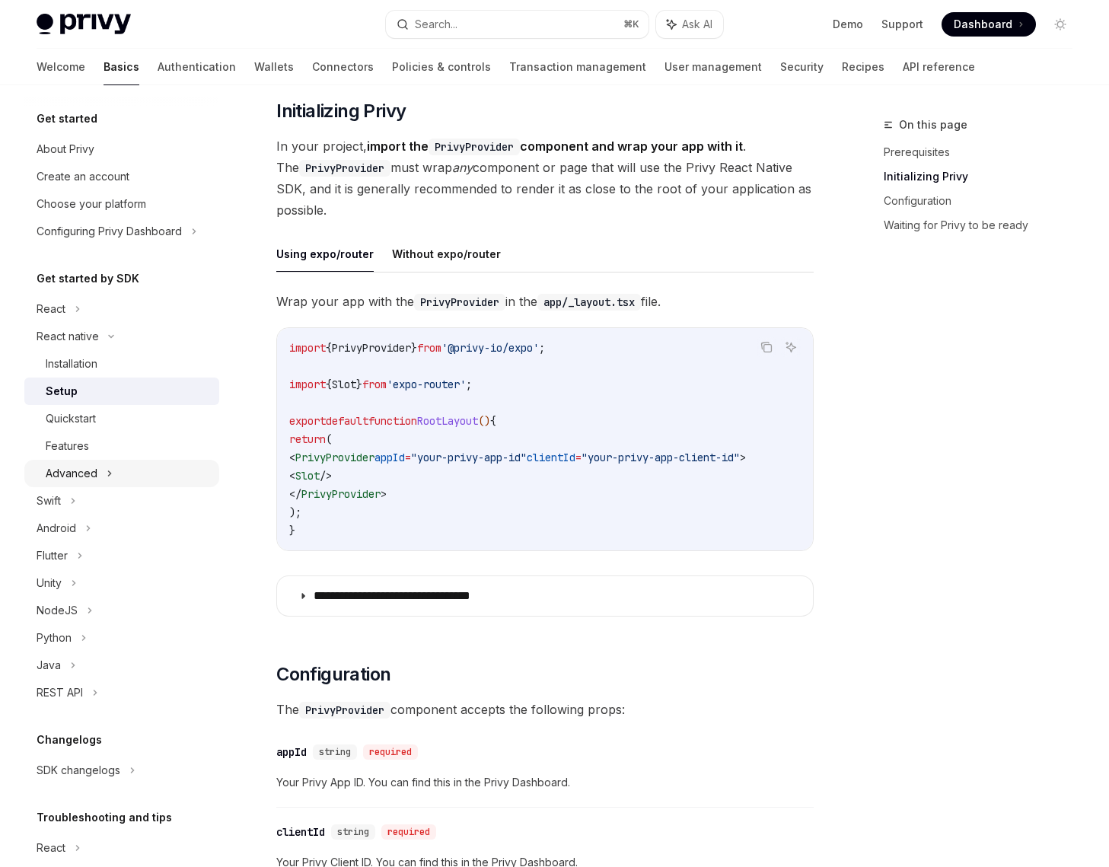
click at [81, 463] on div "Advanced" at bounding box center [121, 473] width 195 height 27
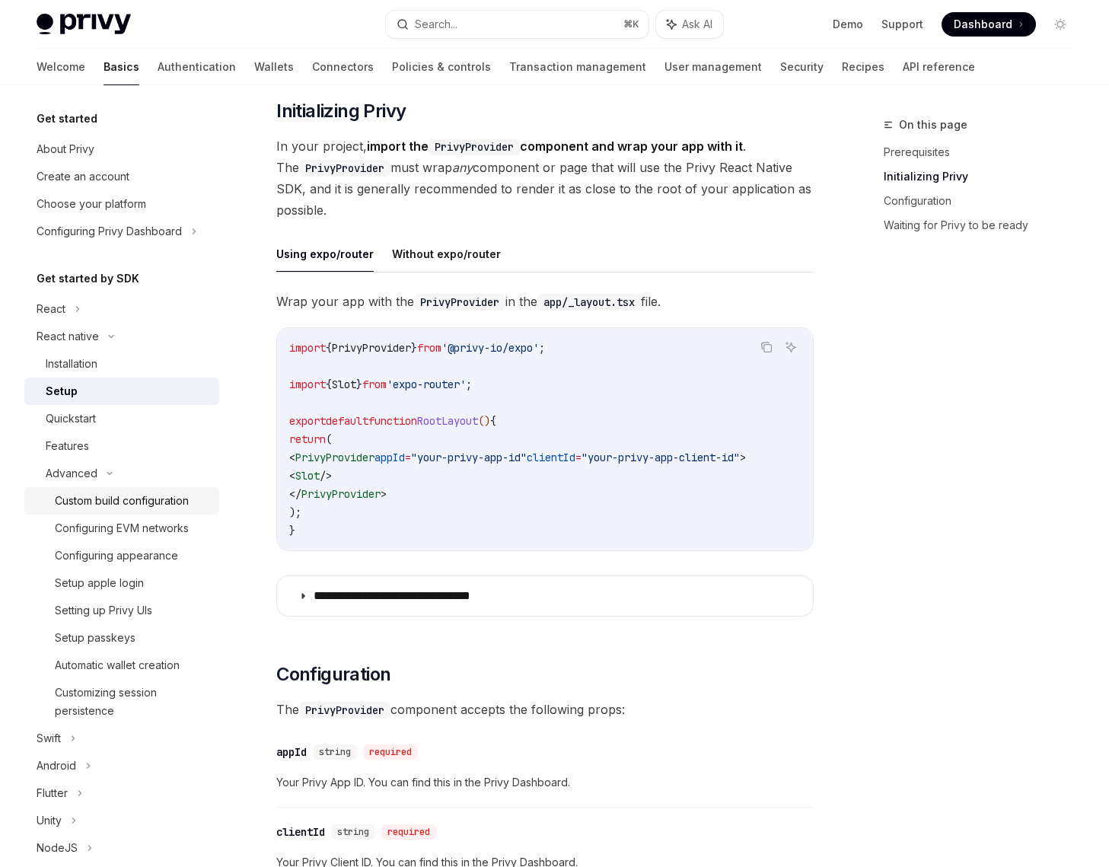
click at [81, 495] on div "Custom build configuration" at bounding box center [122, 501] width 134 height 18
click at [91, 496] on div "Custom build configuration" at bounding box center [122, 501] width 134 height 18
type textarea "*"
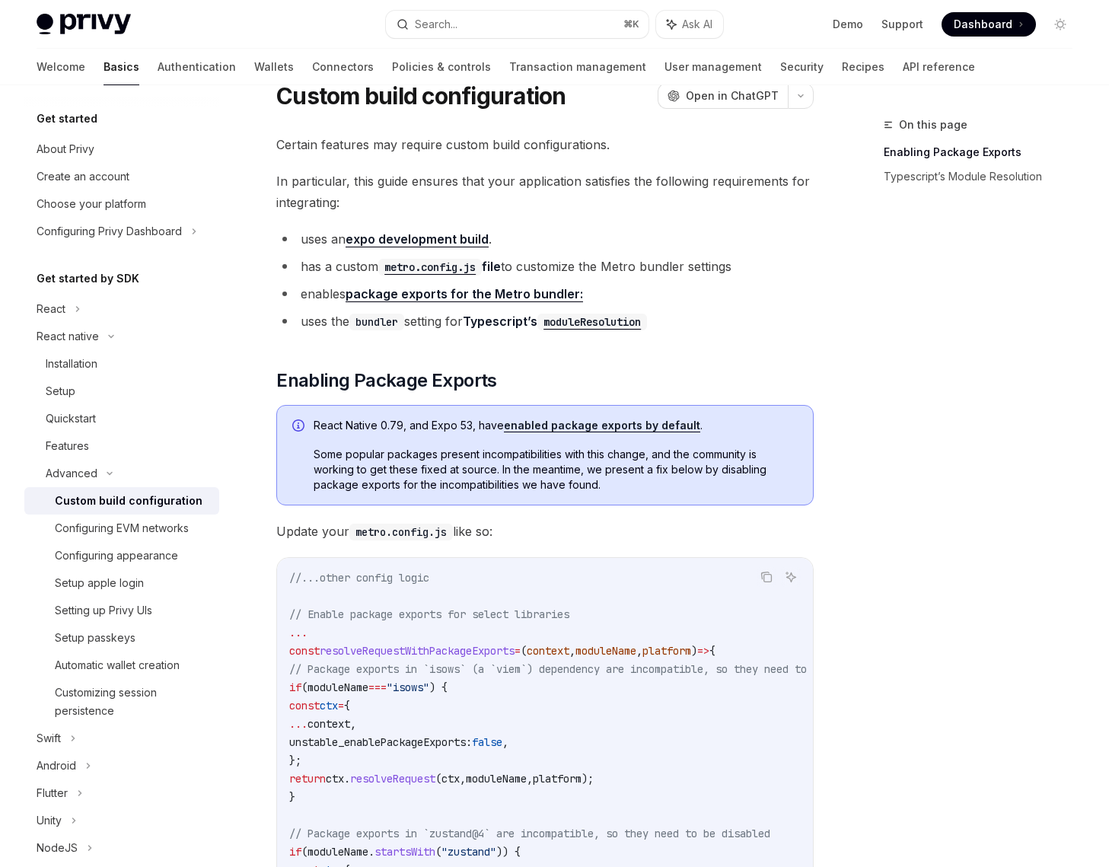
scroll to position [65, 0]
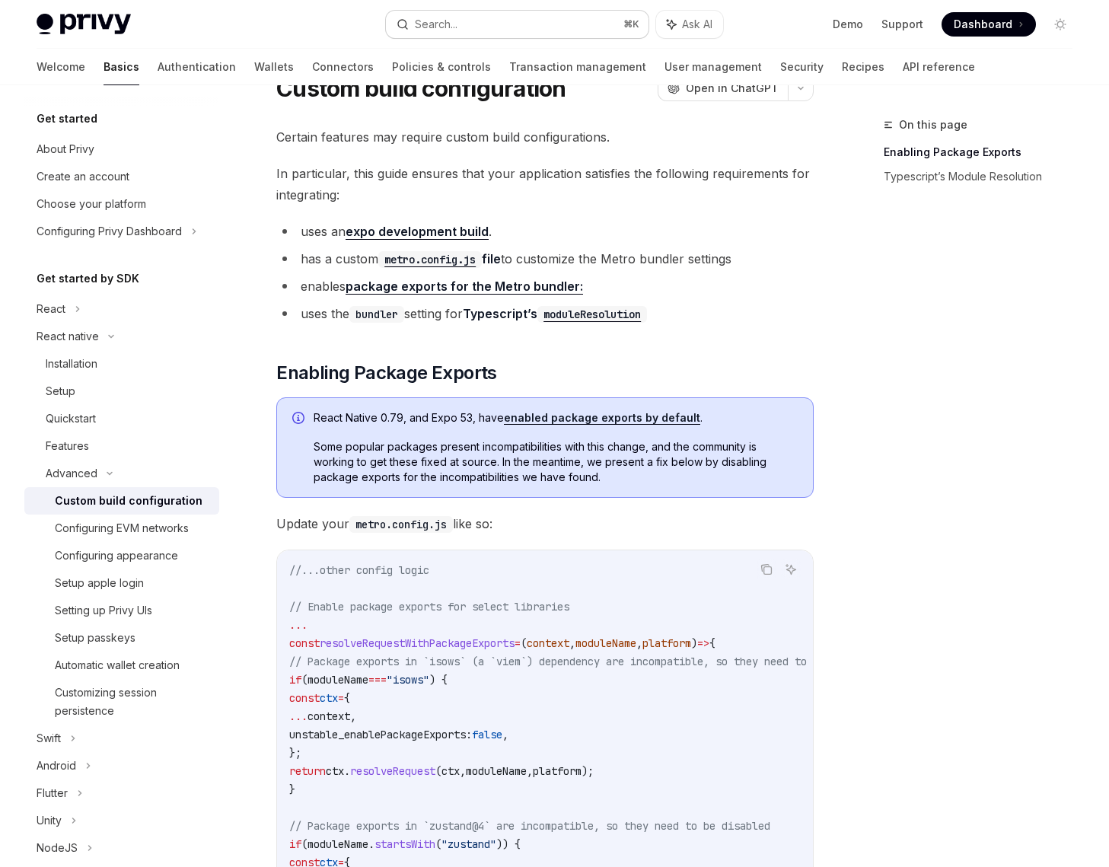
click at [522, 22] on button "Search... ⌘ K" at bounding box center [517, 24] width 263 height 27
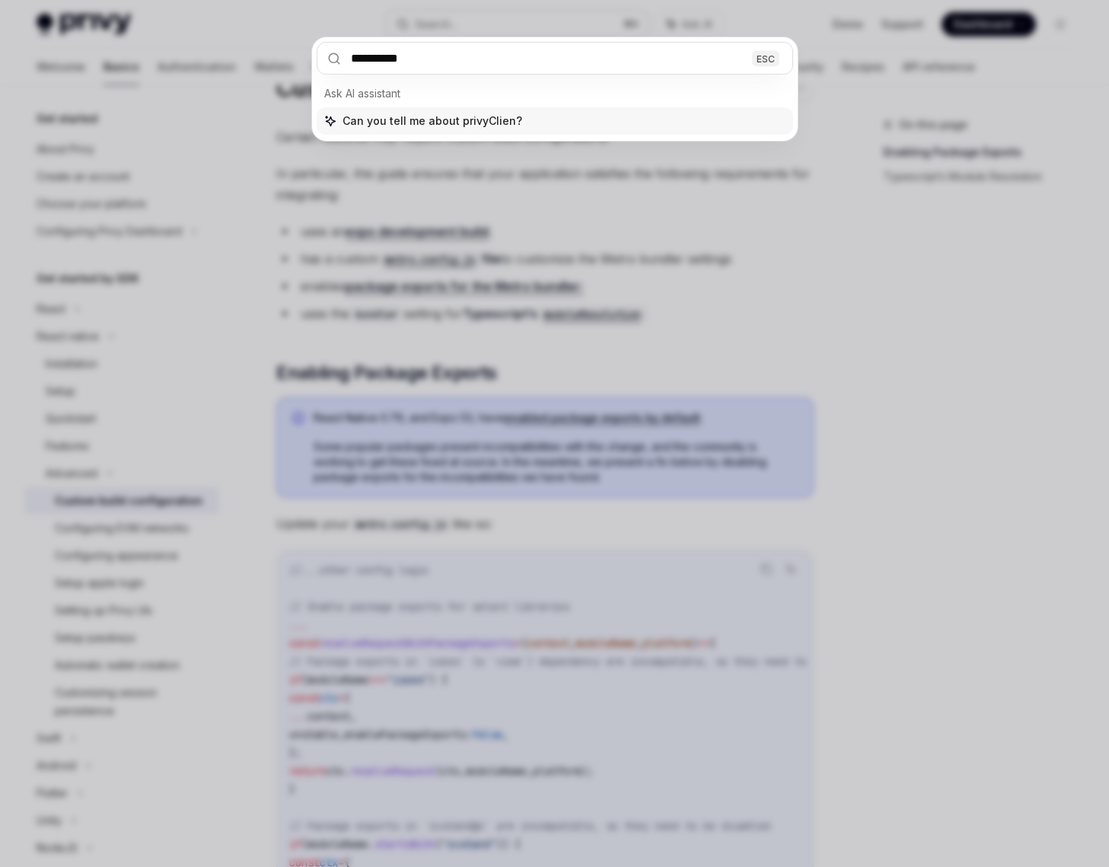
type input "**********"
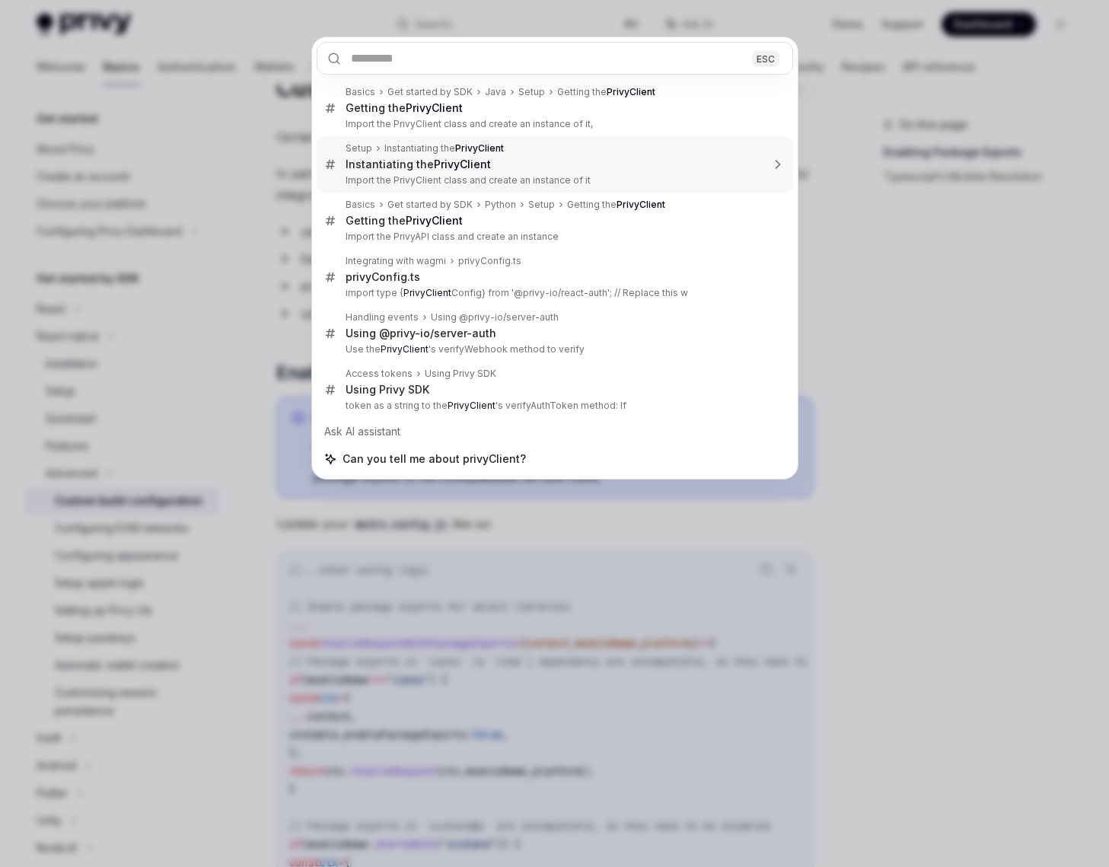
type textarea "*"
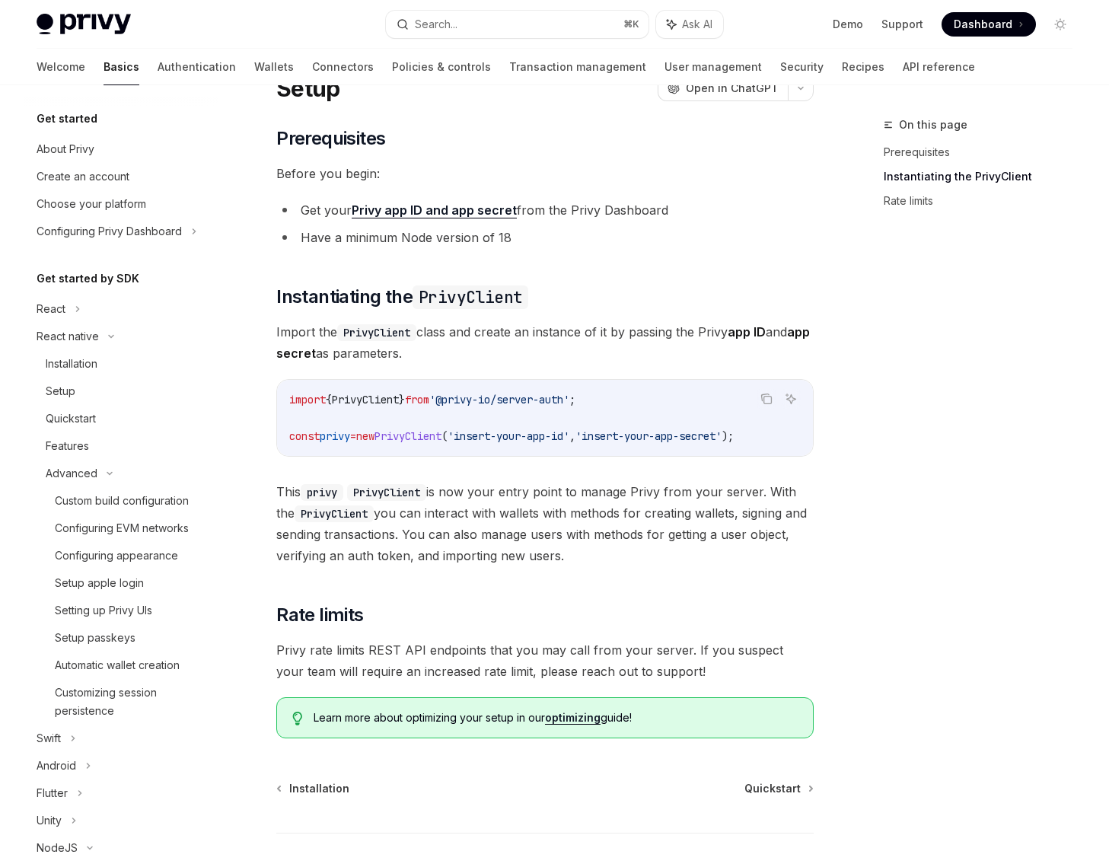
scroll to position [400, 0]
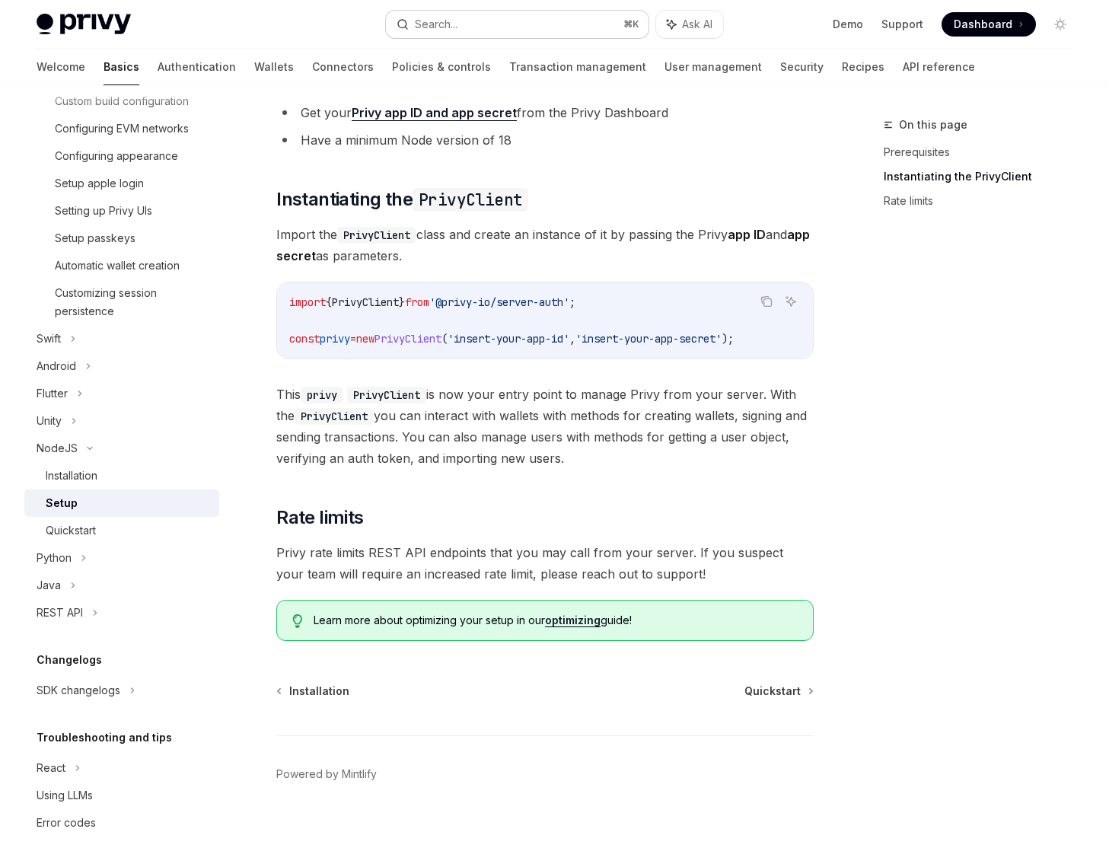
click at [491, 12] on button "Search... ⌘ K" at bounding box center [517, 24] width 263 height 27
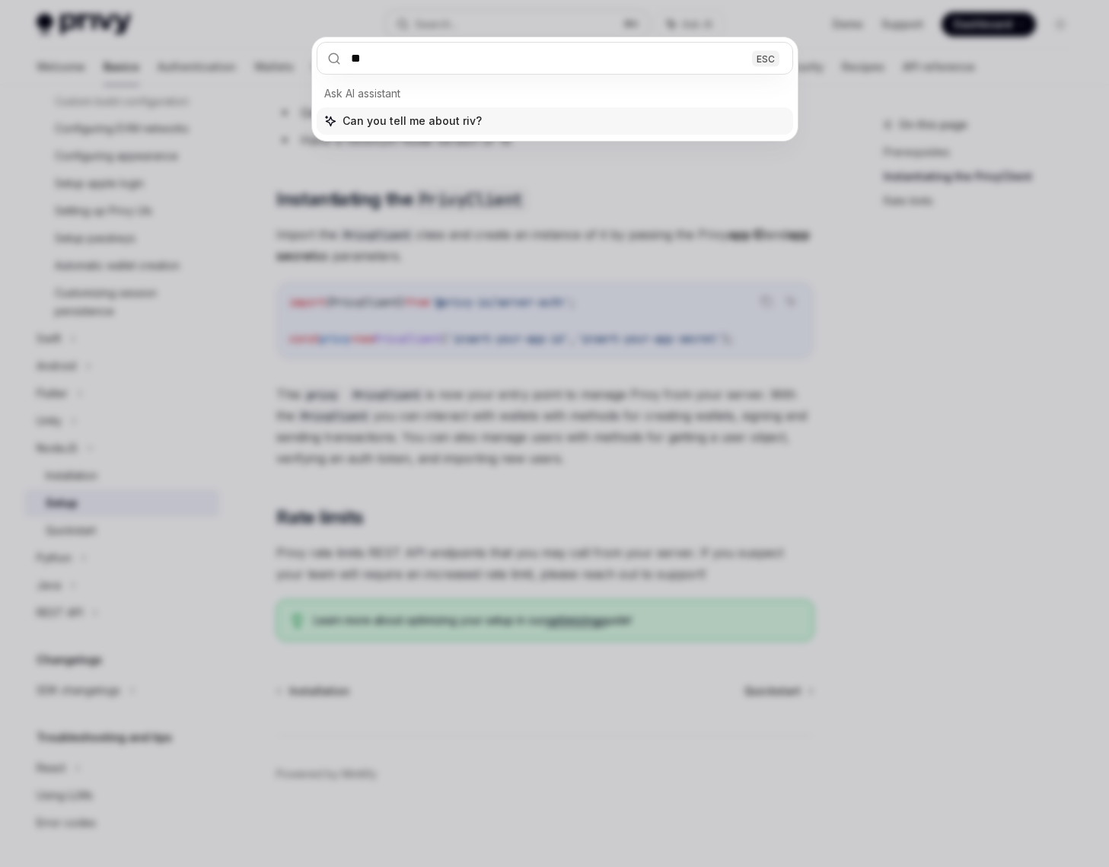
type input "*"
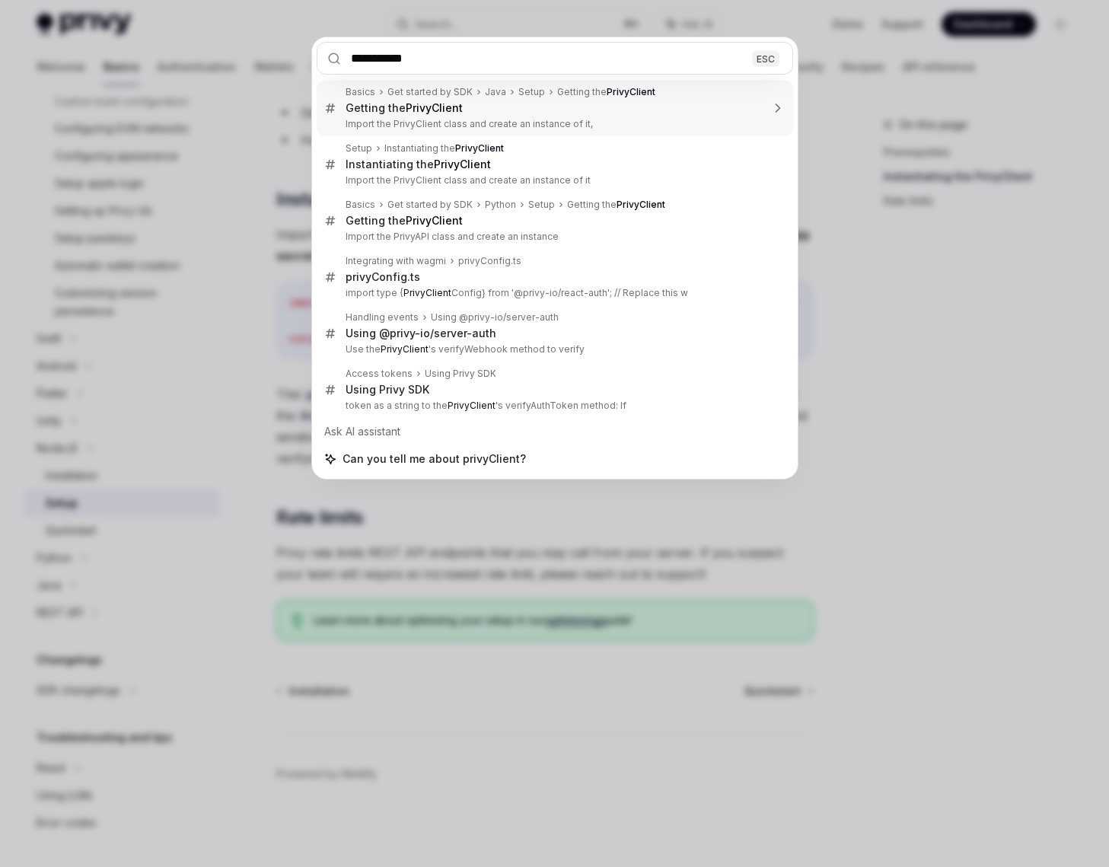
type input "**********"
click at [883, 590] on div "**********" at bounding box center [554, 433] width 1109 height 867
